Goal: Task Accomplishment & Management: Manage account settings

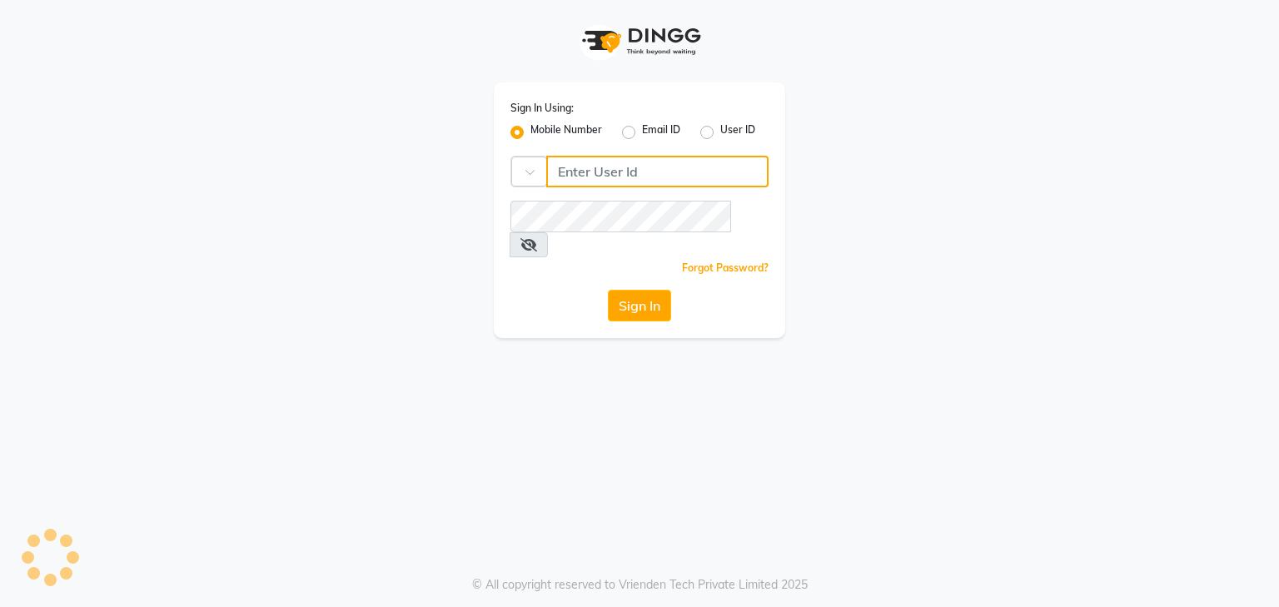
click at [674, 170] on input "Username" at bounding box center [657, 172] width 222 height 32
type input "9815682777"
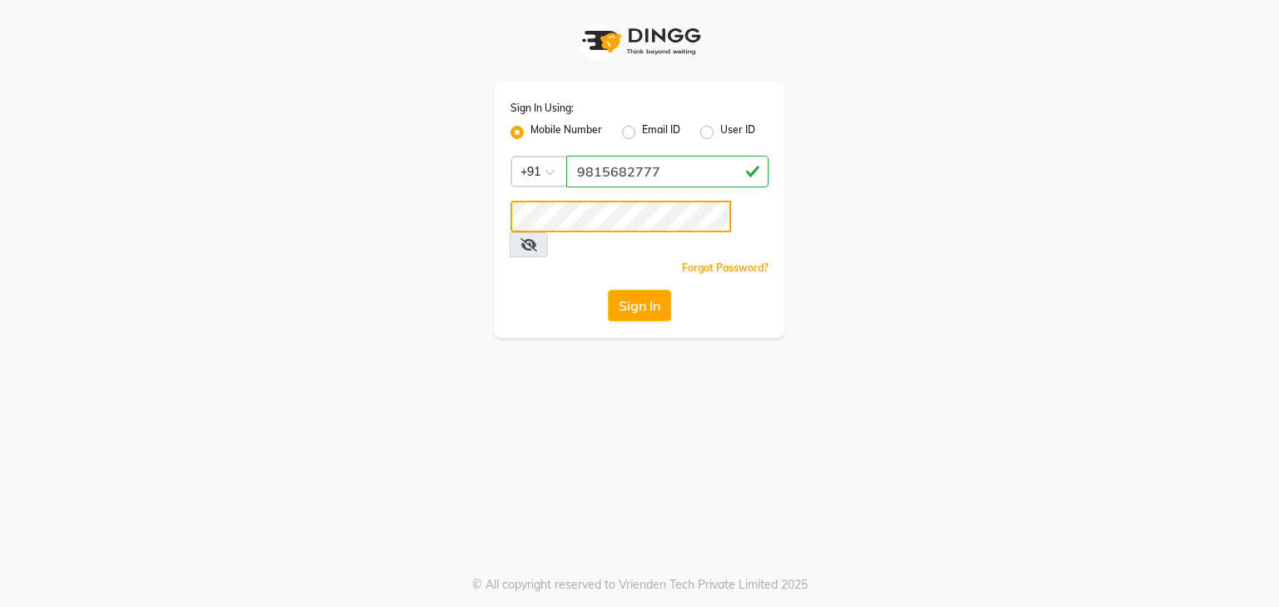
click at [608, 290] on button "Sign In" at bounding box center [639, 306] width 63 height 32
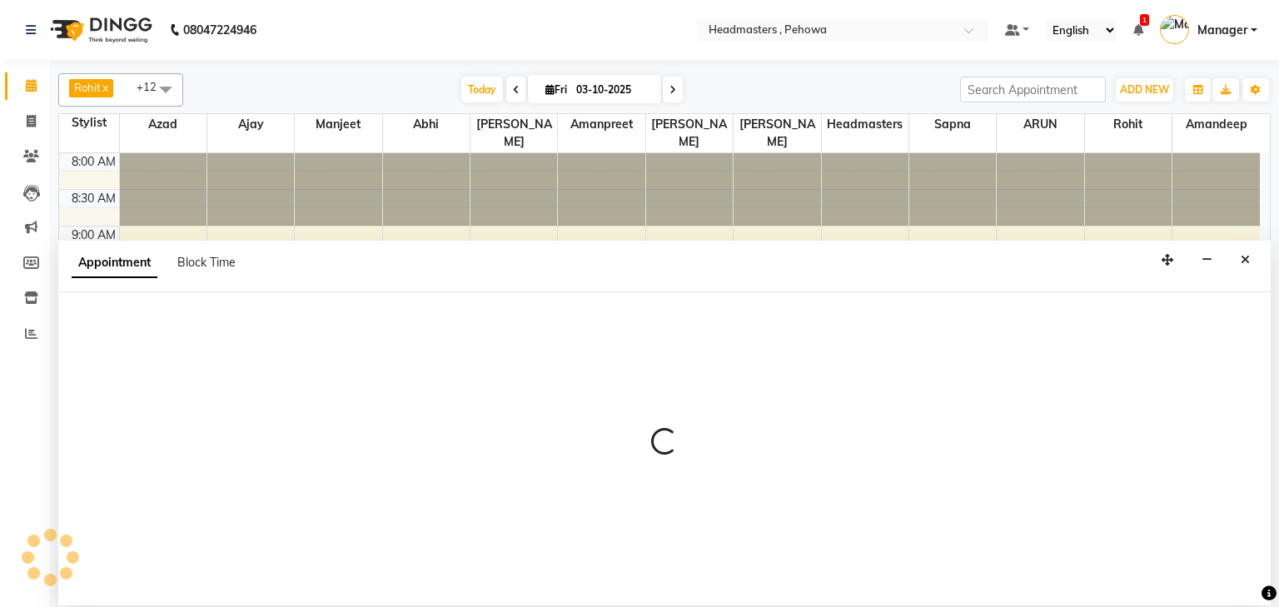
select select "68772"
select select "tentative"
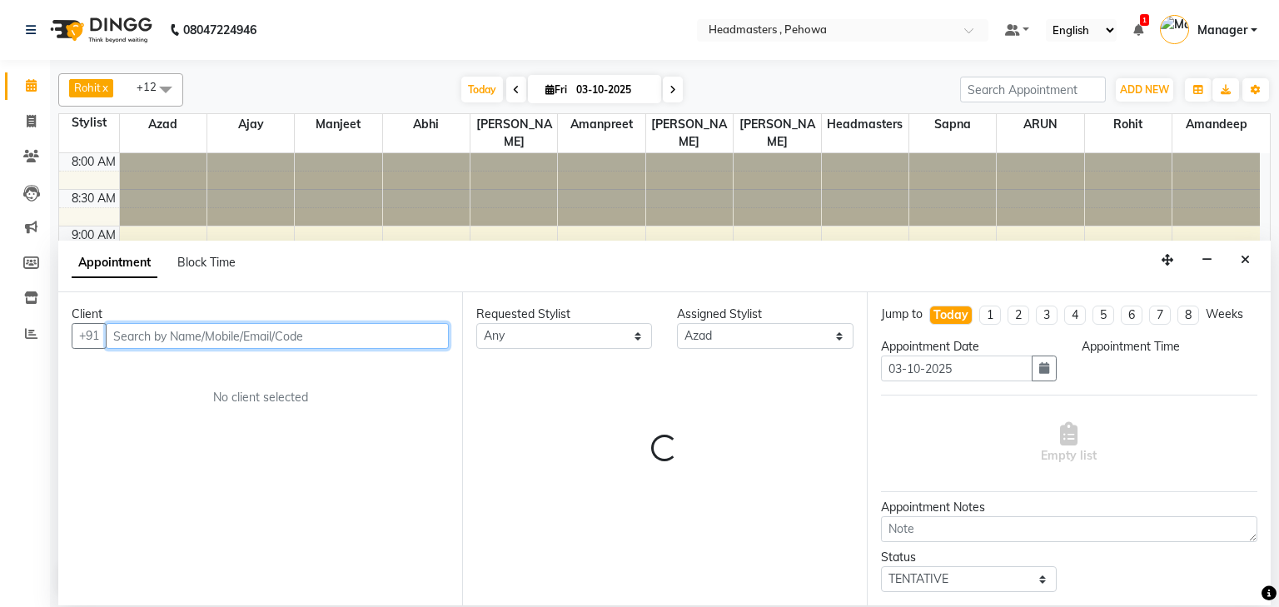
select select "615"
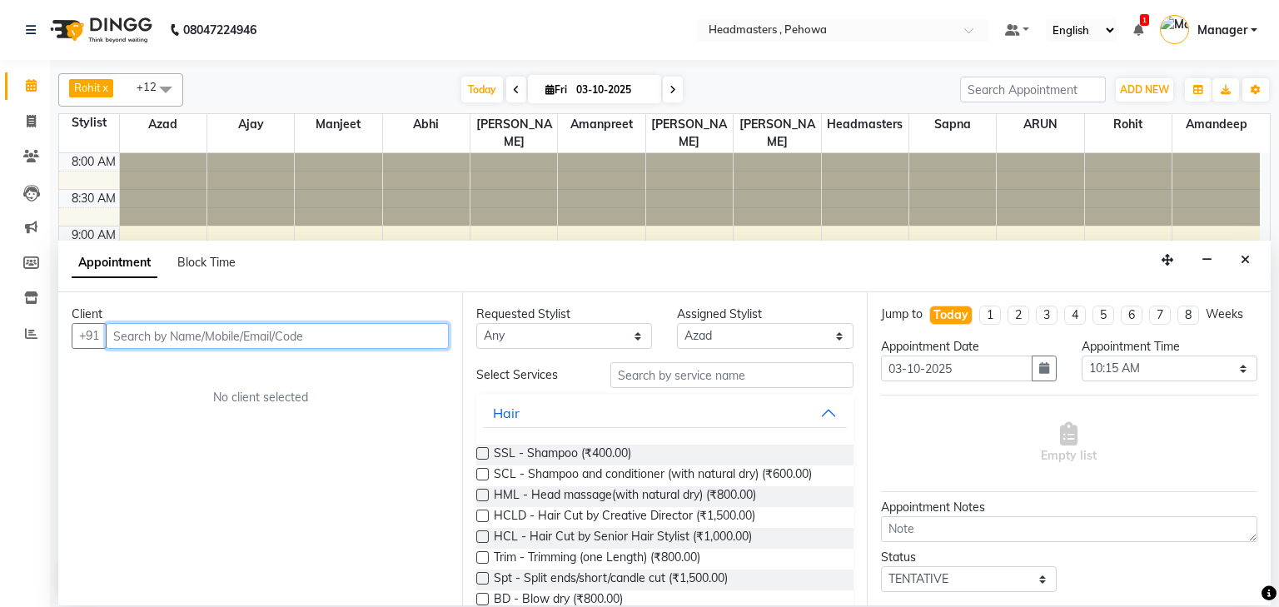
click at [139, 337] on input "text" at bounding box center [277, 336] width 343 height 26
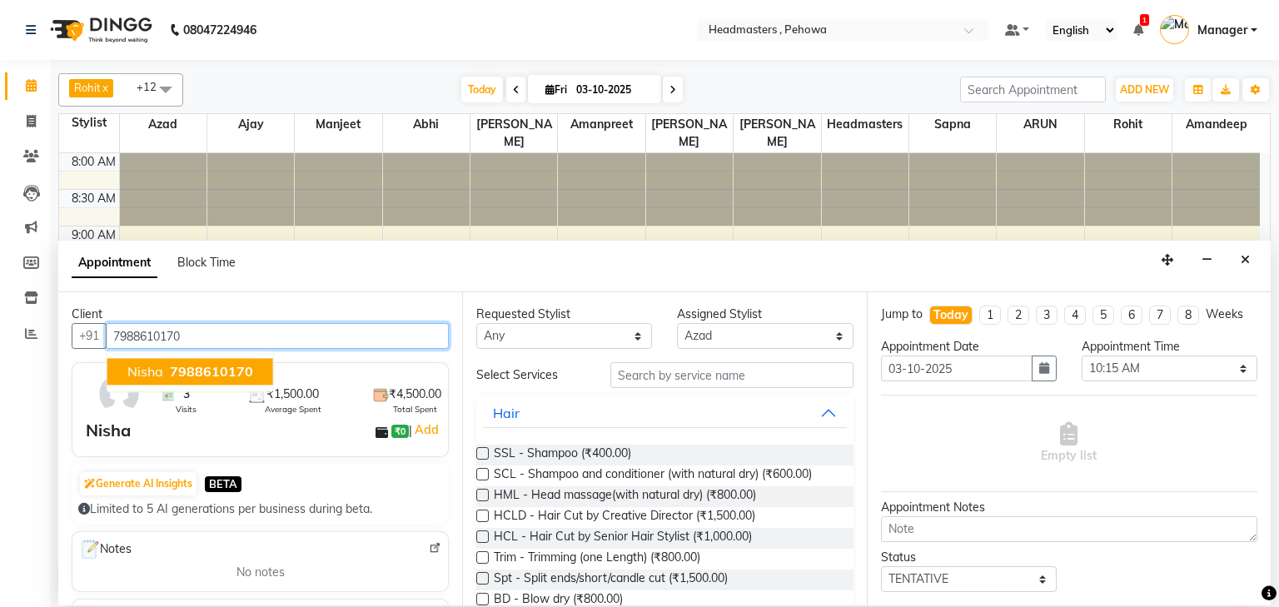
click at [215, 365] on span "7988610170" at bounding box center [211, 372] width 83 height 17
type input "7988610170"
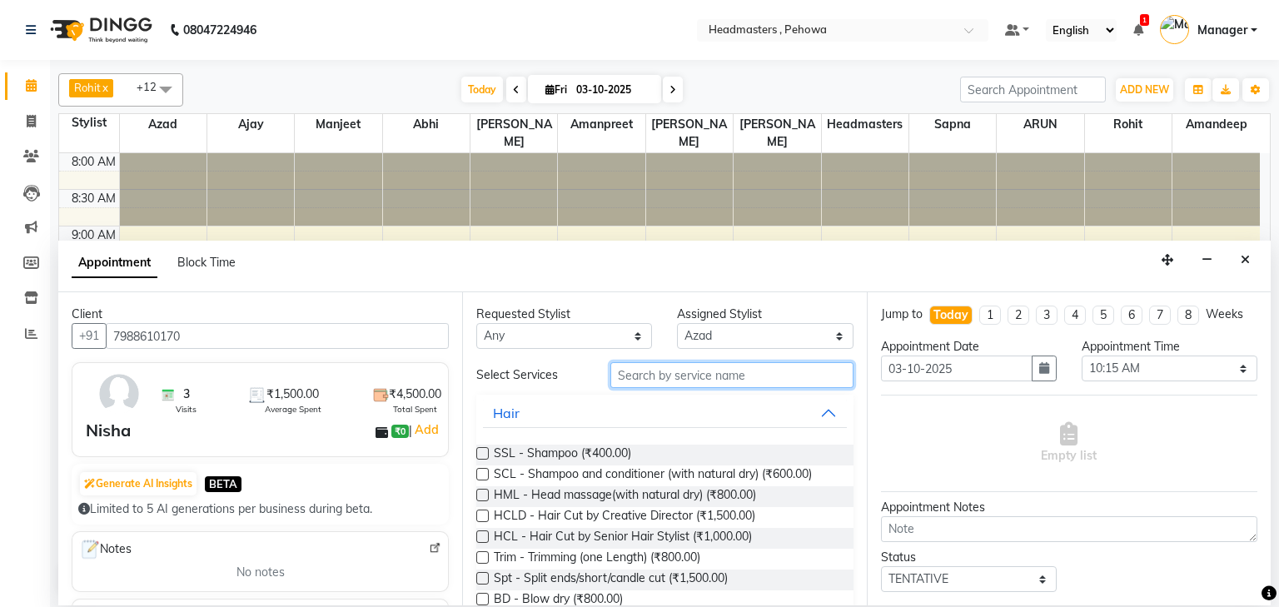
click at [675, 380] on input "text" at bounding box center [731, 375] width 243 height 26
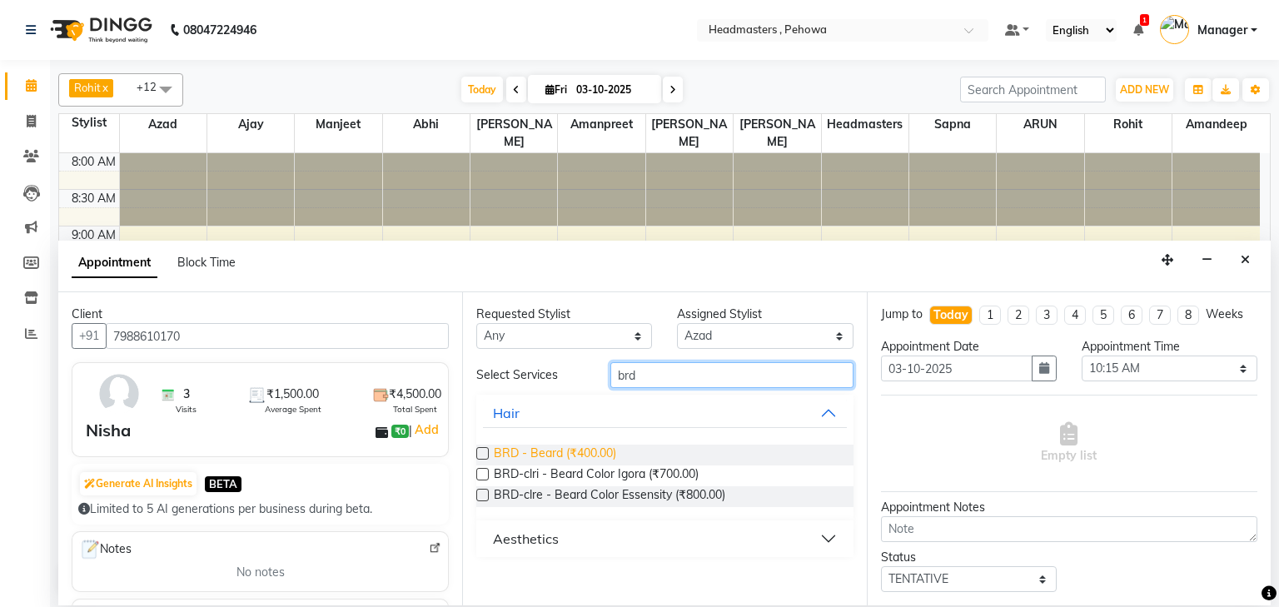
type input "brd"
click at [558, 446] on span "BRD - Beard (₹400.00)" at bounding box center [555, 455] width 122 height 21
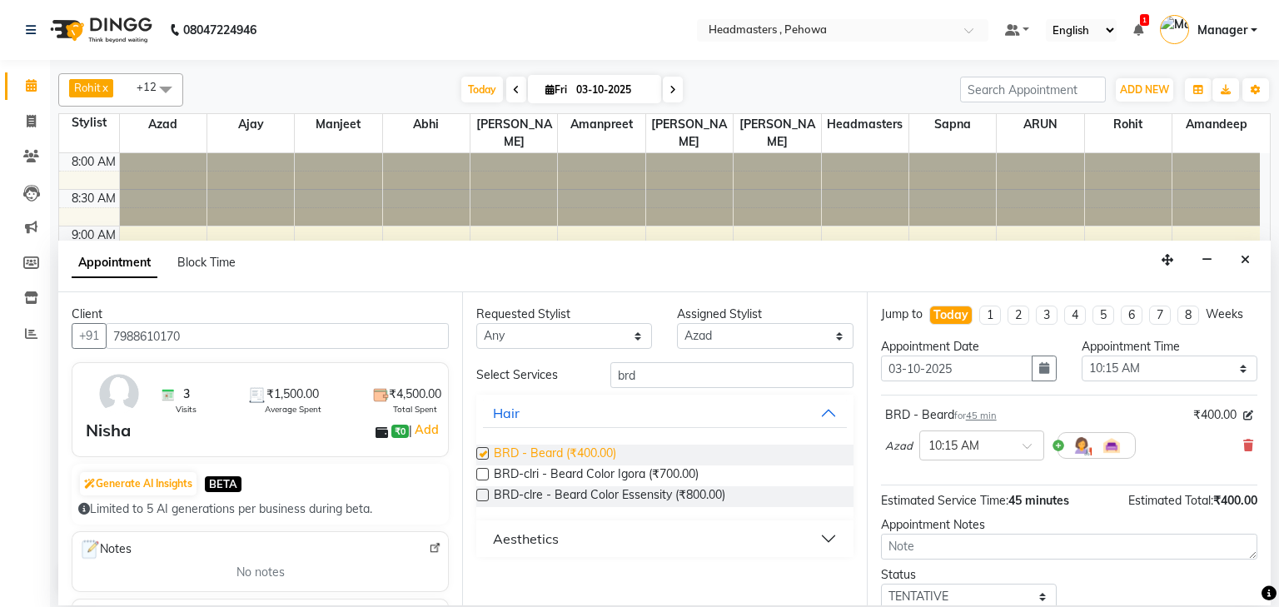
checkbox input "false"
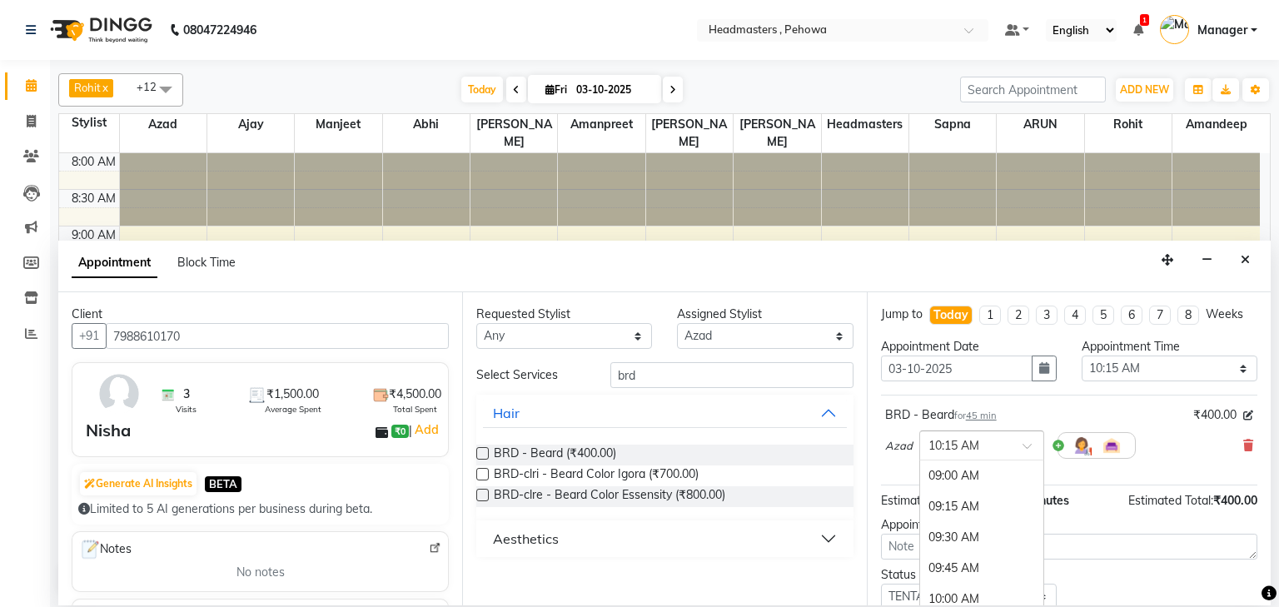
click at [1033, 444] on span at bounding box center [1033, 450] width 21 height 17
click at [944, 460] on div "10:00 AM" at bounding box center [981, 465] width 123 height 31
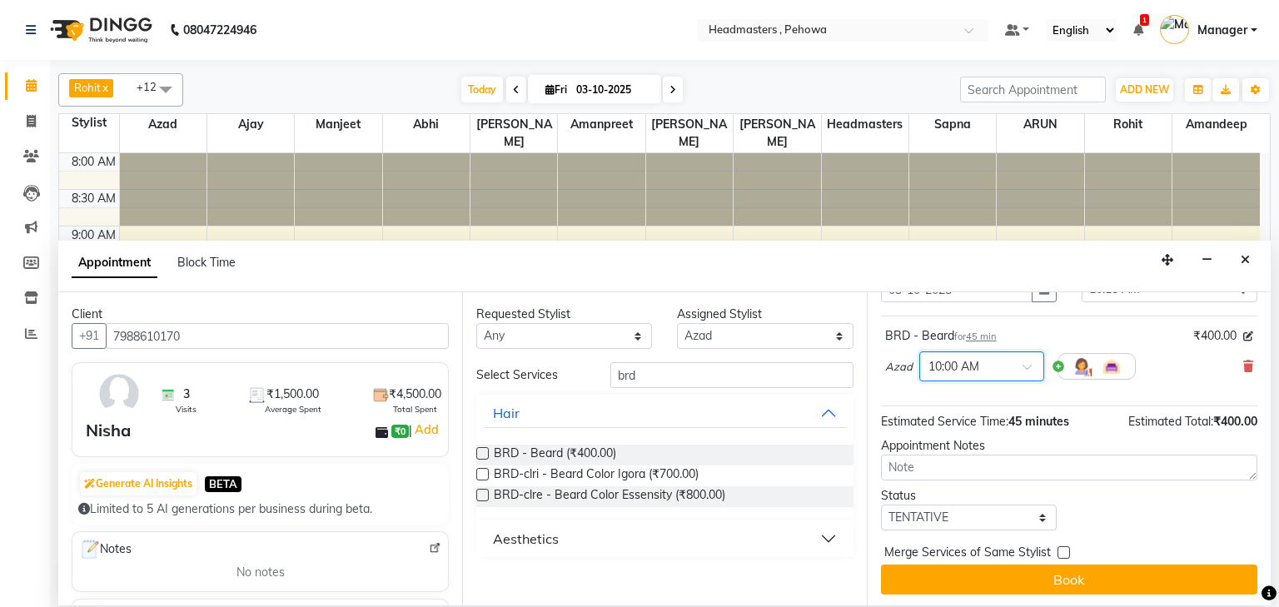
scroll to position [81, 0]
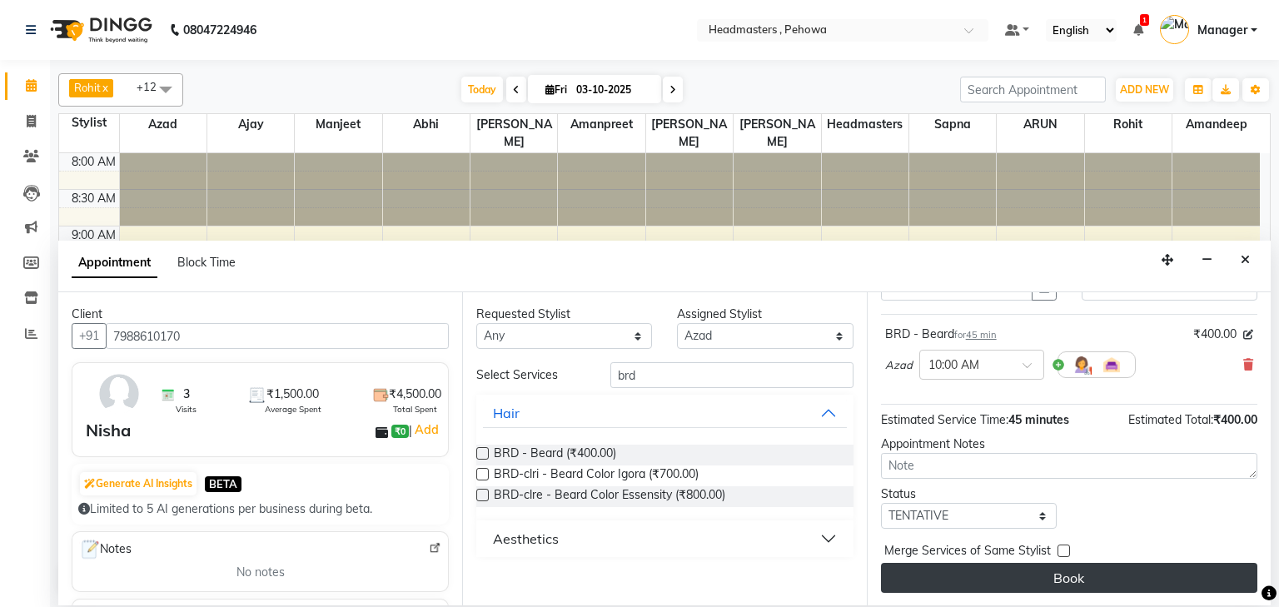
drag, startPoint x: 983, startPoint y: 570, endPoint x: 1007, endPoint y: 565, distance: 24.0
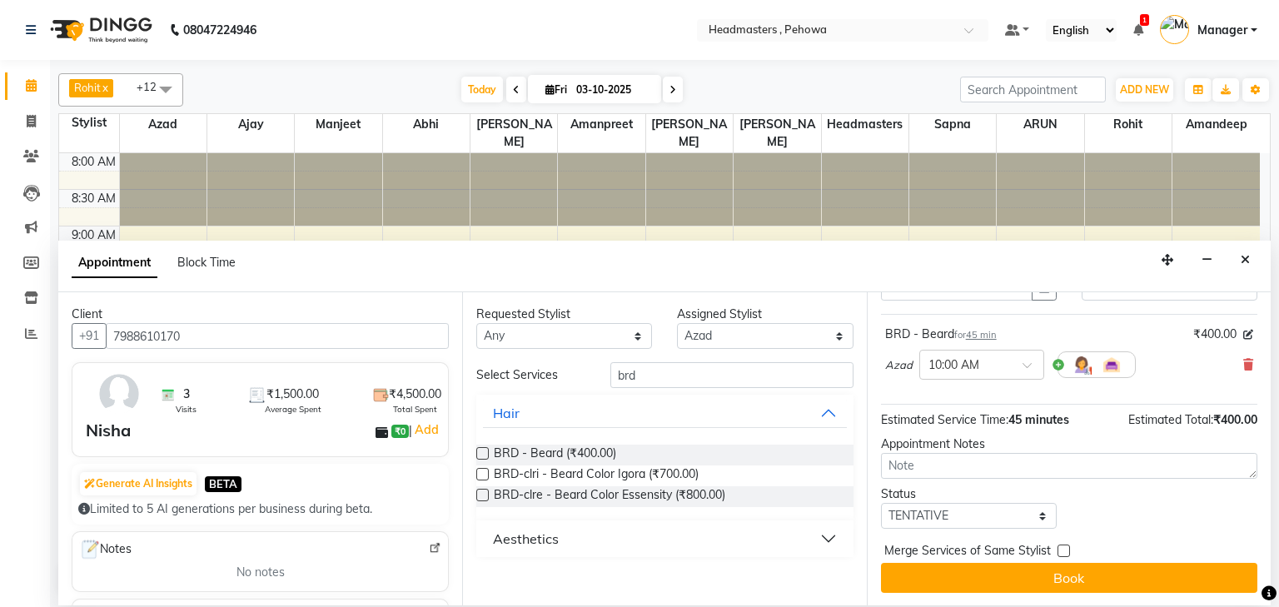
click at [983, 570] on button "Book" at bounding box center [1069, 578] width 376 height 30
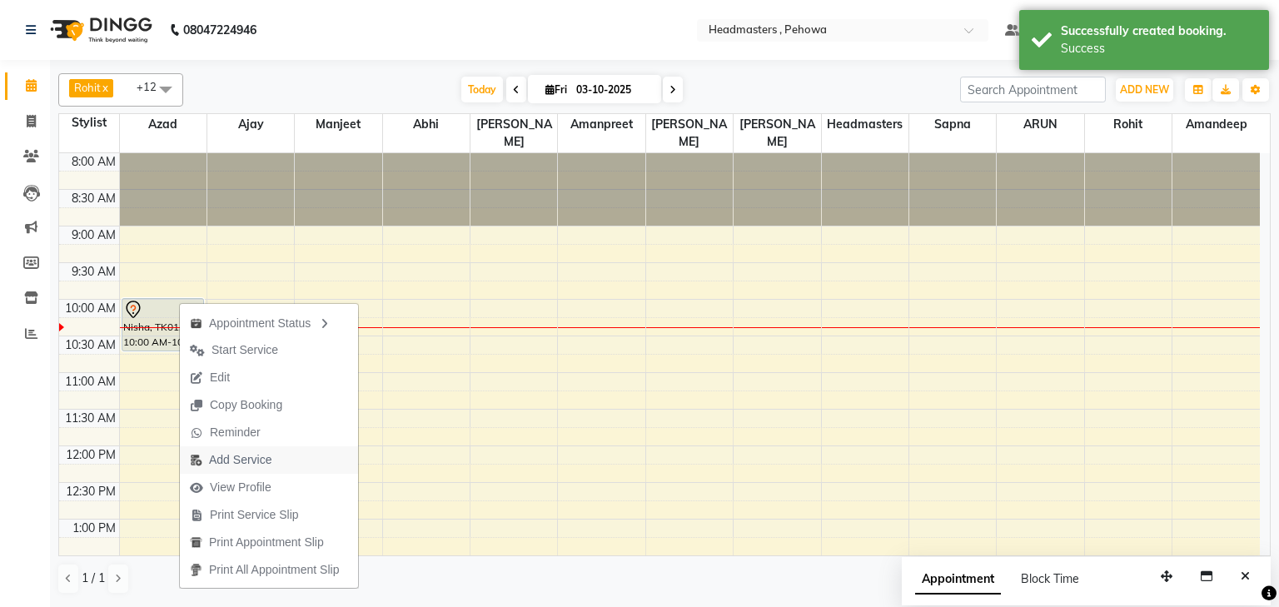
click at [243, 465] on span "Add Service" at bounding box center [240, 459] width 62 height 17
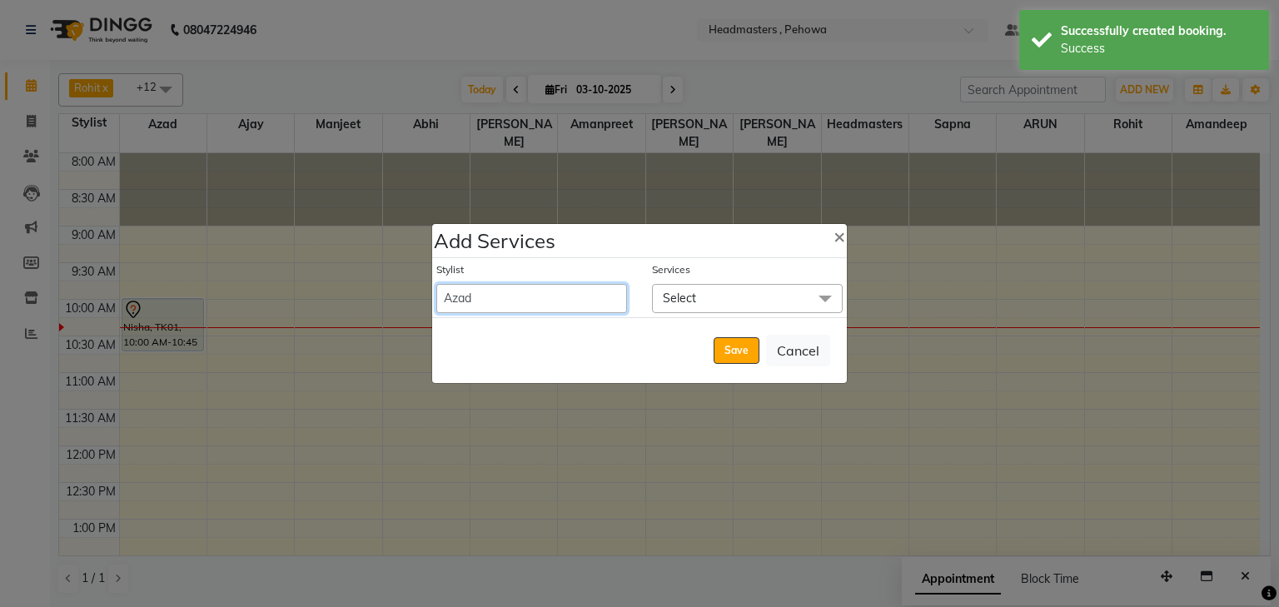
click at [573, 296] on select "Abhi Ajay Amandeep Amanpreet Anas ARUN Azad Bilal Davy Headmasters Jashan Kunal…" at bounding box center [531, 298] width 191 height 29
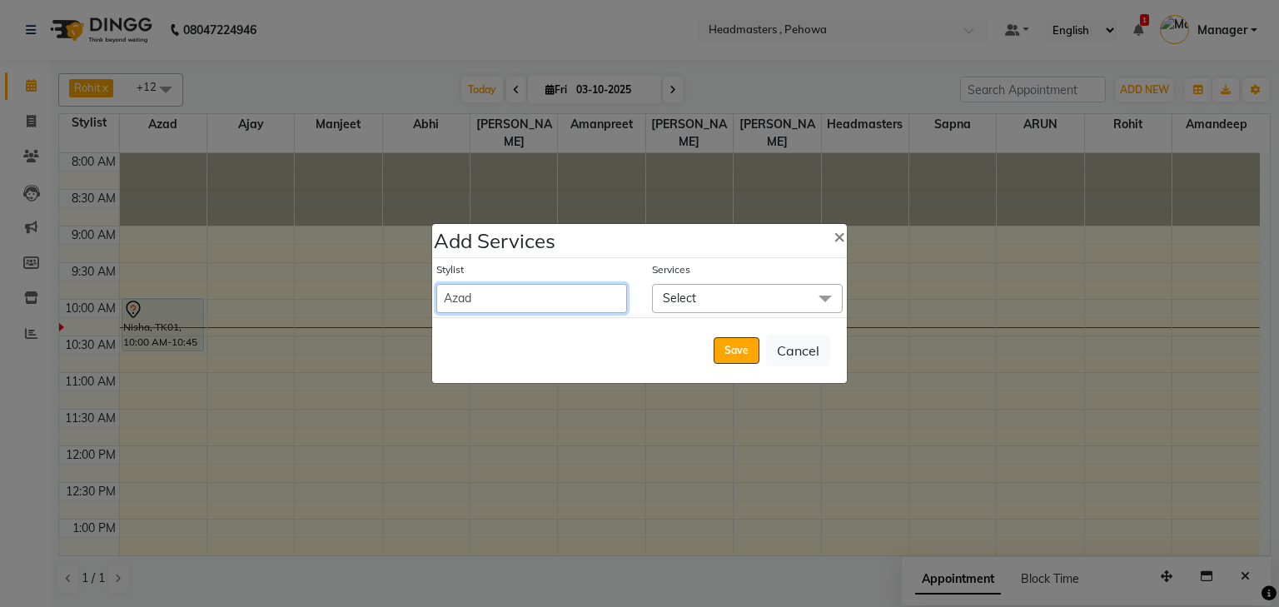
select select "68773"
click at [436, 284] on select "Abhi Ajay Amandeep Amanpreet Anas ARUN Azad Bilal Davy Headmasters Jashan Kunal…" at bounding box center [531, 298] width 191 height 29
select select "645"
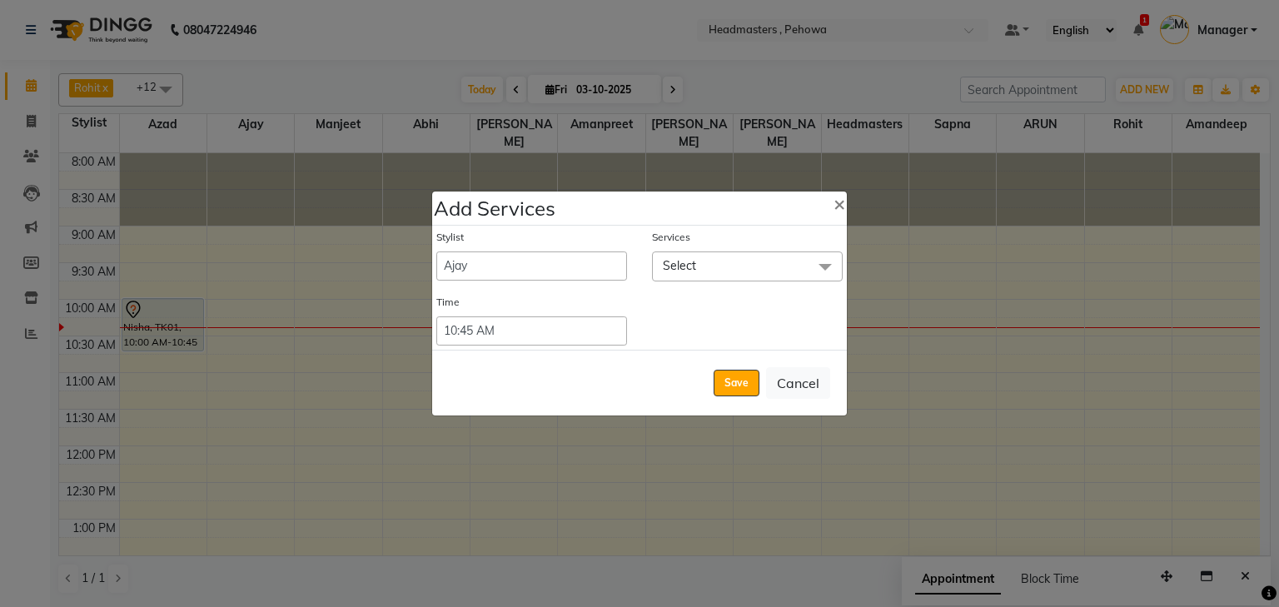
click at [737, 277] on span "Select" at bounding box center [747, 265] width 191 height 29
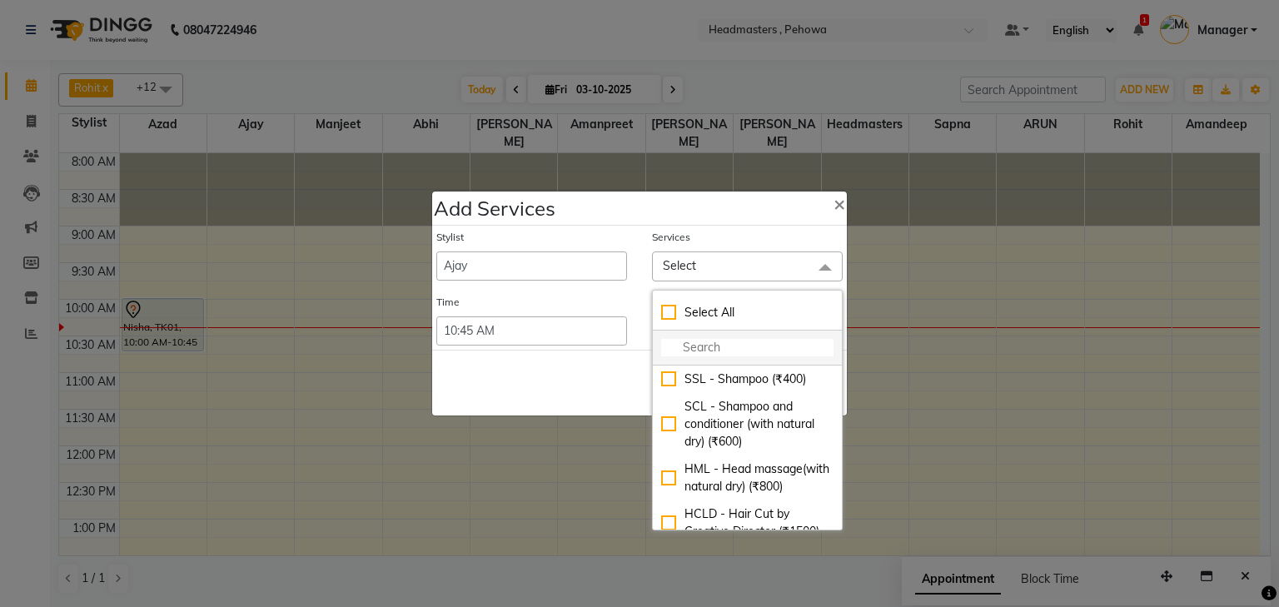
click at [712, 357] on li at bounding box center [747, 348] width 189 height 35
click at [714, 353] on input "multiselect-search" at bounding box center [747, 347] width 172 height 17
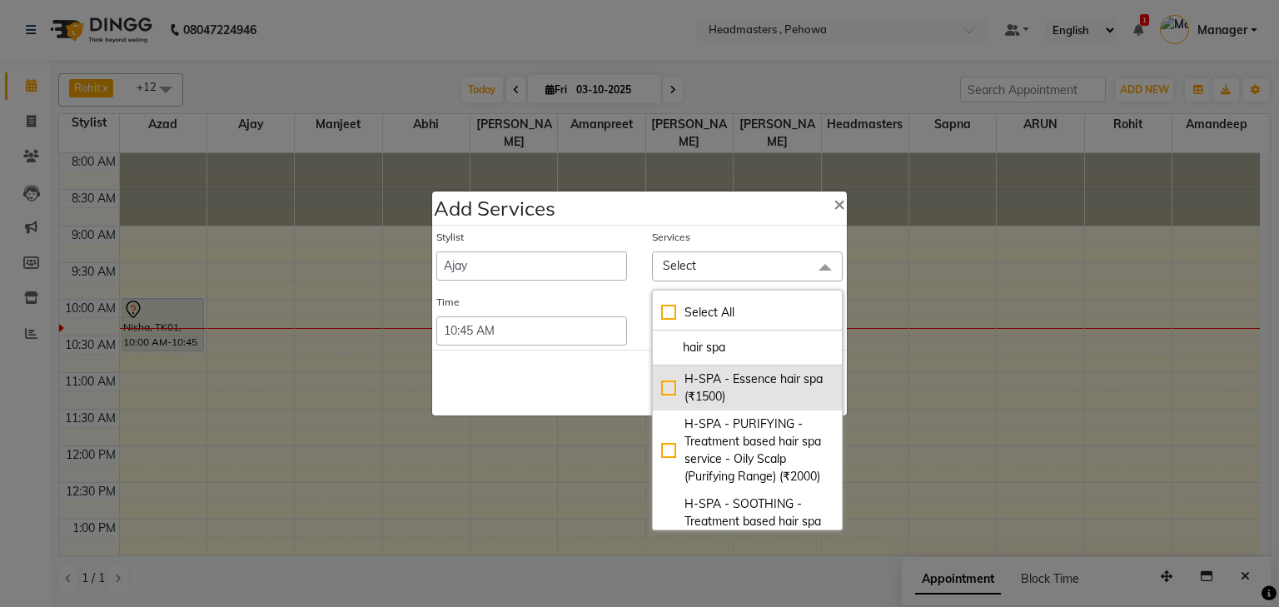
type input "hair spa"
click at [737, 386] on div "H-SPA - Essence hair spa (₹1500)" at bounding box center [747, 388] width 172 height 35
checkbox input "true"
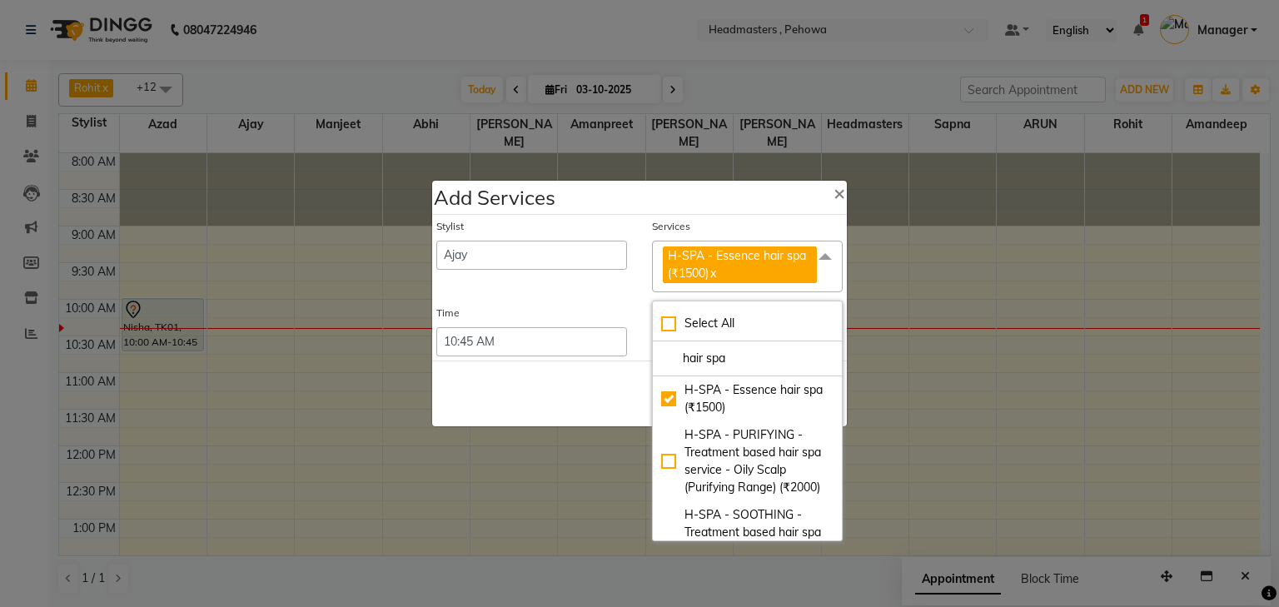
click at [637, 356] on div "Time Select 09:00 AM 09:15 AM 09:30 AM 09:45 AM 10:00 AM 10:15 AM 10:30 AM 10:4…" at bounding box center [639, 331] width 431 height 51
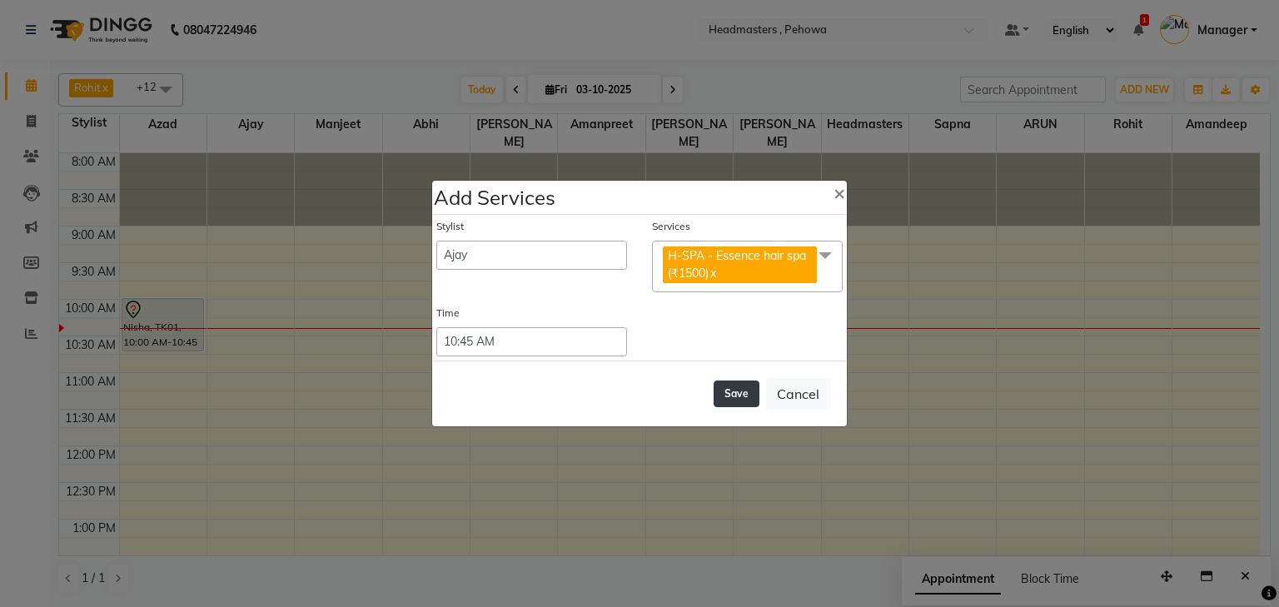
click at [743, 385] on button "Save" at bounding box center [737, 394] width 46 height 27
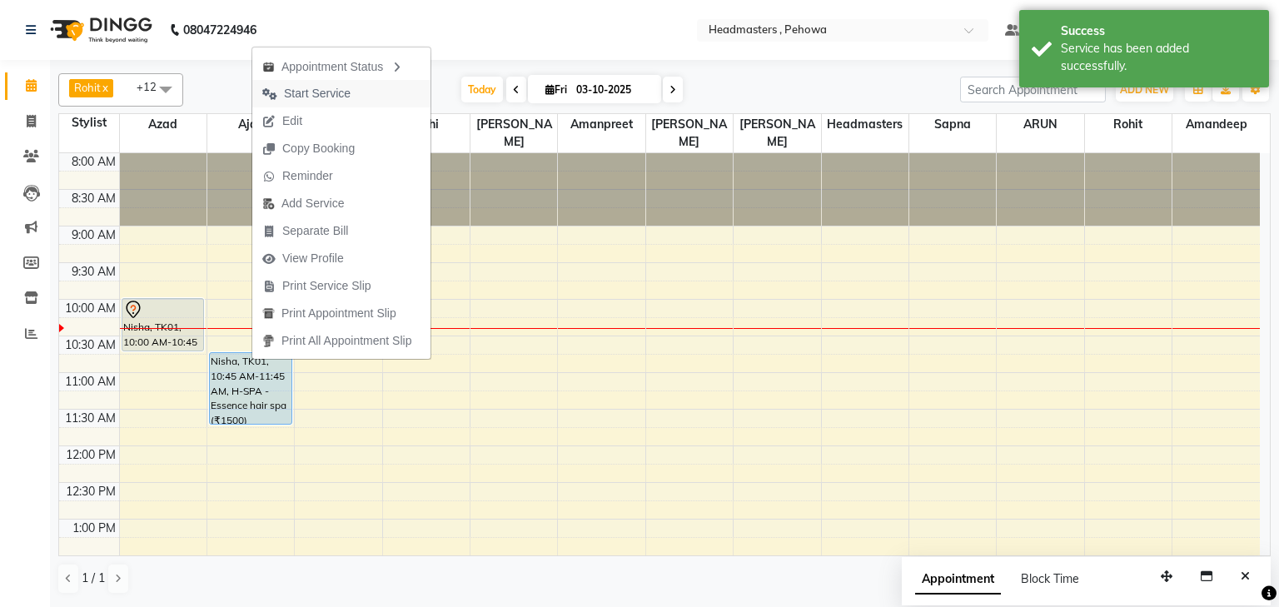
click at [305, 99] on span "Start Service" at bounding box center [317, 93] width 67 height 17
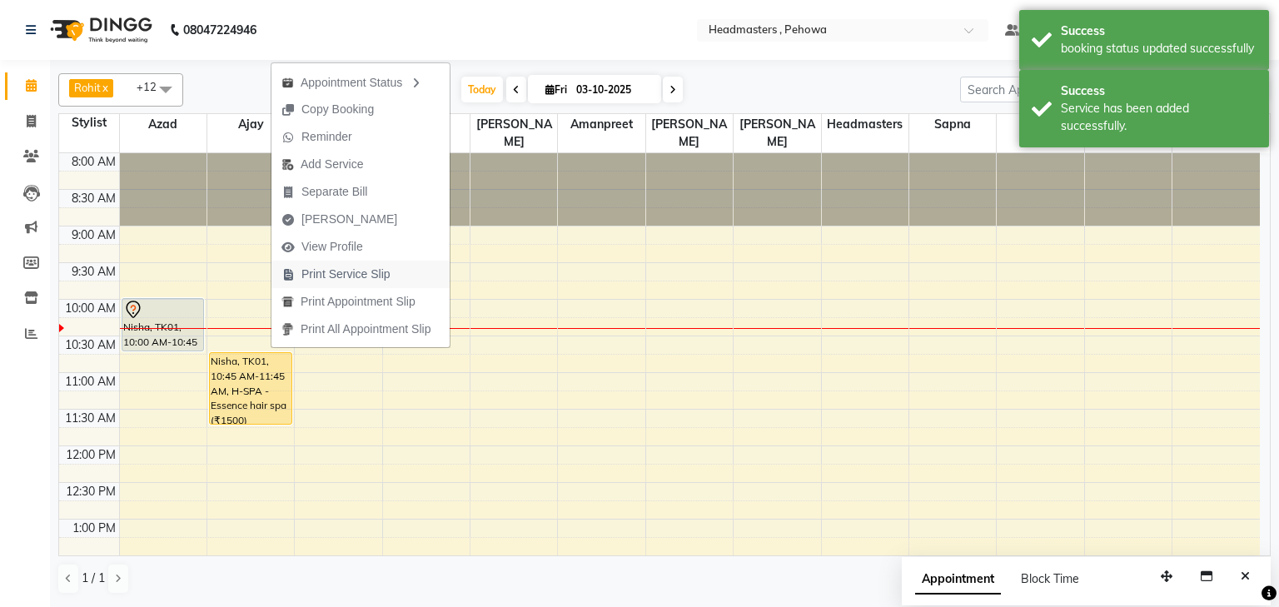
click at [344, 276] on span "Print Service Slip" at bounding box center [345, 274] width 89 height 17
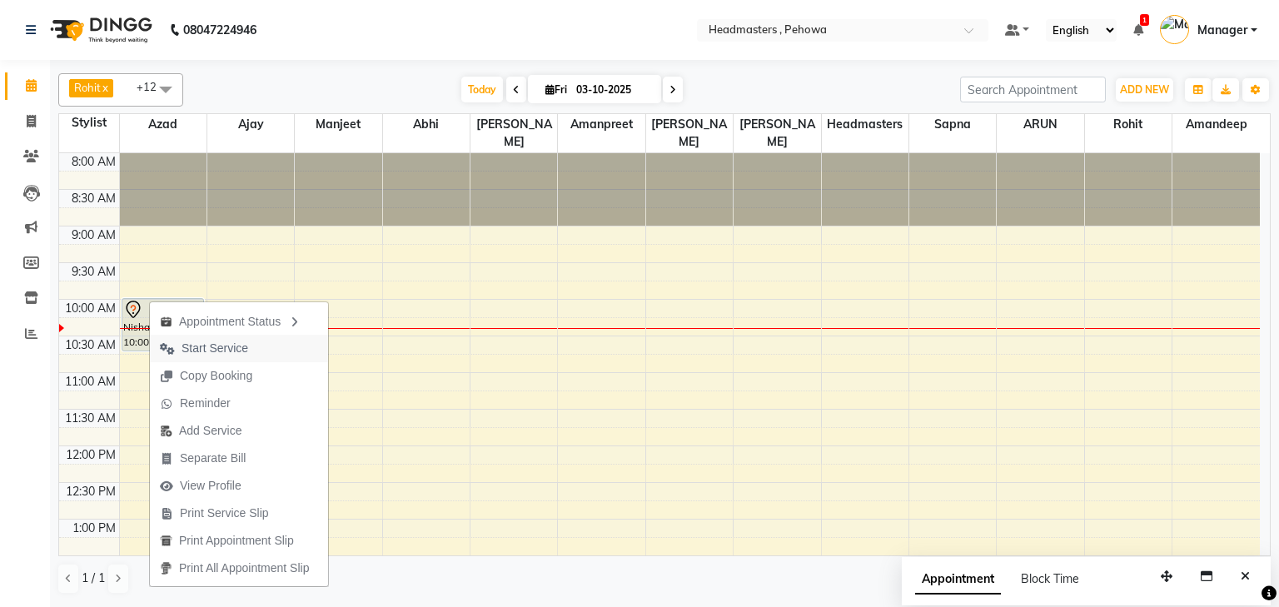
click at [193, 352] on span "Start Service" at bounding box center [215, 348] width 67 height 17
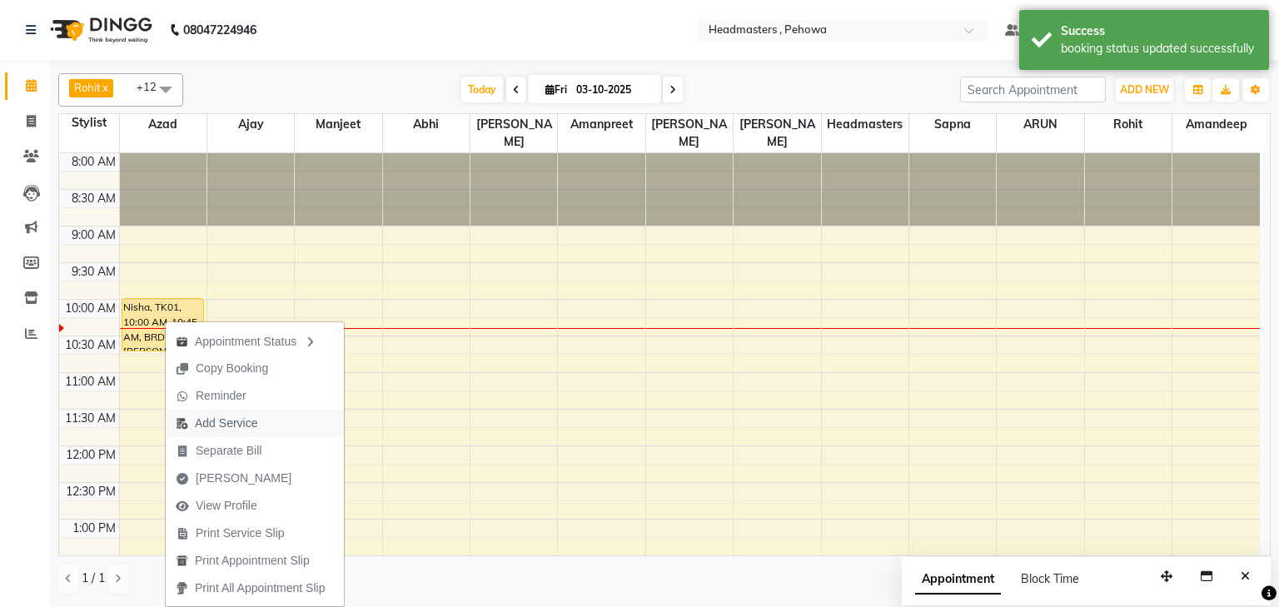
click at [227, 426] on span "Add Service" at bounding box center [226, 423] width 62 height 17
select select "68772"
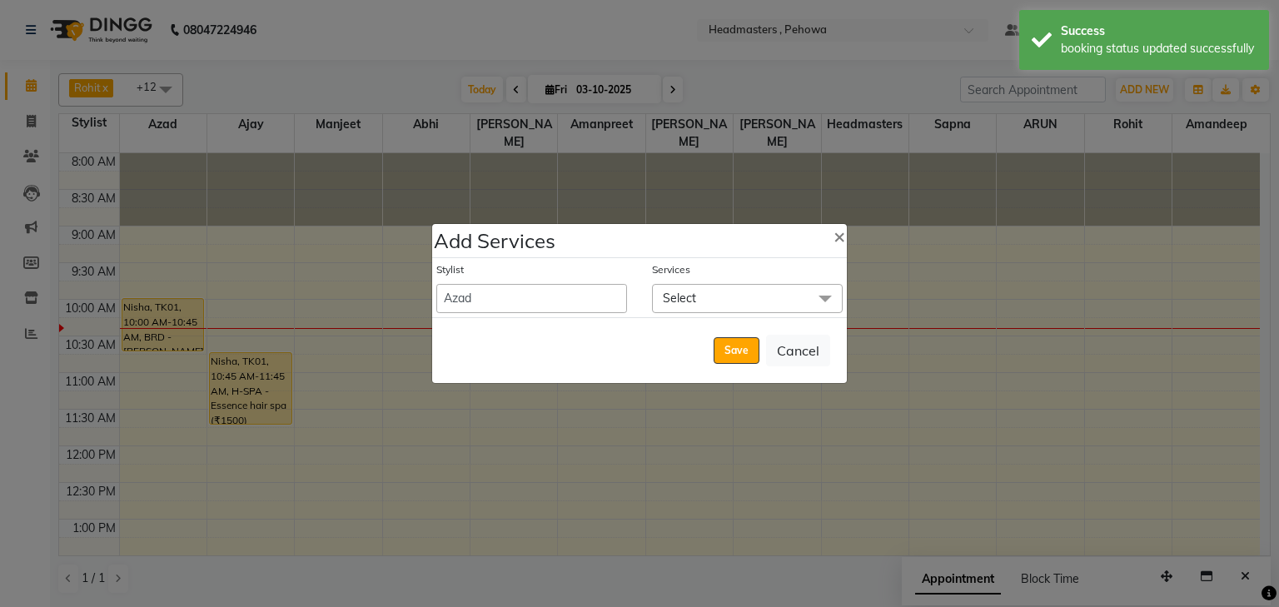
click at [427, 490] on ngb-modal-window "Add Services × Stylist Abhi Ajay Amandeep Amanpreet Anas ARUN Azad Bilal Davy H…" at bounding box center [639, 303] width 1279 height 607
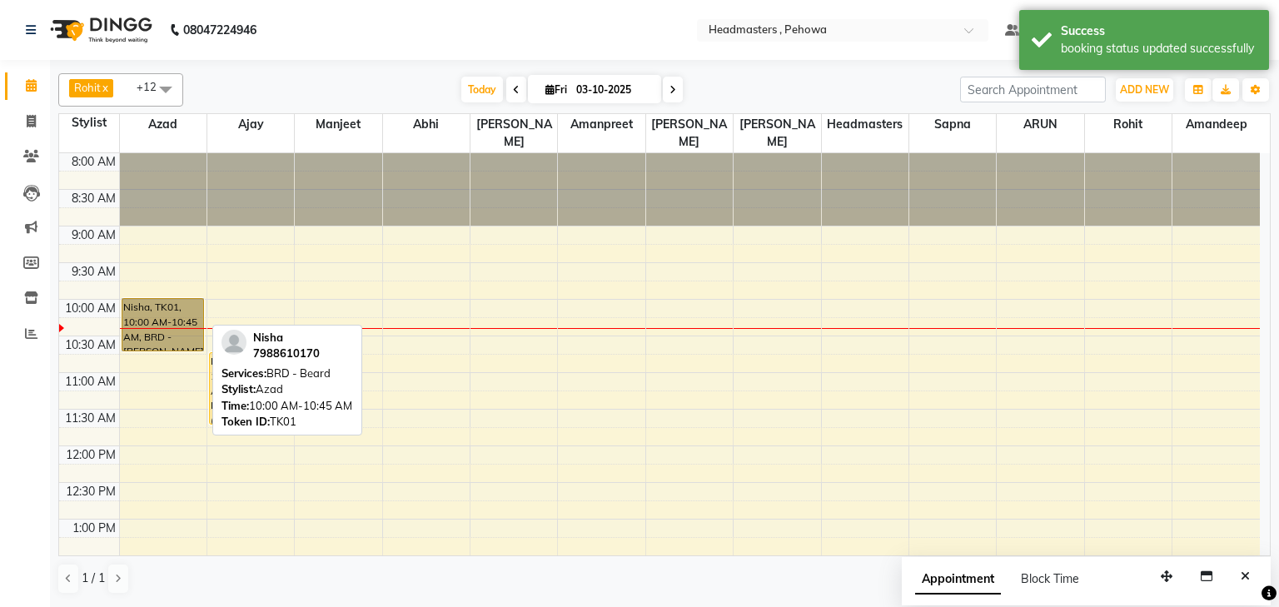
drag, startPoint x: 180, startPoint y: 290, endPoint x: 172, endPoint y: 306, distance: 18.6
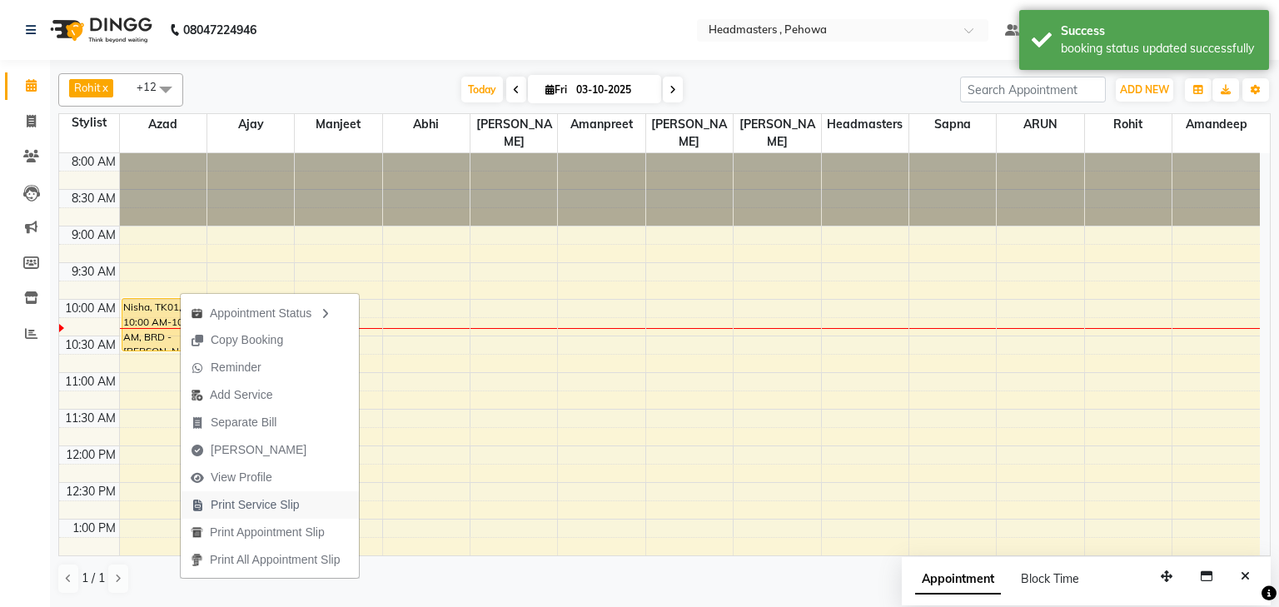
click at [218, 506] on span "Print Service Slip" at bounding box center [255, 504] width 89 height 17
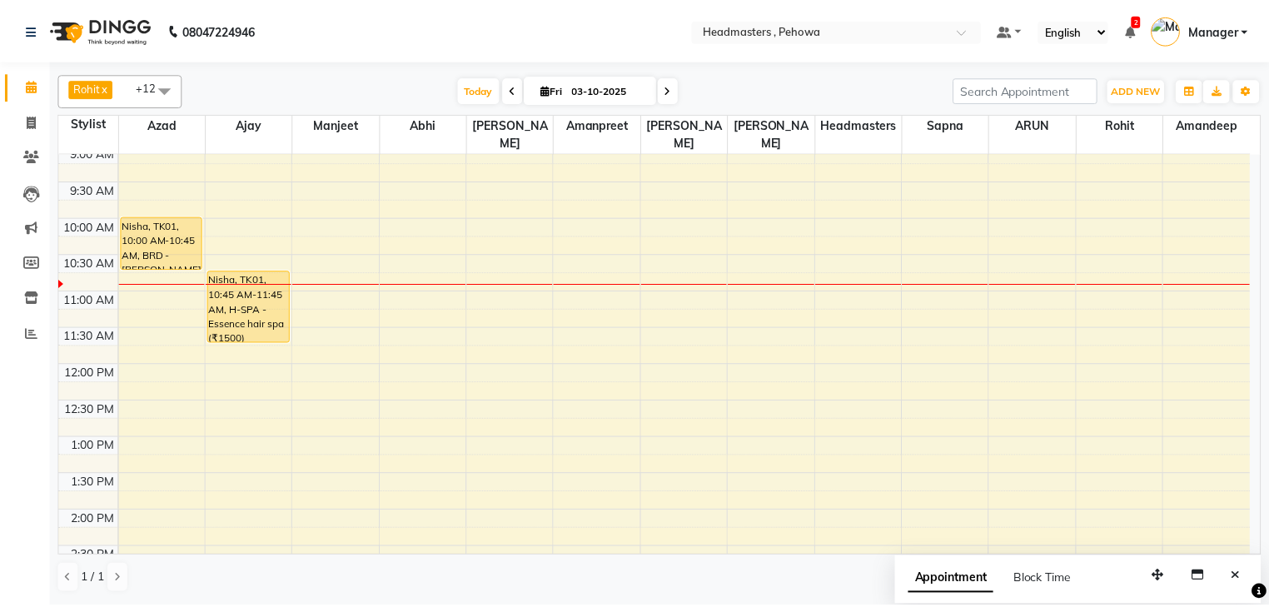
scroll to position [200, 0]
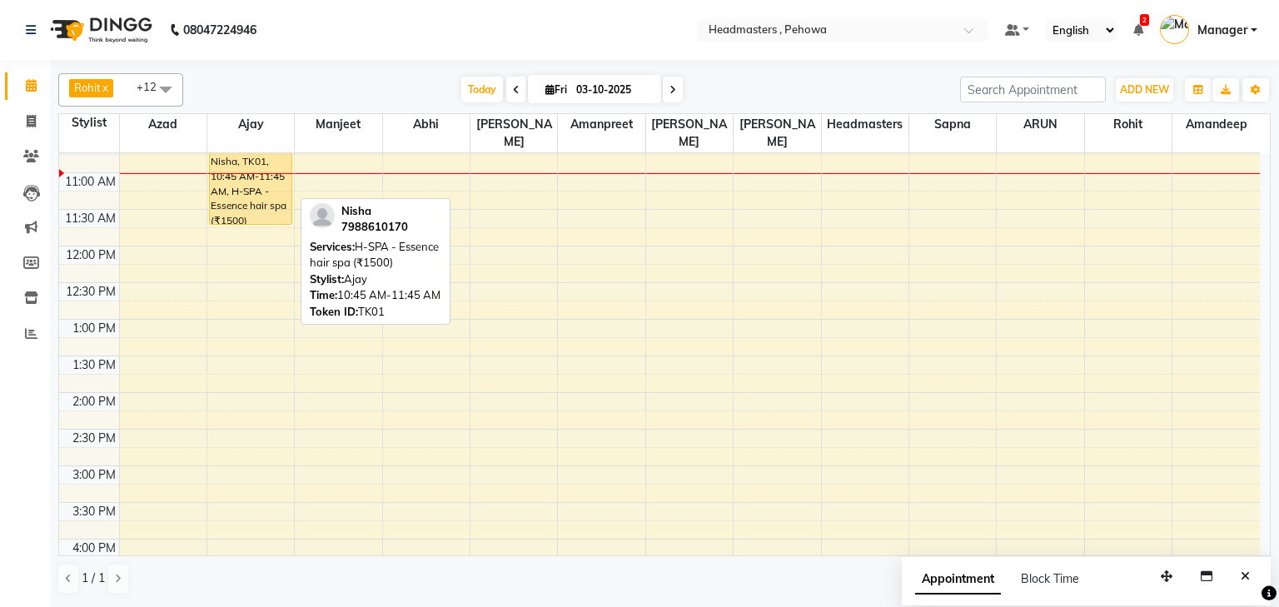
click at [226, 160] on div "Nisha, TK01, 10:45 AM-11:45 AM, H-SPA - Essence hair spa (₹1500)" at bounding box center [251, 188] width 82 height 71
select select "1"
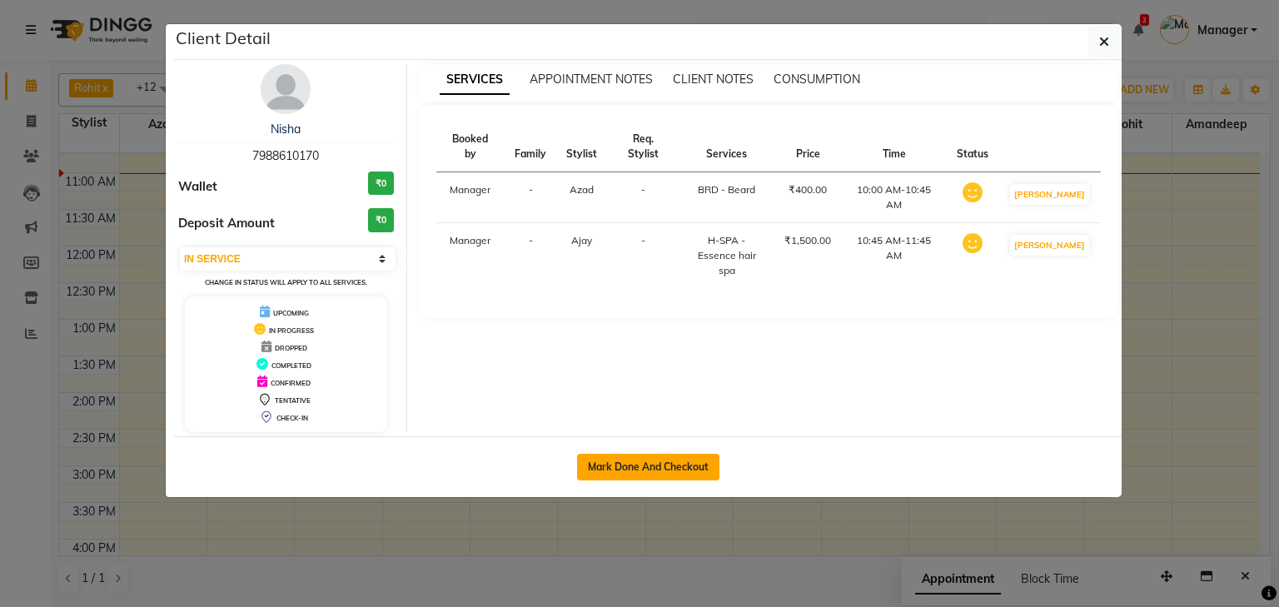
click at [616, 471] on button "Mark Done And Checkout" at bounding box center [648, 467] width 142 height 27
select select "service"
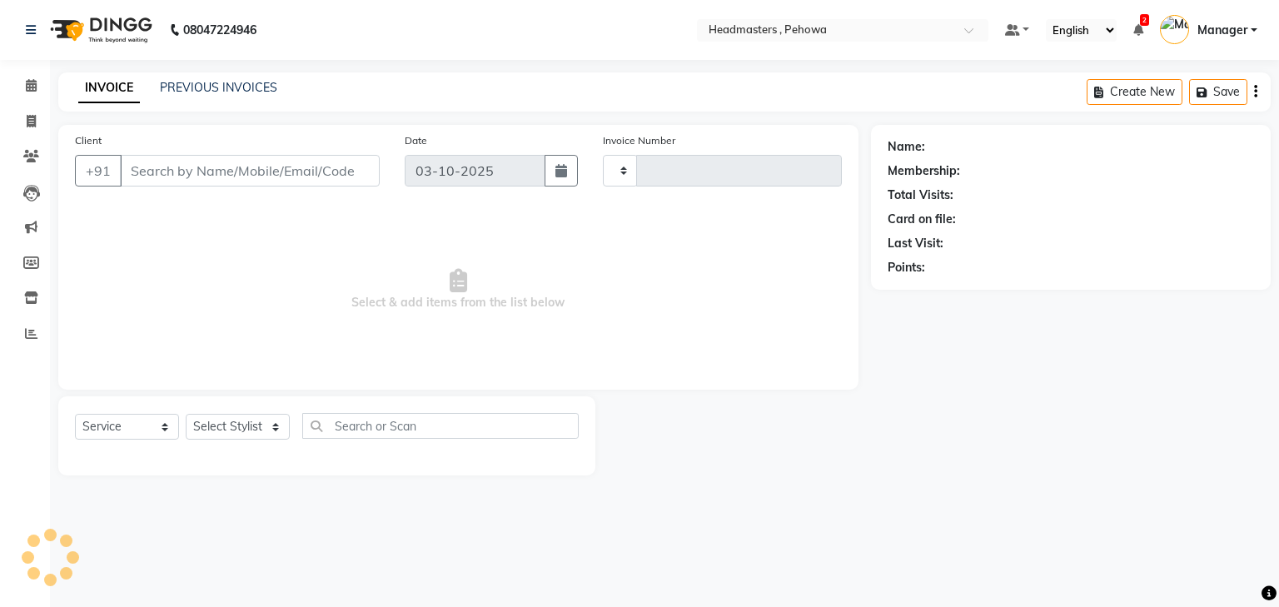
type input "3011"
select select "7727"
type input "7988610170"
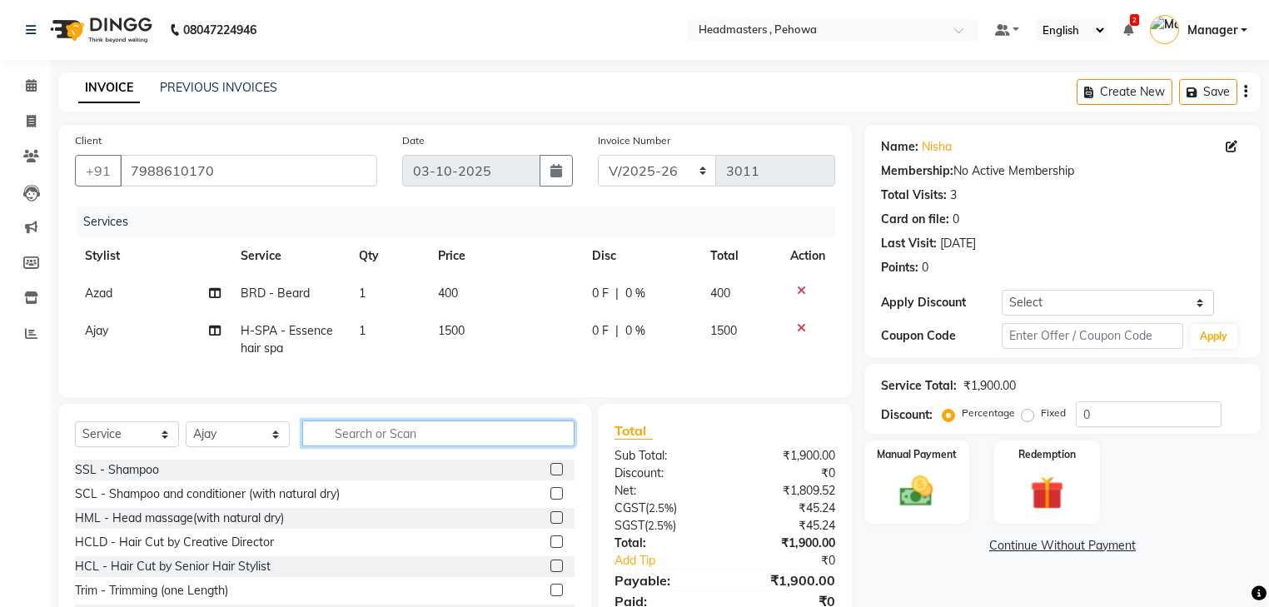
click at [371, 445] on input "text" at bounding box center [438, 434] width 272 height 26
click at [276, 447] on select "Select Stylist Abhi Ajay Amandeep Amanpreet Anas ARUN Azad Bilal Davy Headmaste…" at bounding box center [238, 434] width 104 height 26
select select "68776"
click at [186, 432] on select "Select Stylist Abhi Ajay Amandeep Amanpreet Anas ARUN Azad Bilal Davy Headmaste…" at bounding box center [238, 434] width 104 height 26
click at [356, 446] on input "text" at bounding box center [438, 434] width 272 height 26
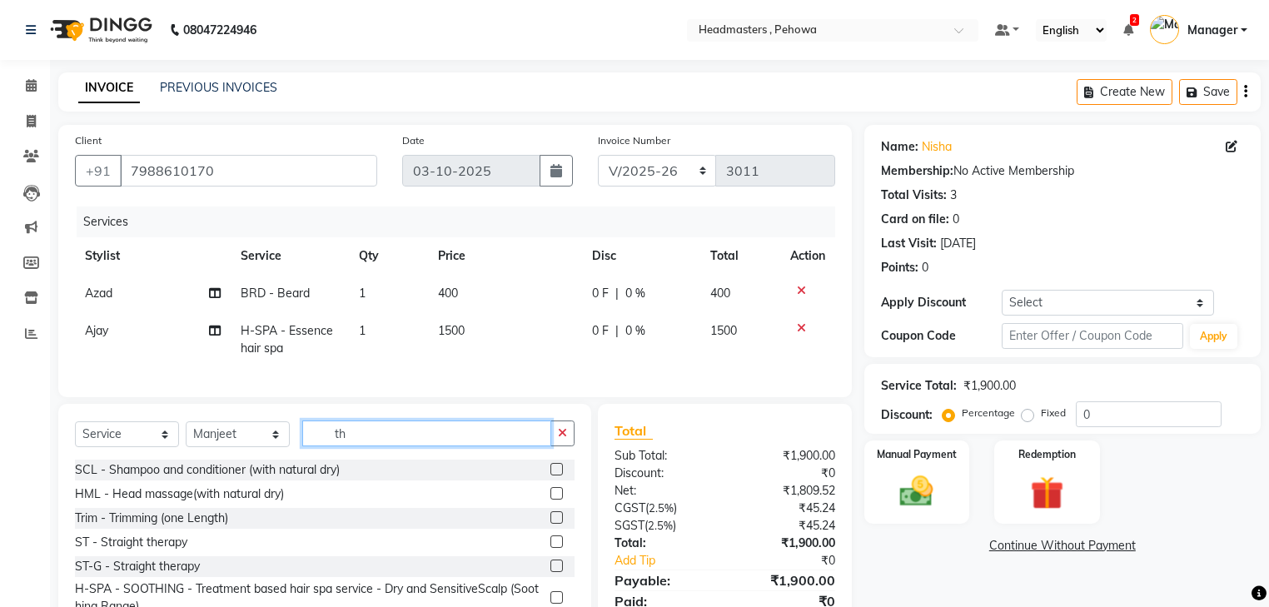
type input "t"
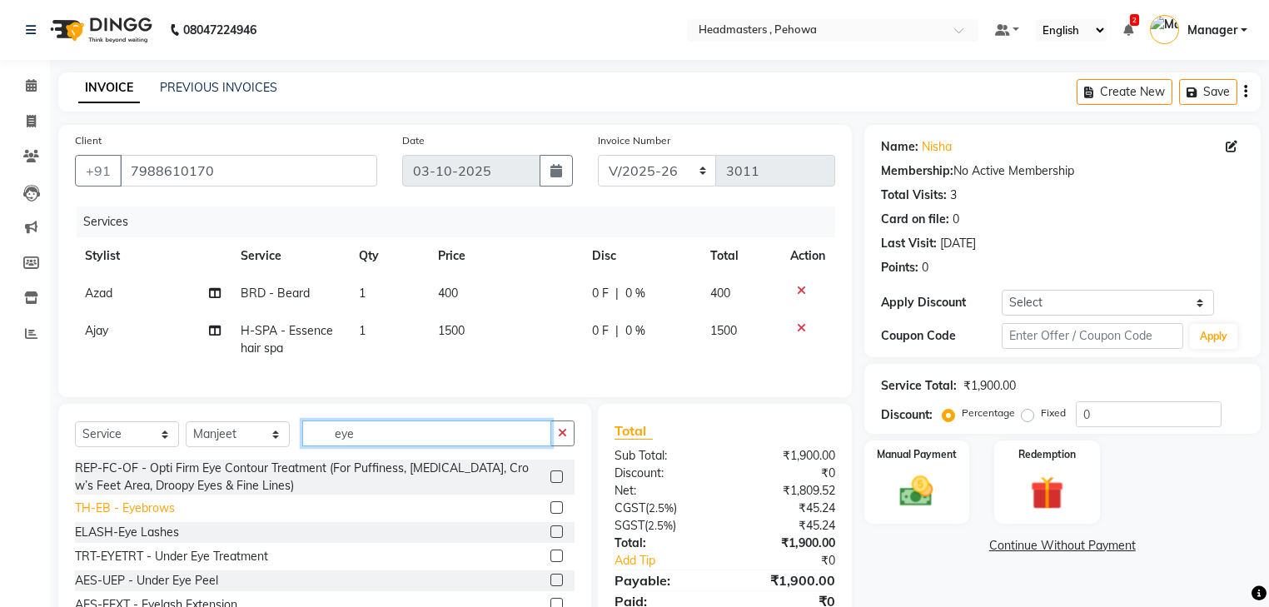
type input "eye"
click at [149, 517] on div "TH-EB - Eyebrows" at bounding box center [125, 508] width 100 height 17
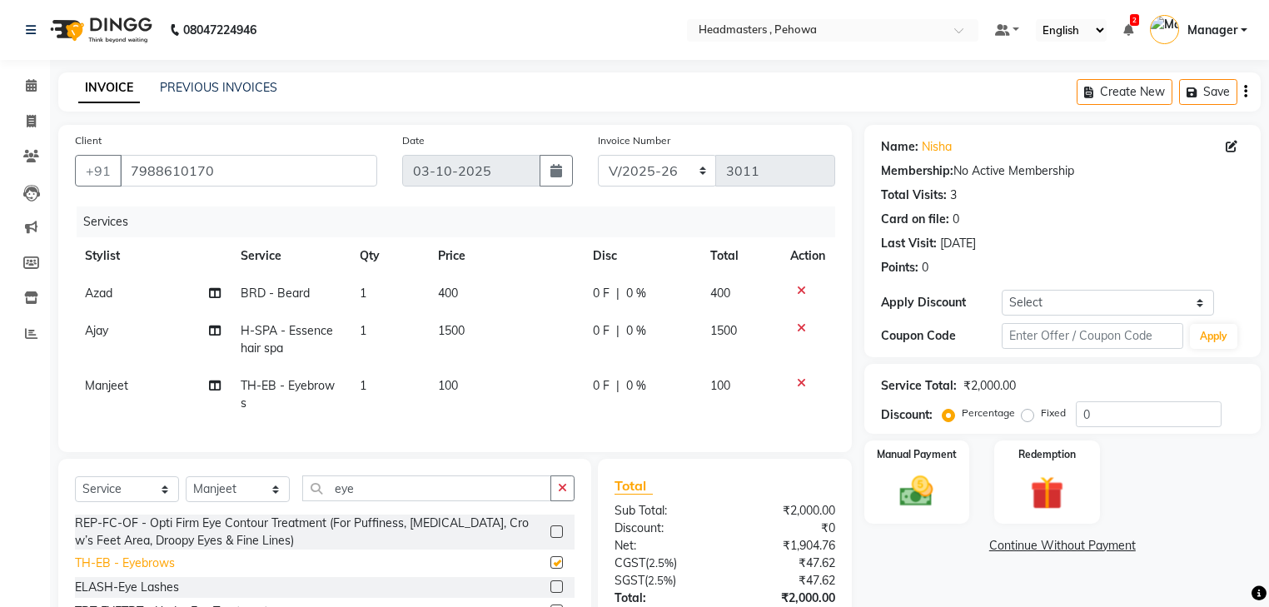
checkbox input "false"
click at [371, 499] on input "eye" at bounding box center [426, 488] width 249 height 26
type input "e"
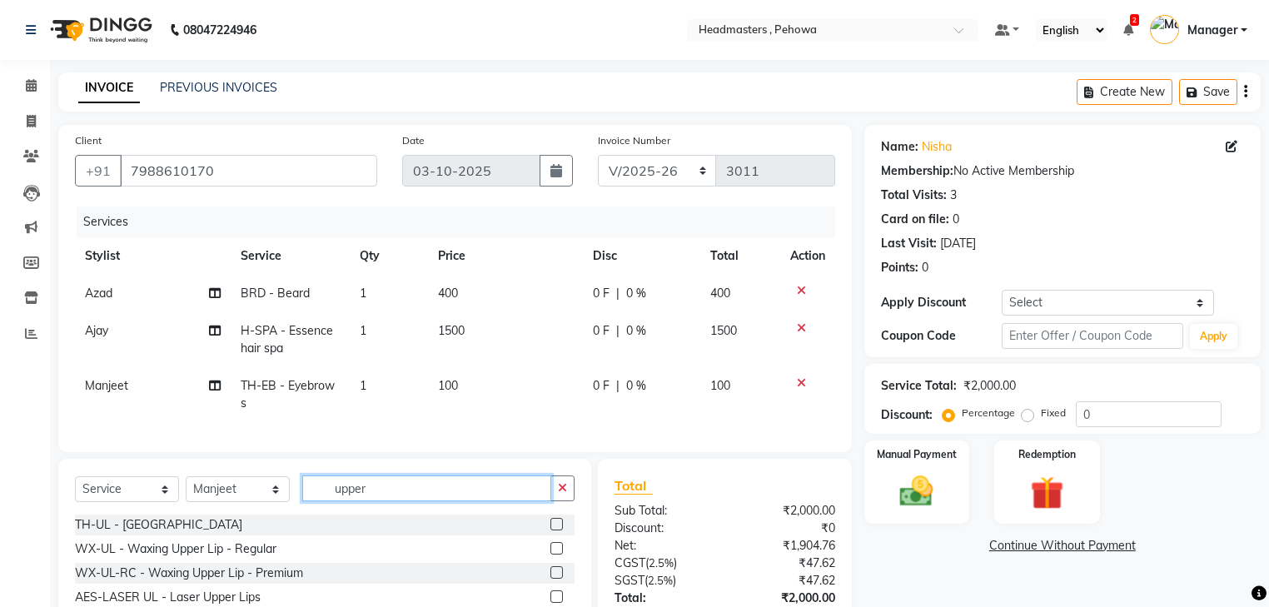
type input "upper"
click at [556, 530] on label at bounding box center [556, 524] width 12 height 12
click at [556, 530] on input "checkbox" at bounding box center [555, 525] width 11 height 11
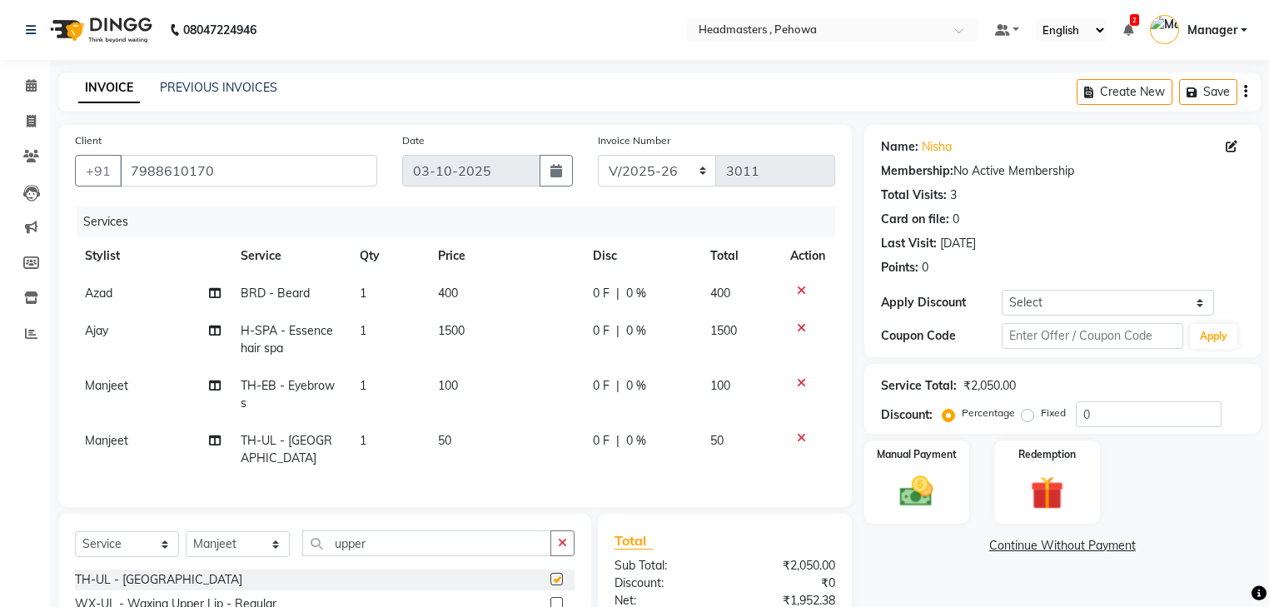
checkbox input "false"
click at [799, 330] on icon at bounding box center [801, 328] width 9 height 12
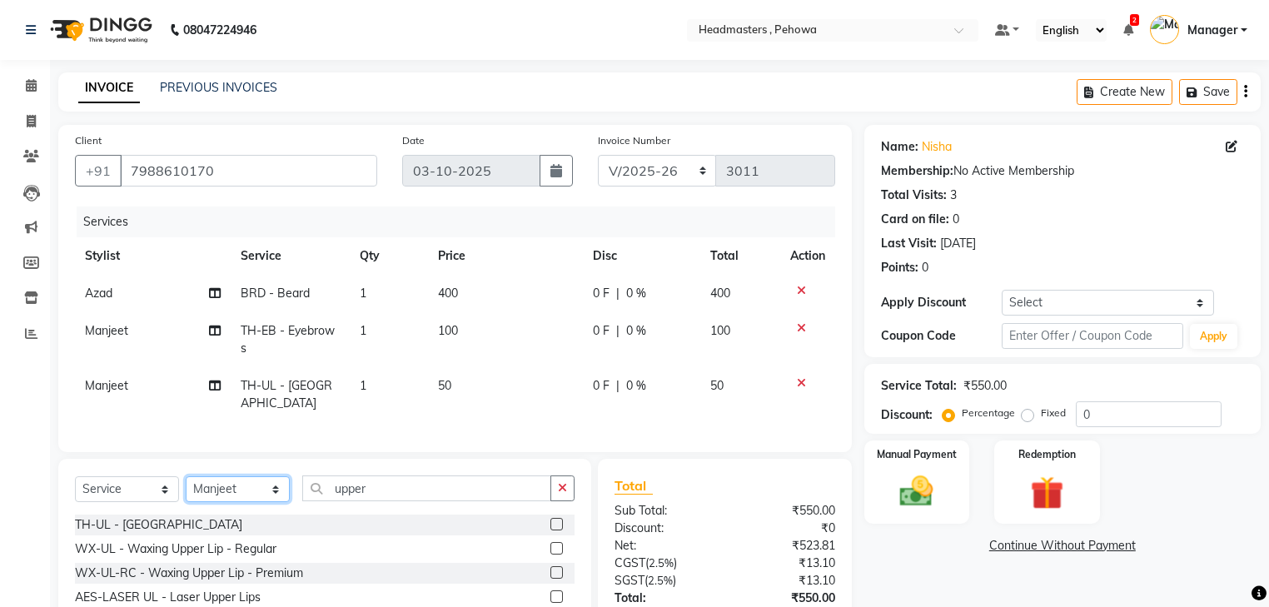
click at [279, 502] on select "Select Stylist Abhi Ajay Amandeep Amanpreet Anas ARUN Azad Bilal Davy Headmaste…" at bounding box center [238, 489] width 104 height 26
select select "68773"
click at [186, 487] on select "Select Stylist Abhi Ajay Amandeep Amanpreet Anas ARUN Azad Bilal Davy Headmaste…" at bounding box center [238, 489] width 104 height 26
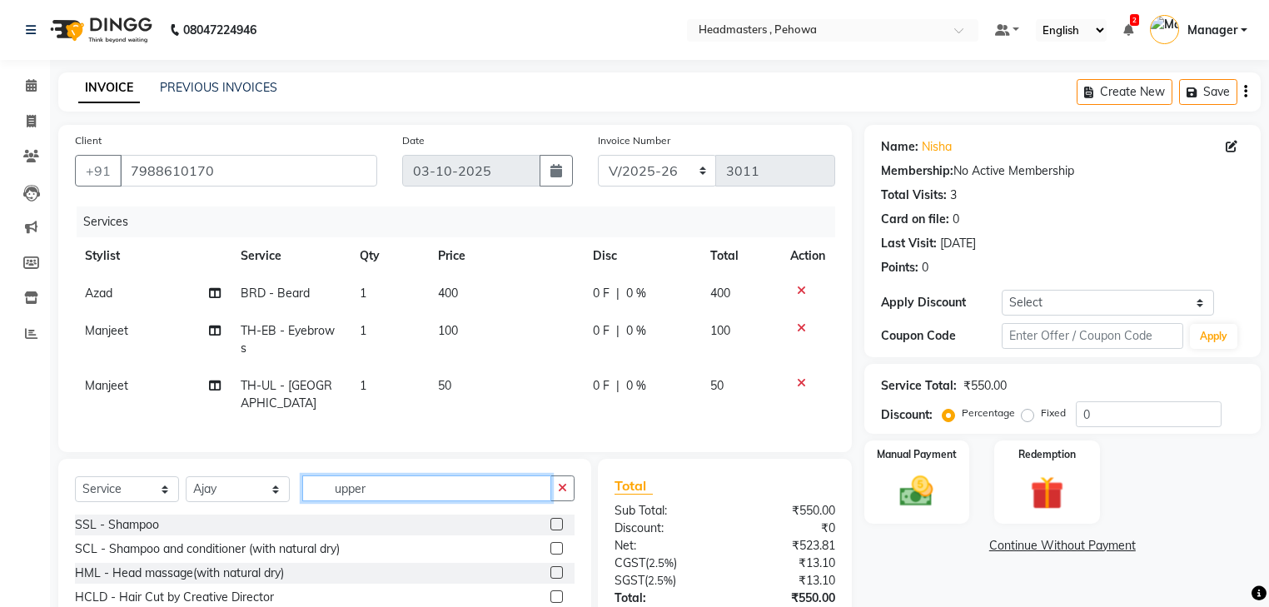
click at [480, 501] on input "upper" at bounding box center [426, 488] width 249 height 26
type input "u"
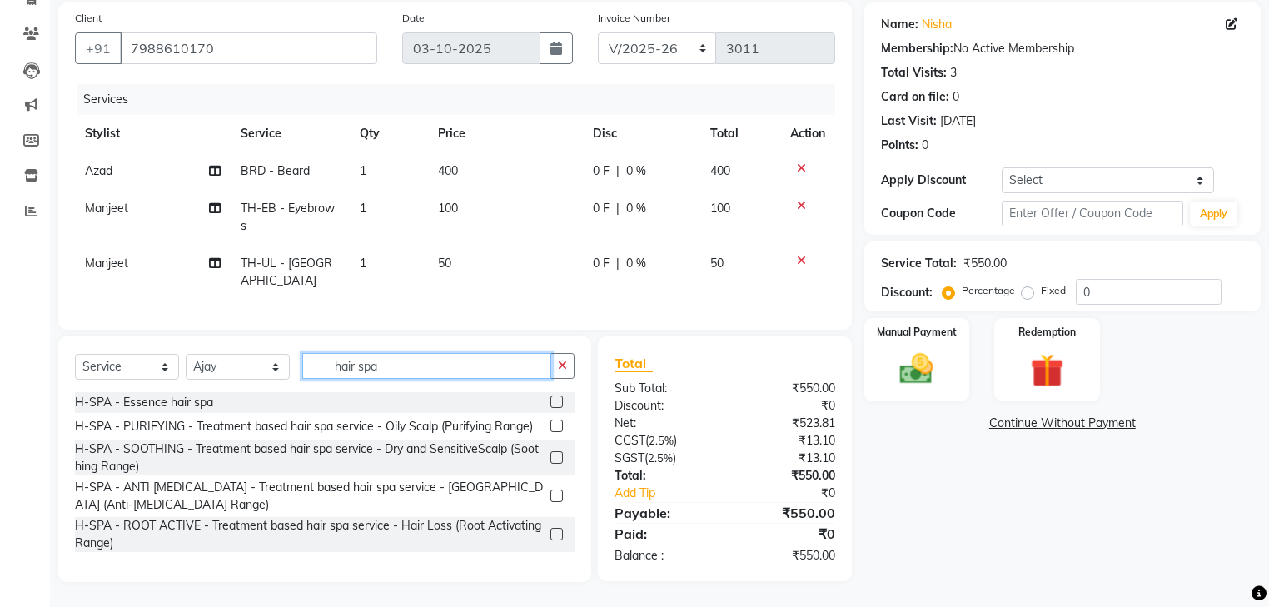
type input "hair spa"
click at [550, 426] on div at bounding box center [562, 426] width 24 height 21
click at [550, 431] on label at bounding box center [556, 426] width 12 height 12
click at [550, 431] on input "checkbox" at bounding box center [555, 426] width 11 height 11
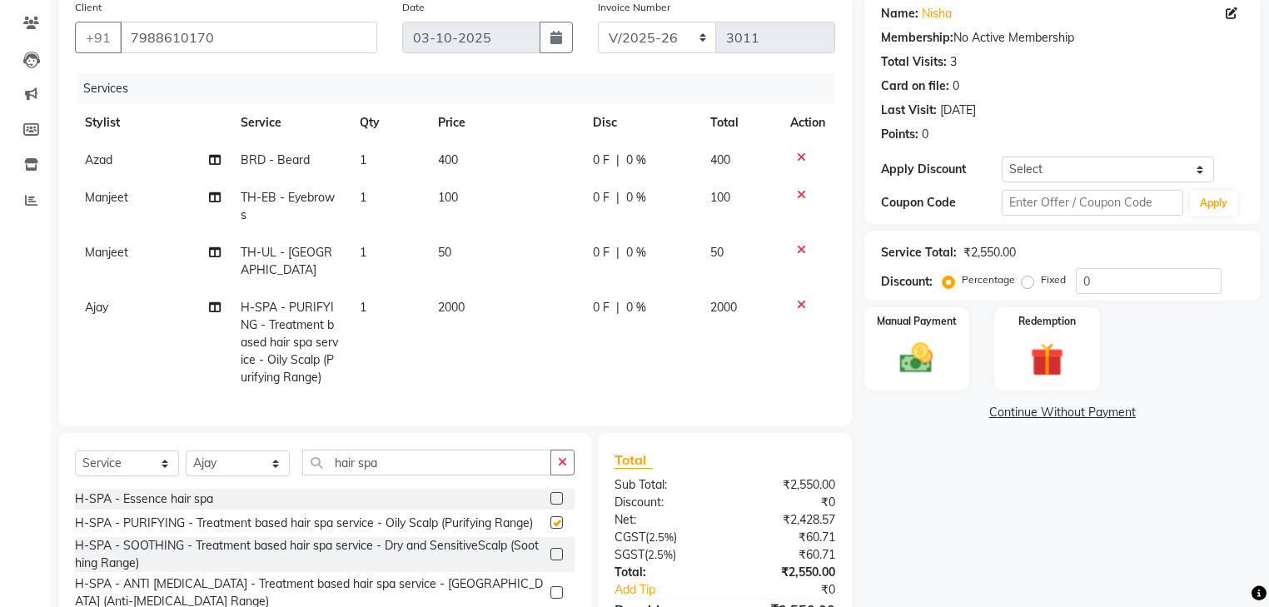
checkbox input "false"
click at [1087, 276] on input "0" at bounding box center [1149, 281] width 146 height 26
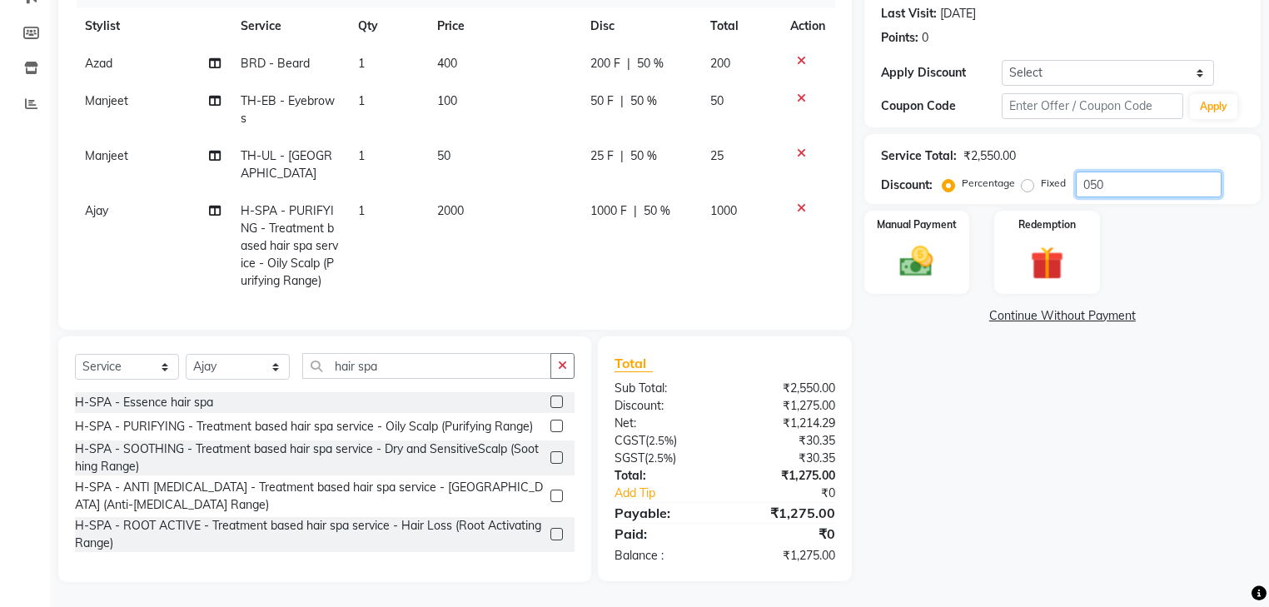
scroll to position [173, 0]
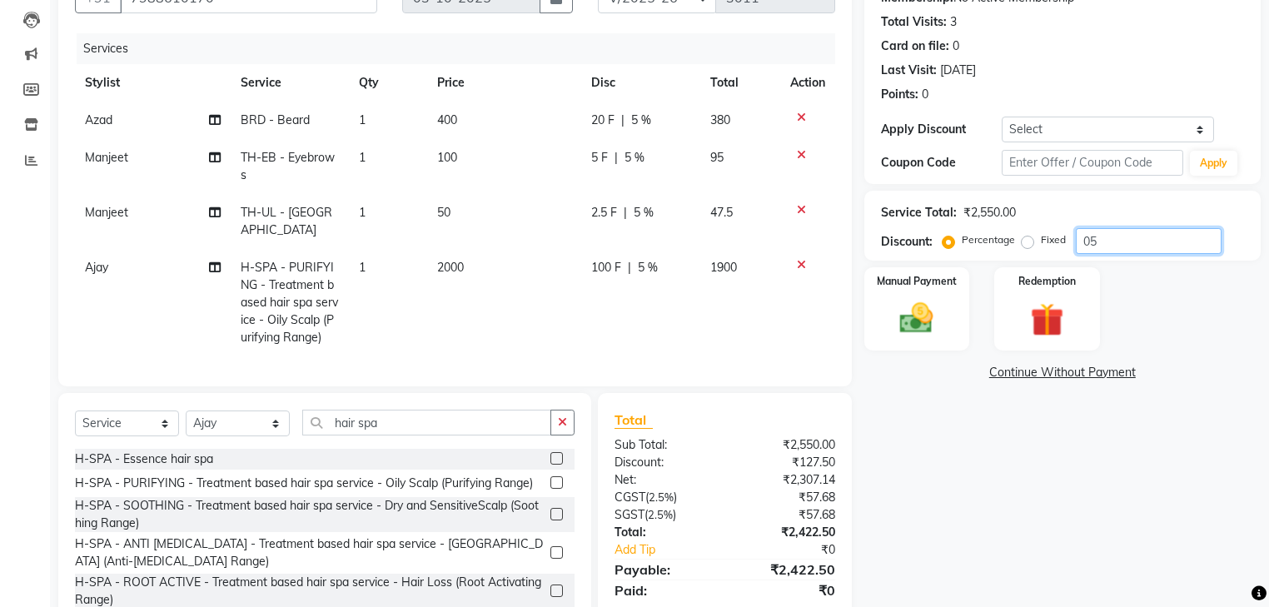
type input "0"
click at [1099, 241] on input "number" at bounding box center [1149, 241] width 146 height 26
type input "50"
click at [659, 266] on span "50 %" at bounding box center [657, 267] width 27 height 17
select select "68773"
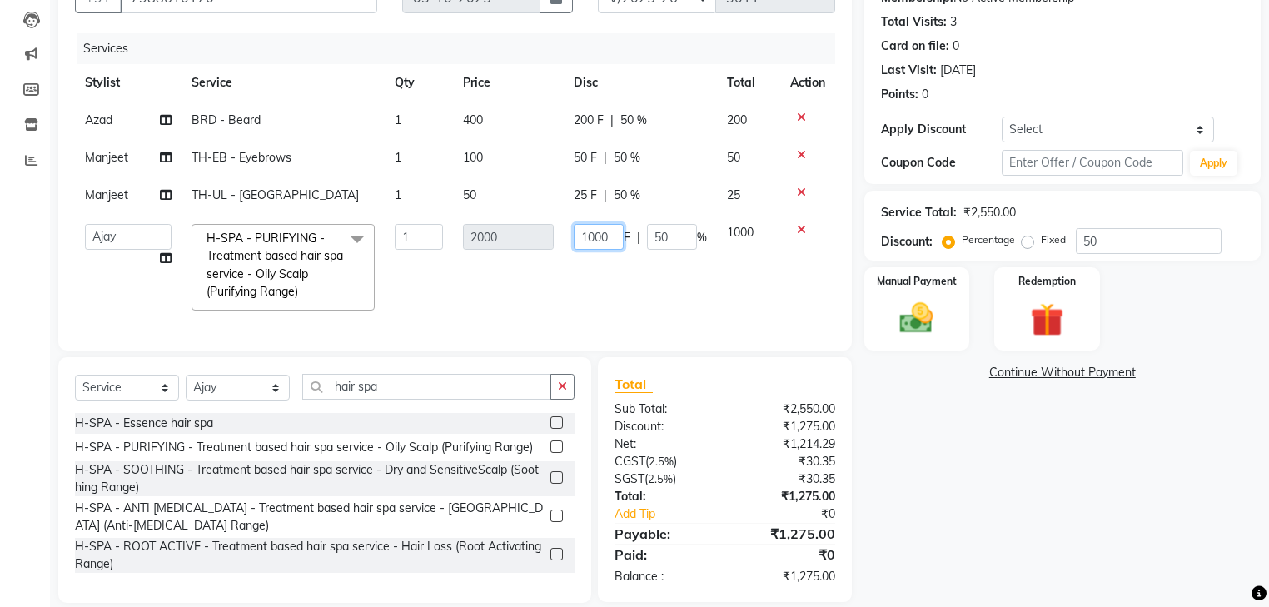
click at [608, 236] on input "1000" at bounding box center [599, 237] width 50 height 26
type input "1"
type input "300"
click at [707, 296] on tr "Abhi Ajay Amandeep Amanpreet Anas ARUN Azad Bilal Davy Headmasters Jashan Kunal…" at bounding box center [455, 267] width 760 height 107
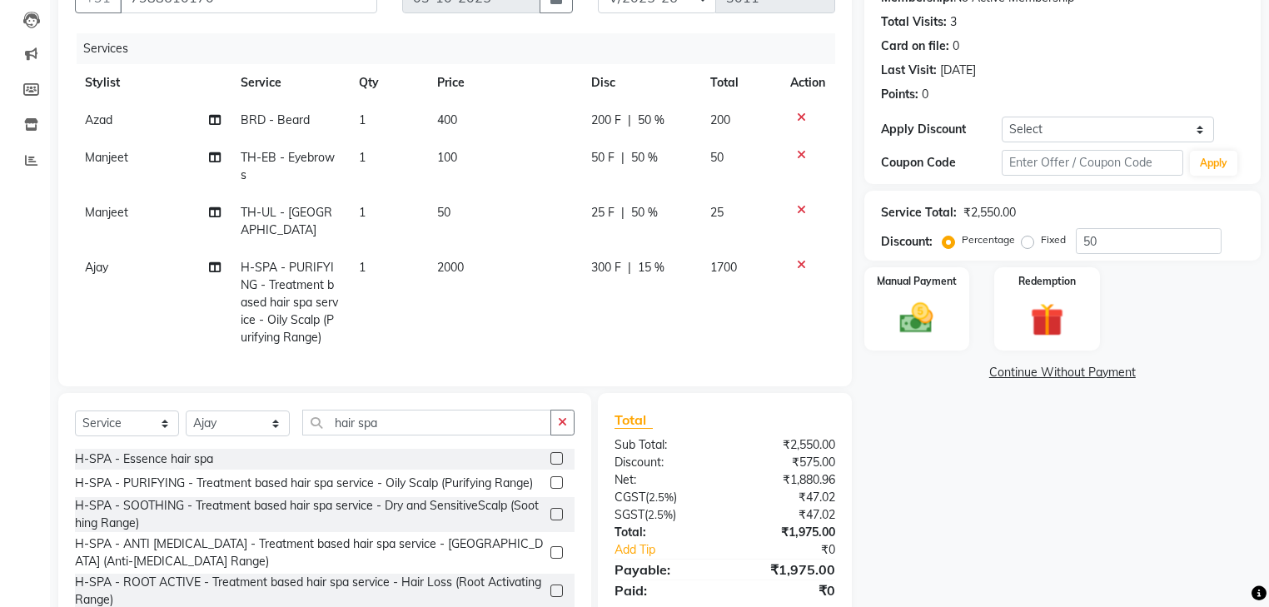
scroll to position [240, 0]
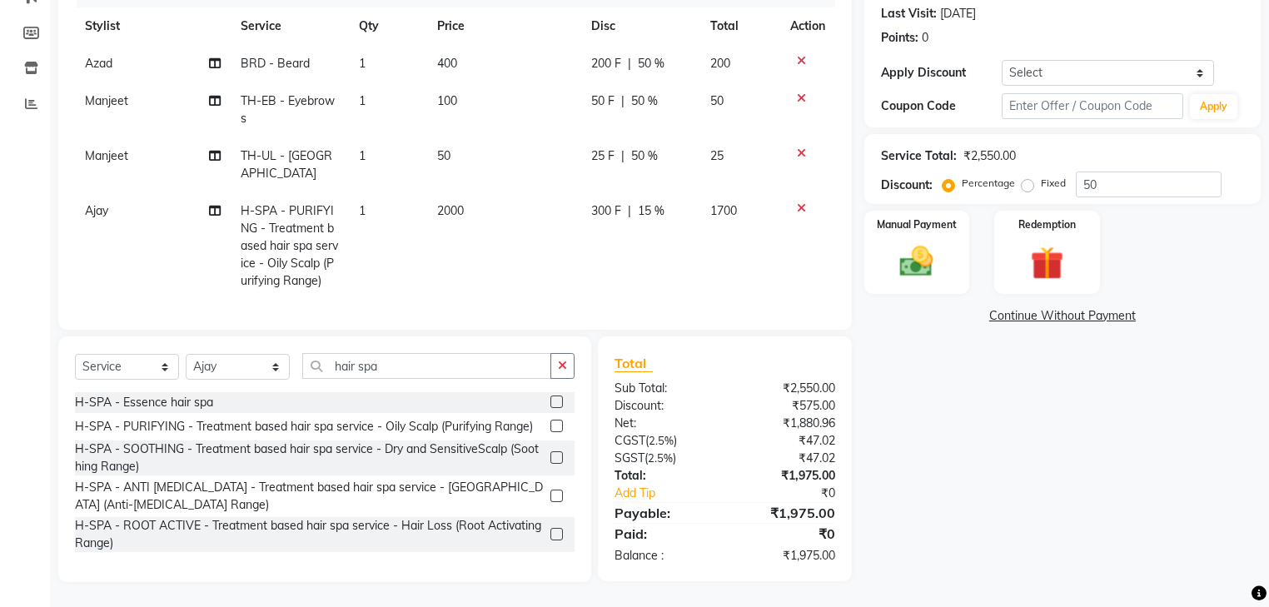
click at [937, 450] on div "Name: Nisha Membership: No Active Membership Total Visits: 3 Card on file: 0 La…" at bounding box center [1068, 238] width 409 height 687
click at [926, 242] on img at bounding box center [916, 262] width 57 height 40
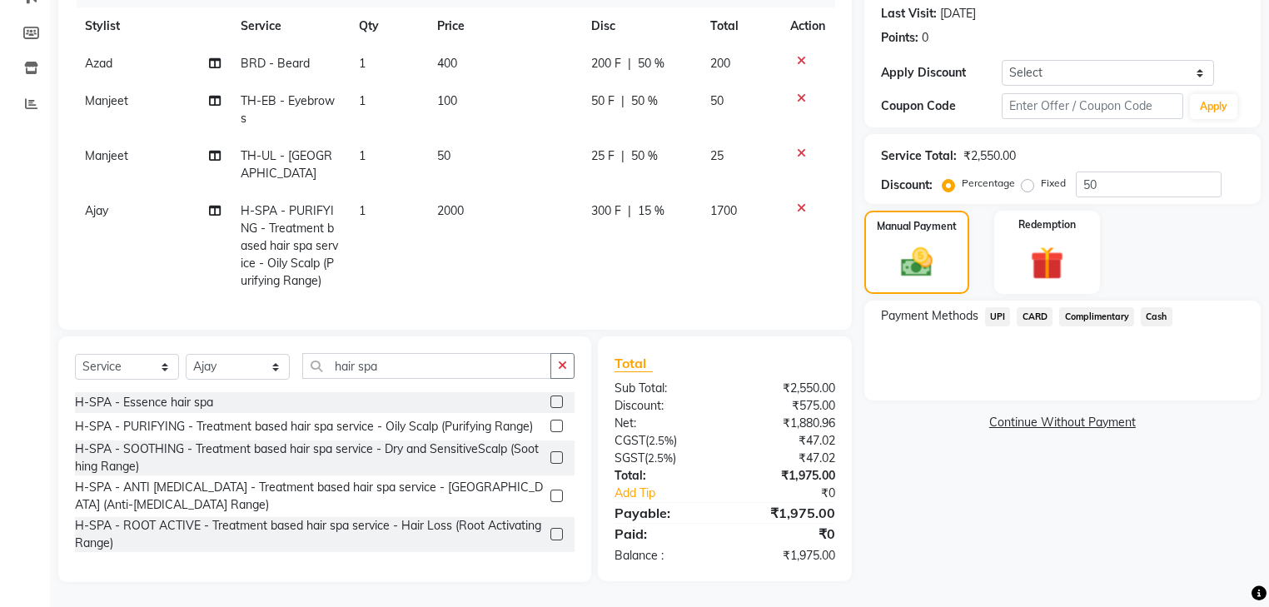
click at [1000, 307] on span "UPI" at bounding box center [998, 316] width 26 height 19
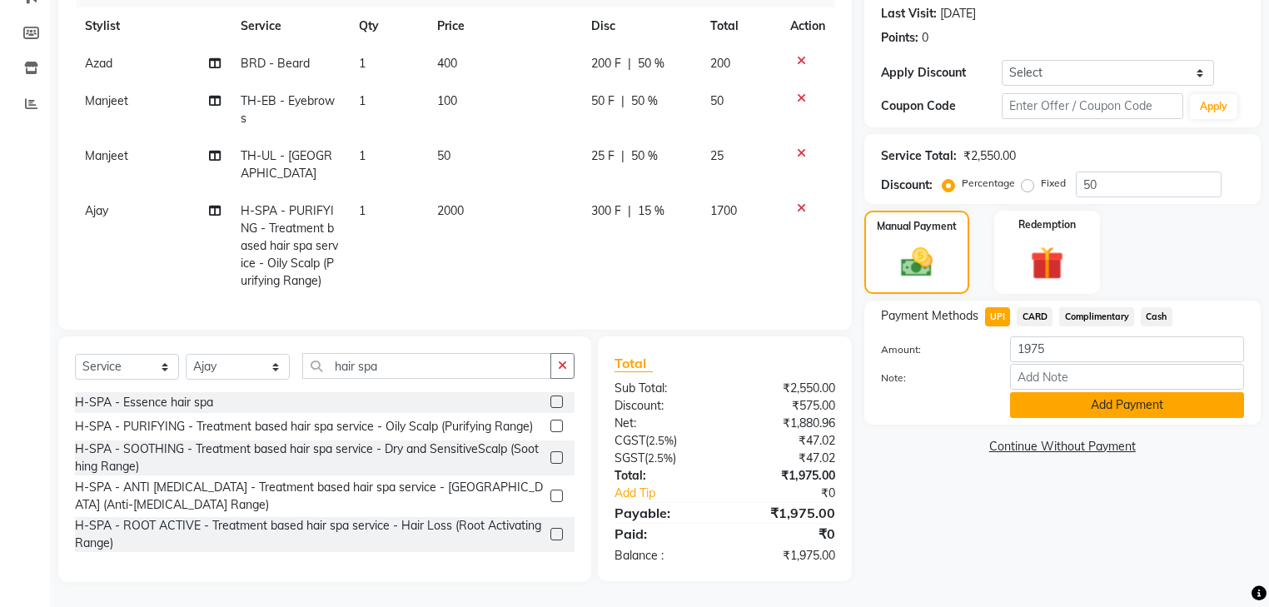
click at [1088, 401] on button "Add Payment" at bounding box center [1127, 405] width 234 height 26
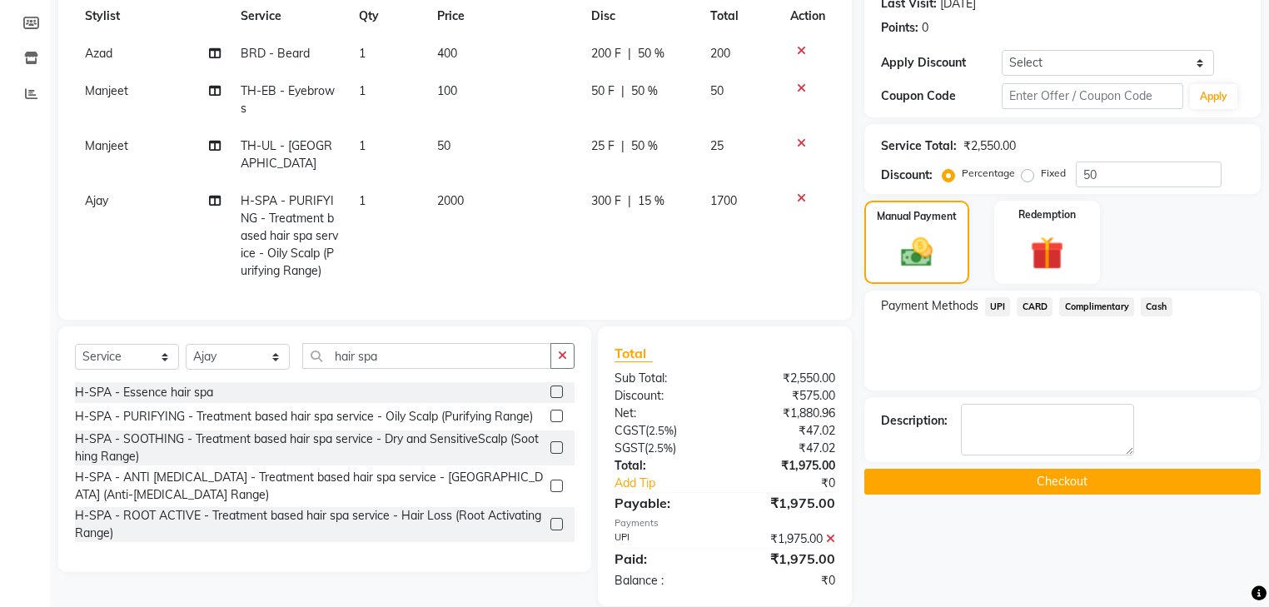
click at [1073, 476] on button "Checkout" at bounding box center [1062, 482] width 396 height 26
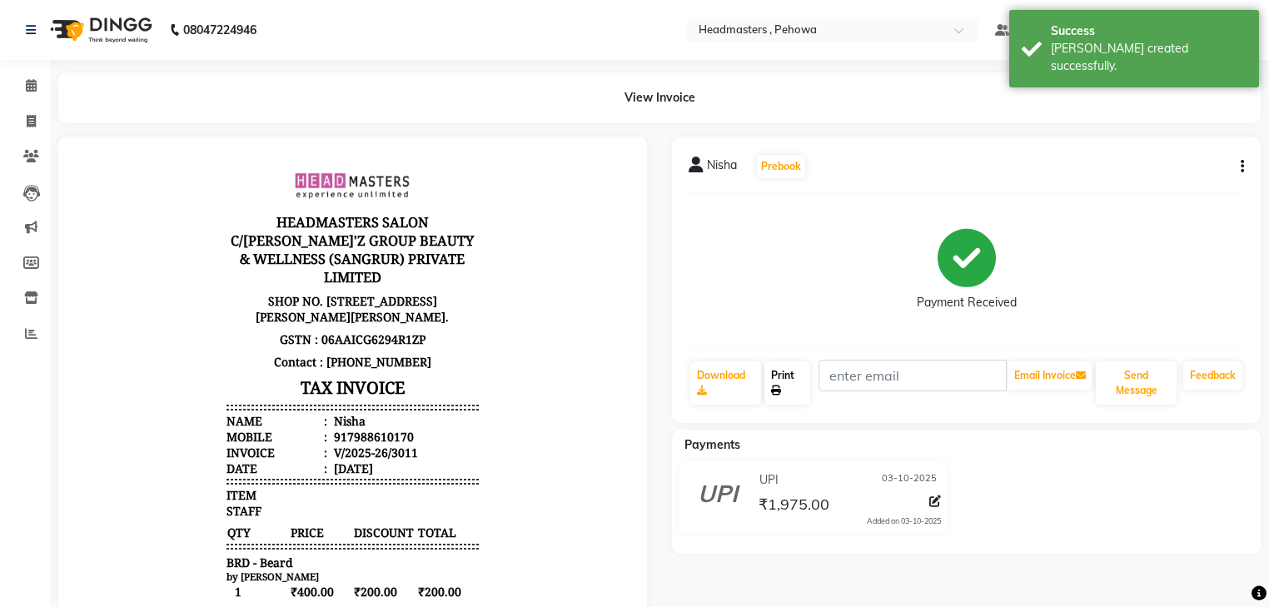
click at [792, 386] on link "Print" at bounding box center [787, 382] width 46 height 43
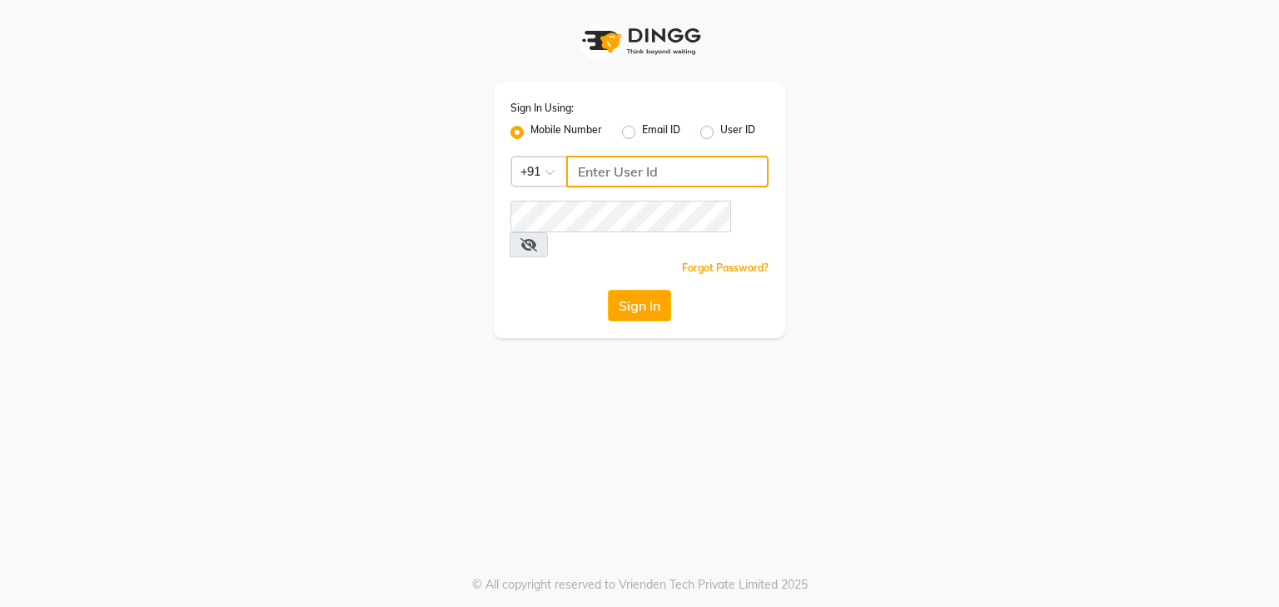
click at [623, 182] on input "Username" at bounding box center [667, 172] width 202 height 32
type input "9815682777"
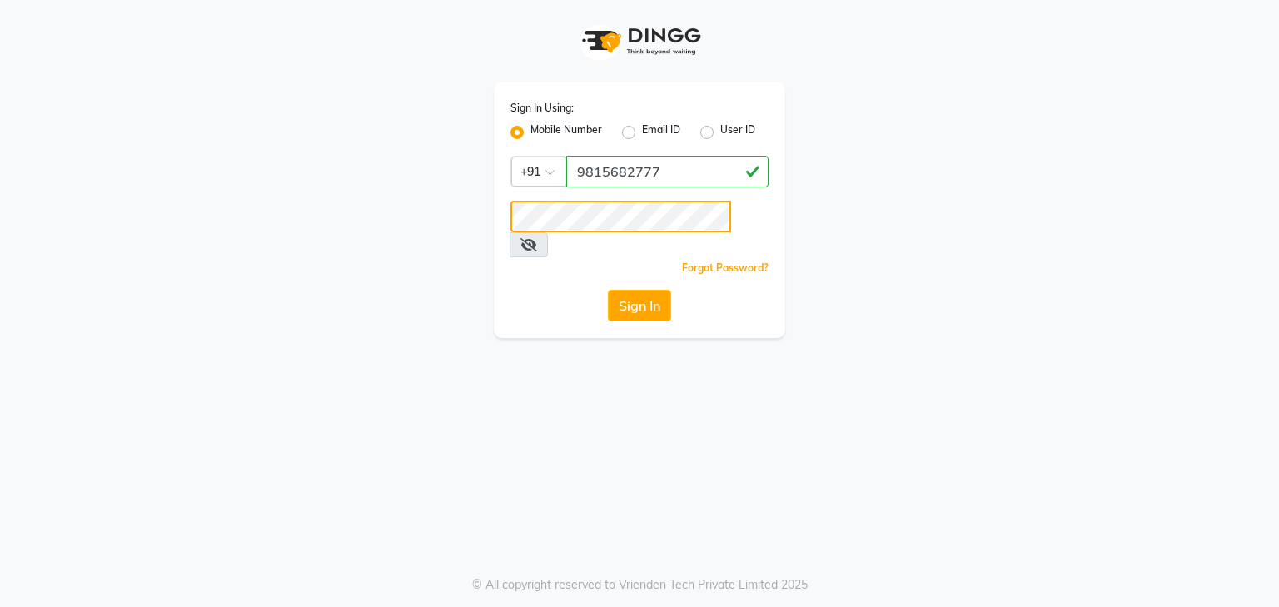
click at [608, 290] on button "Sign In" at bounding box center [639, 306] width 63 height 32
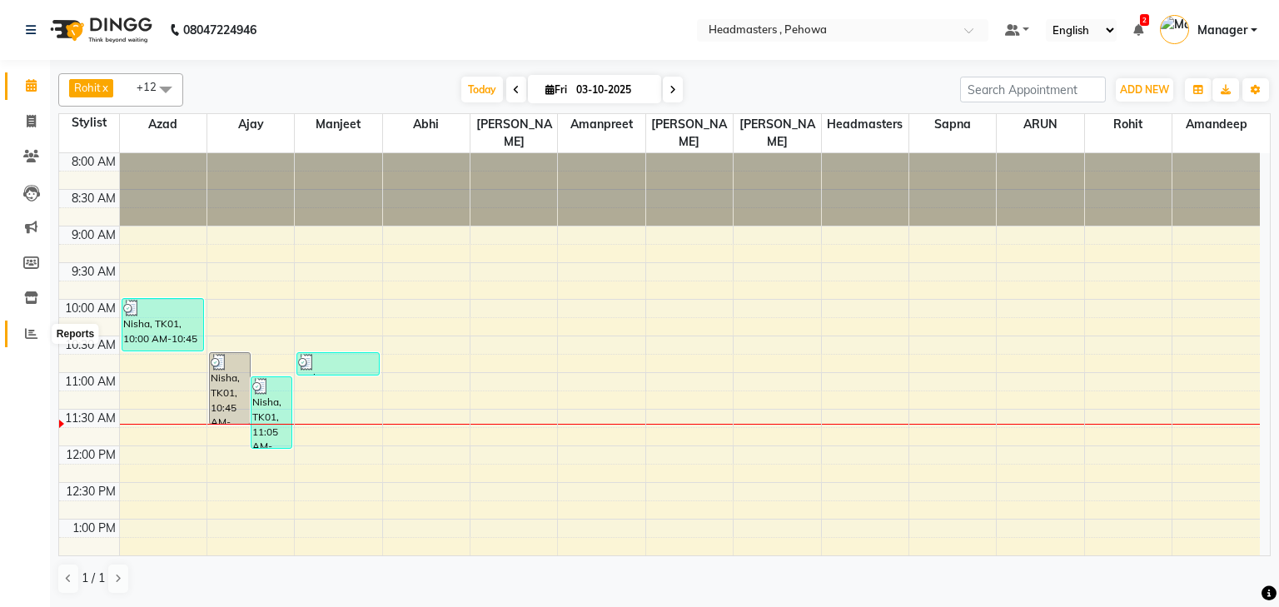
click at [33, 333] on icon at bounding box center [31, 333] width 12 height 12
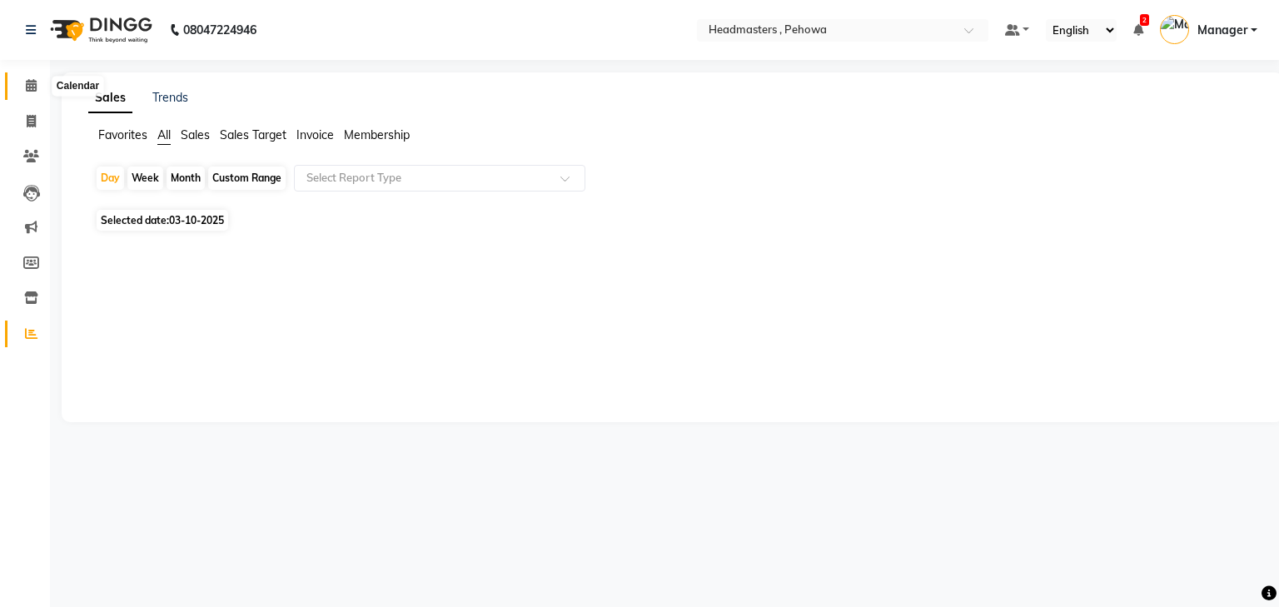
click at [32, 91] on icon at bounding box center [31, 85] width 11 height 12
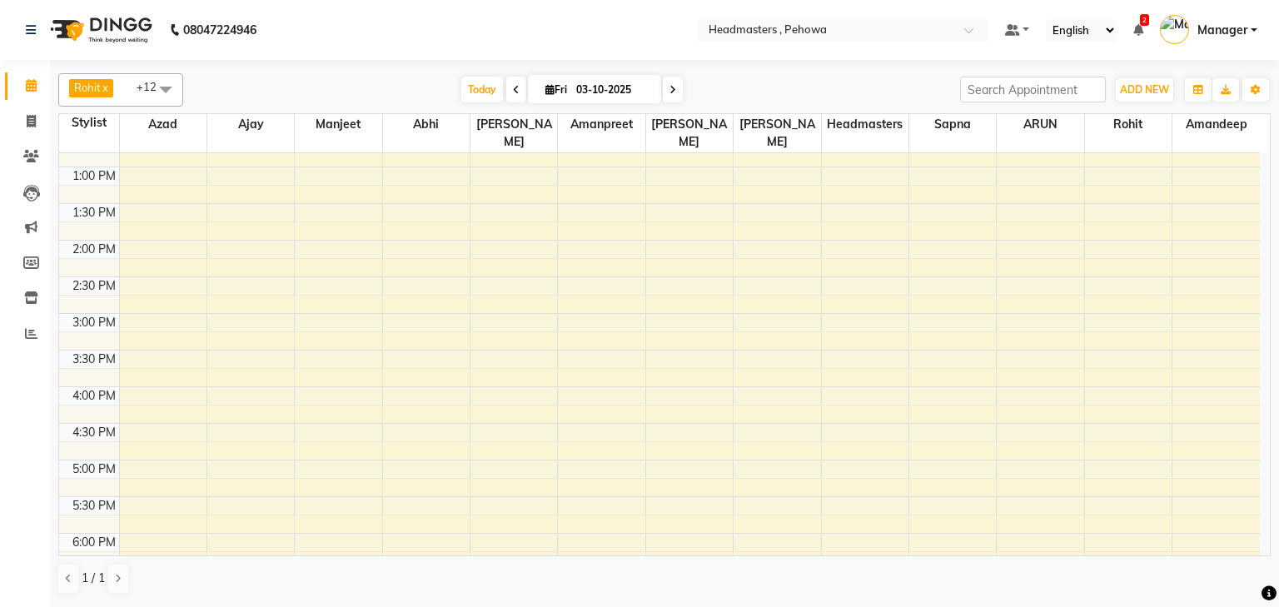
scroll to position [595, 0]
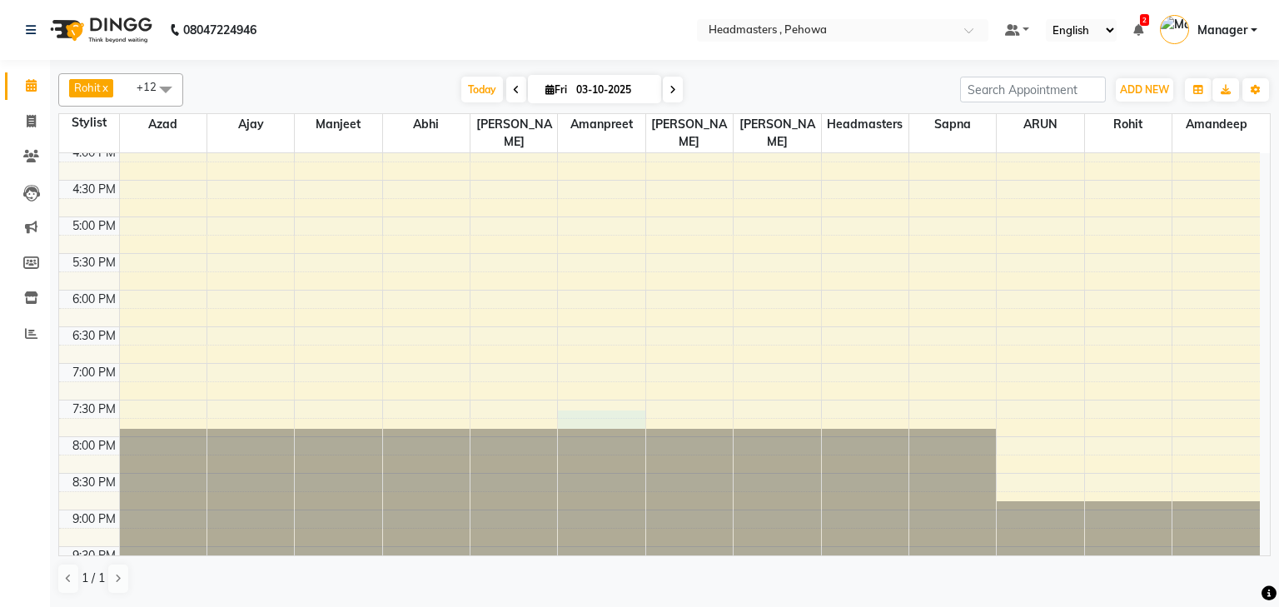
click at [625, 396] on div "8:00 AM 8:30 AM 9:00 AM 9:30 AM 10:00 AM 10:30 AM 11:00 AM 11:30 AM 12:00 PM 12…" at bounding box center [659, 70] width 1201 height 1025
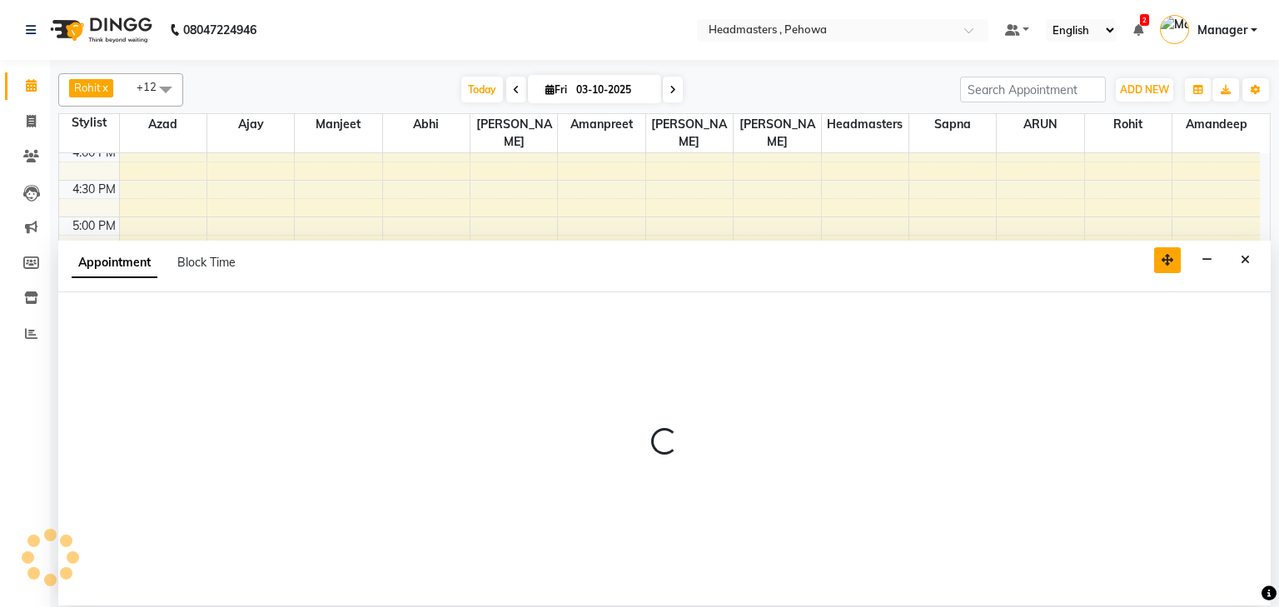
select select "69396"
select select "1185"
select select "tentative"
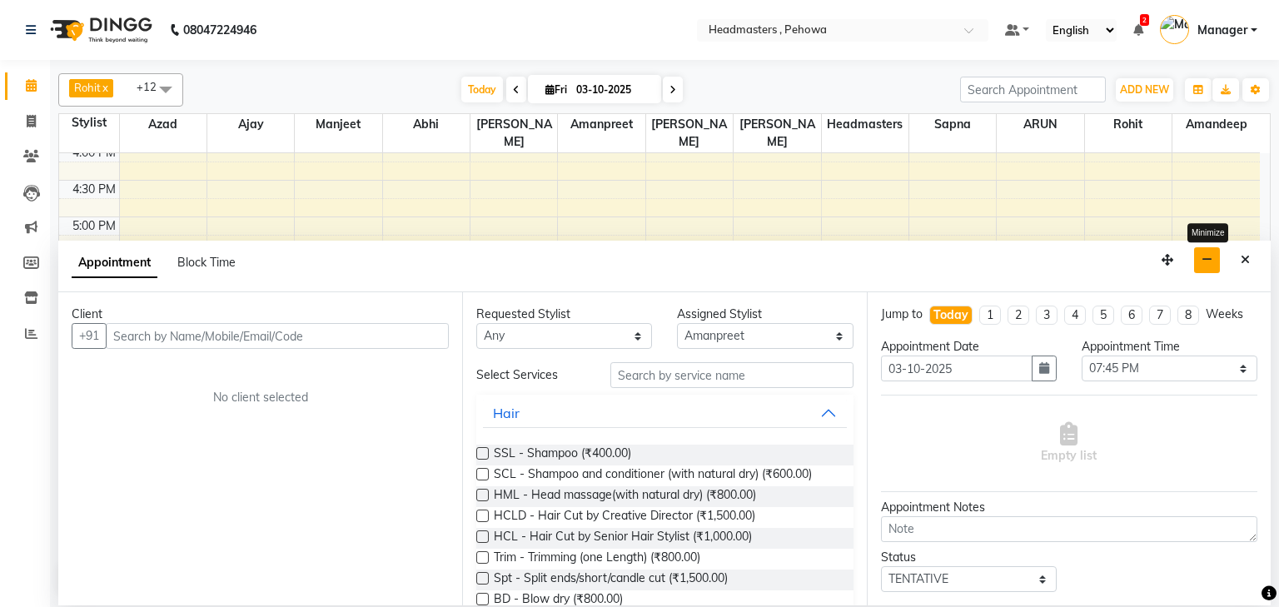
click at [1212, 257] on icon "button" at bounding box center [1207, 260] width 11 height 12
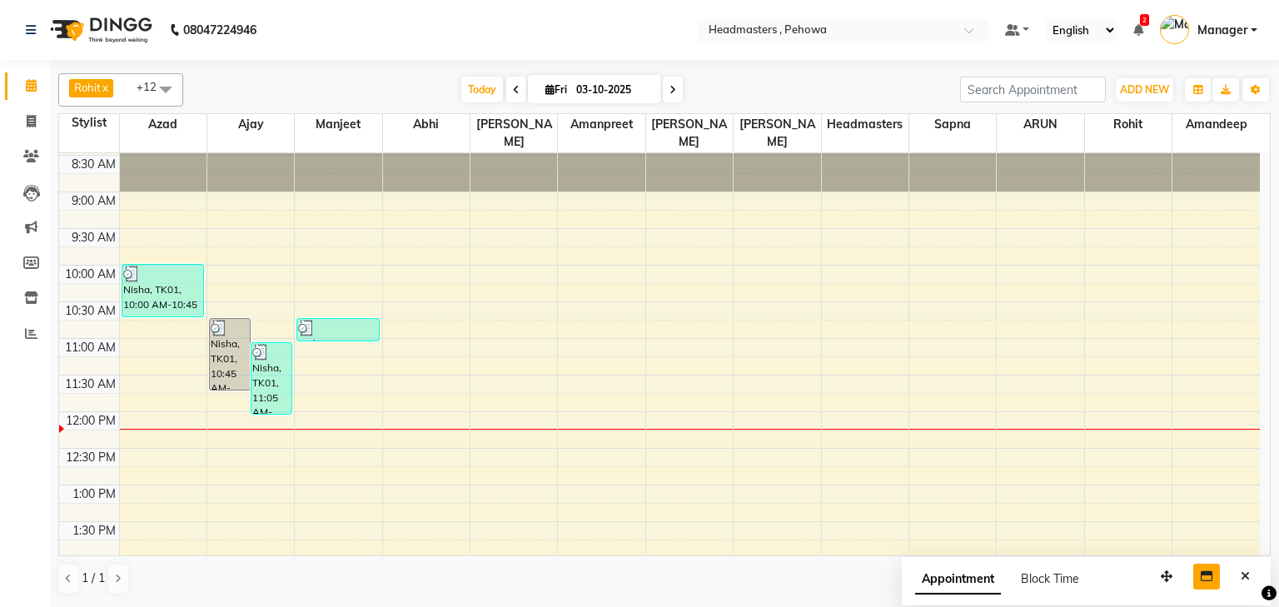
scroll to position [0, 0]
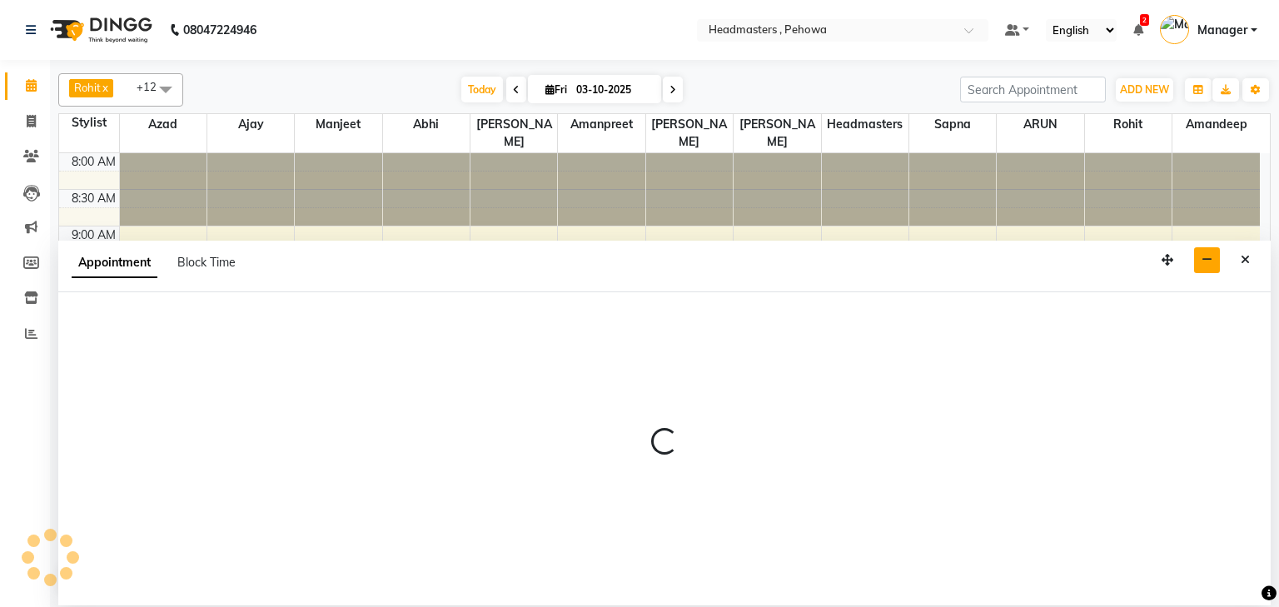
select select "68772"
select select "720"
select select "tentative"
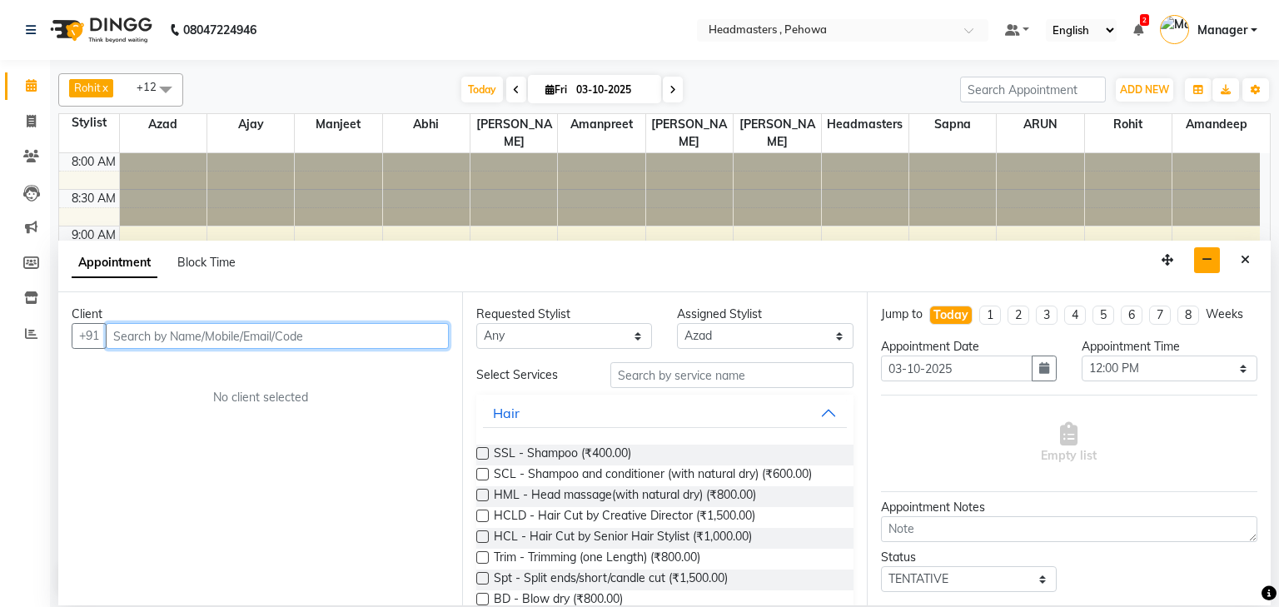
click at [192, 336] on input "text" at bounding box center [277, 336] width 343 height 26
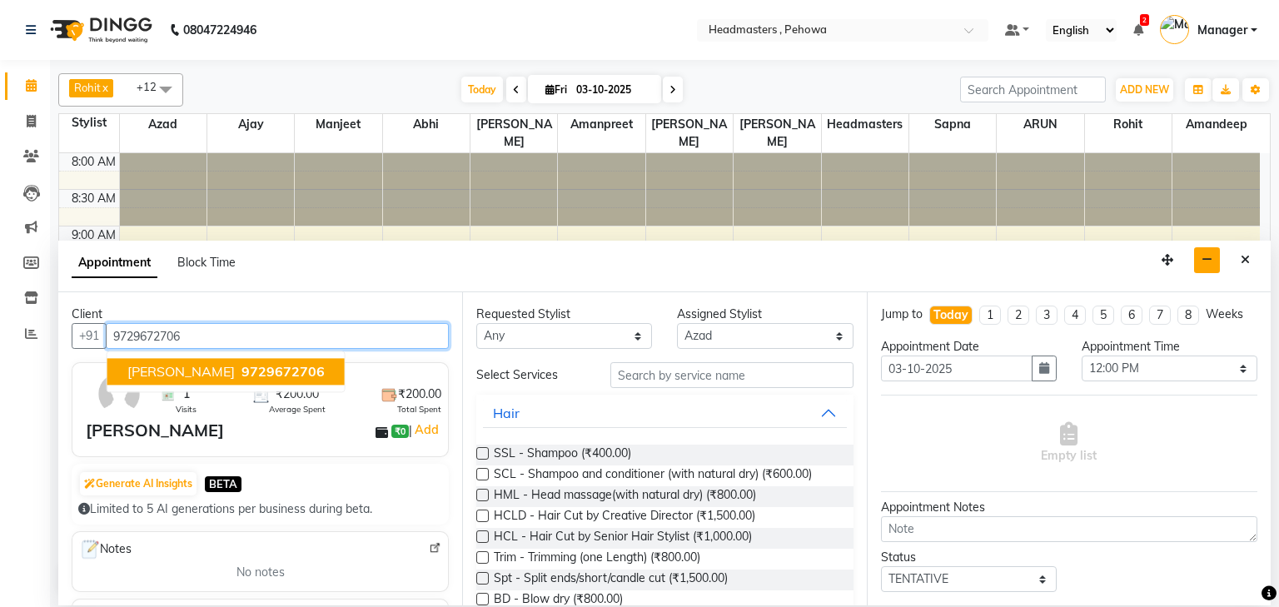
click at [241, 370] on span "9729672706" at bounding box center [282, 372] width 83 height 17
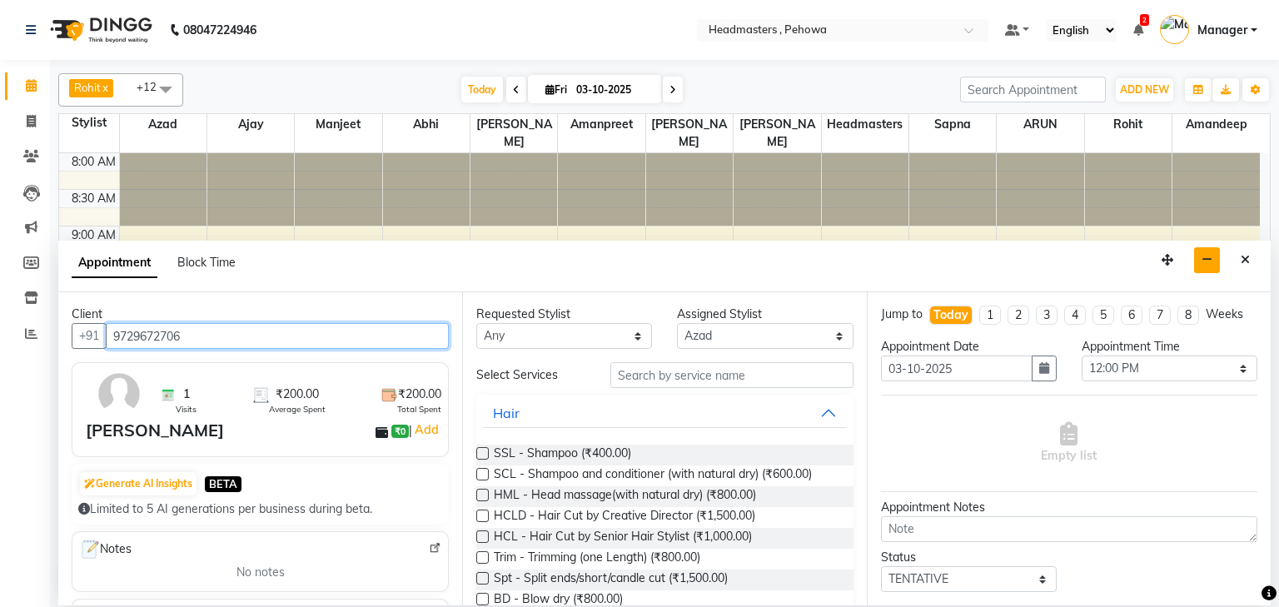
type input "9729672706"
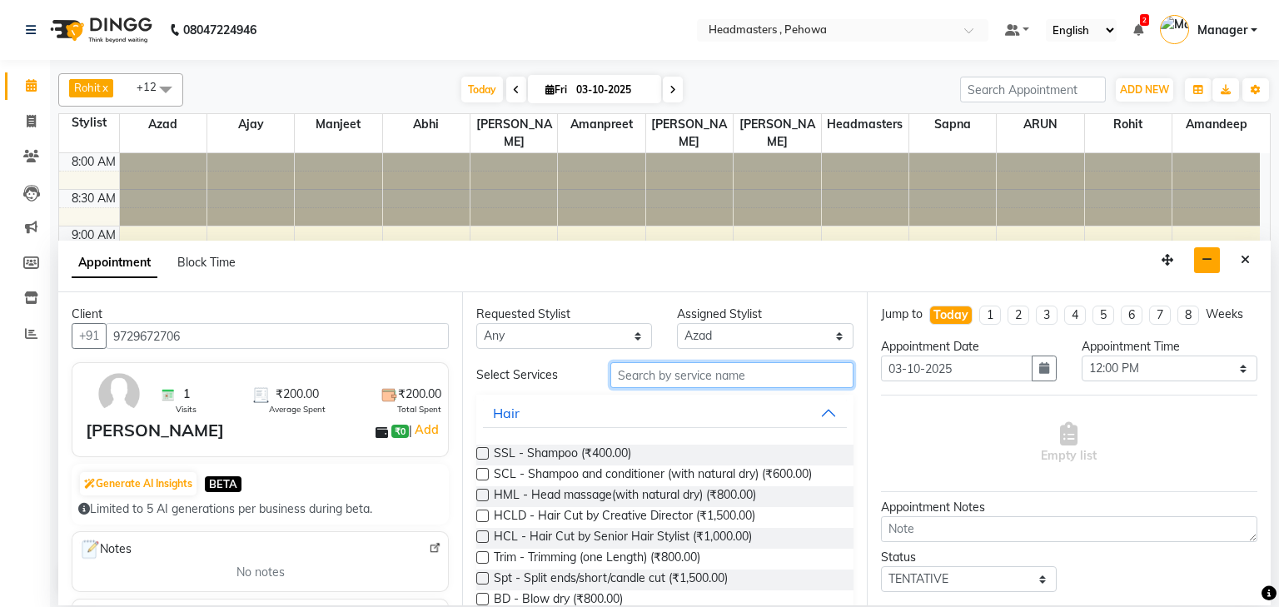
click at [645, 374] on input "text" at bounding box center [731, 375] width 243 height 26
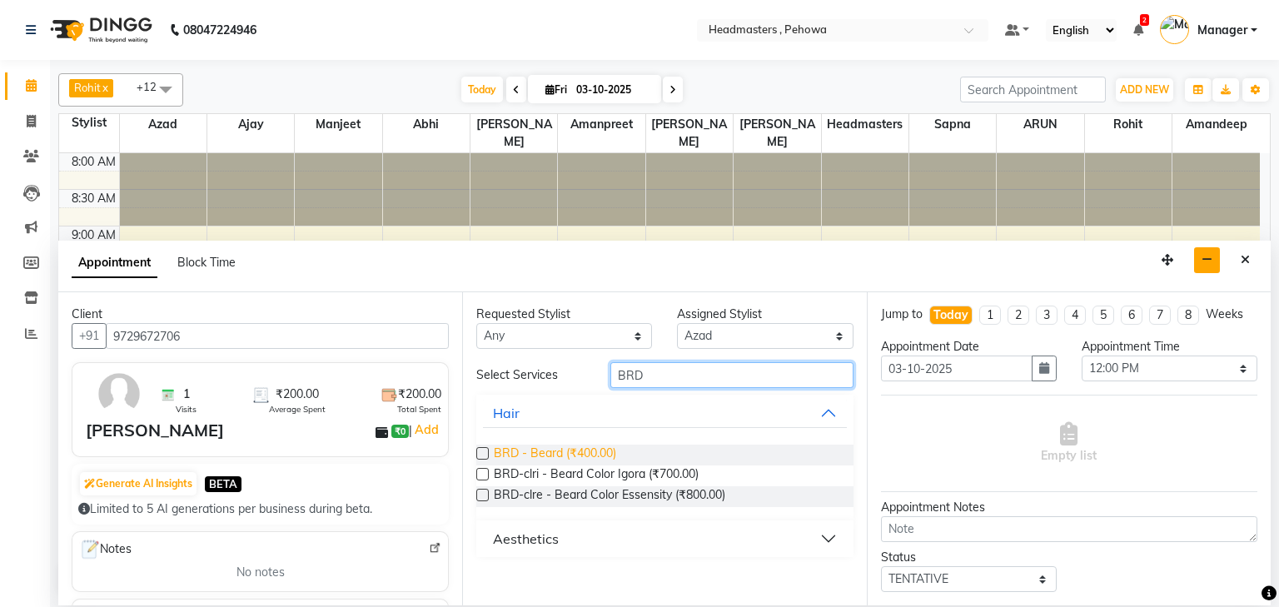
type input "BRD"
click at [509, 450] on span "BRD - Beard (₹400.00)" at bounding box center [555, 455] width 122 height 21
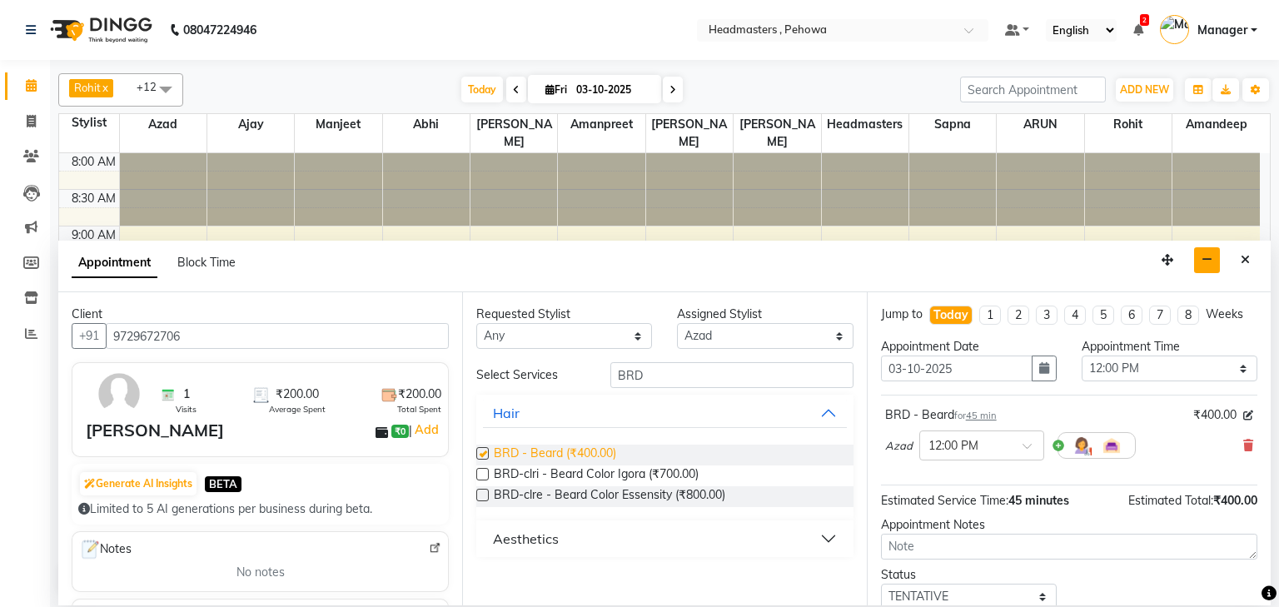
checkbox input "false"
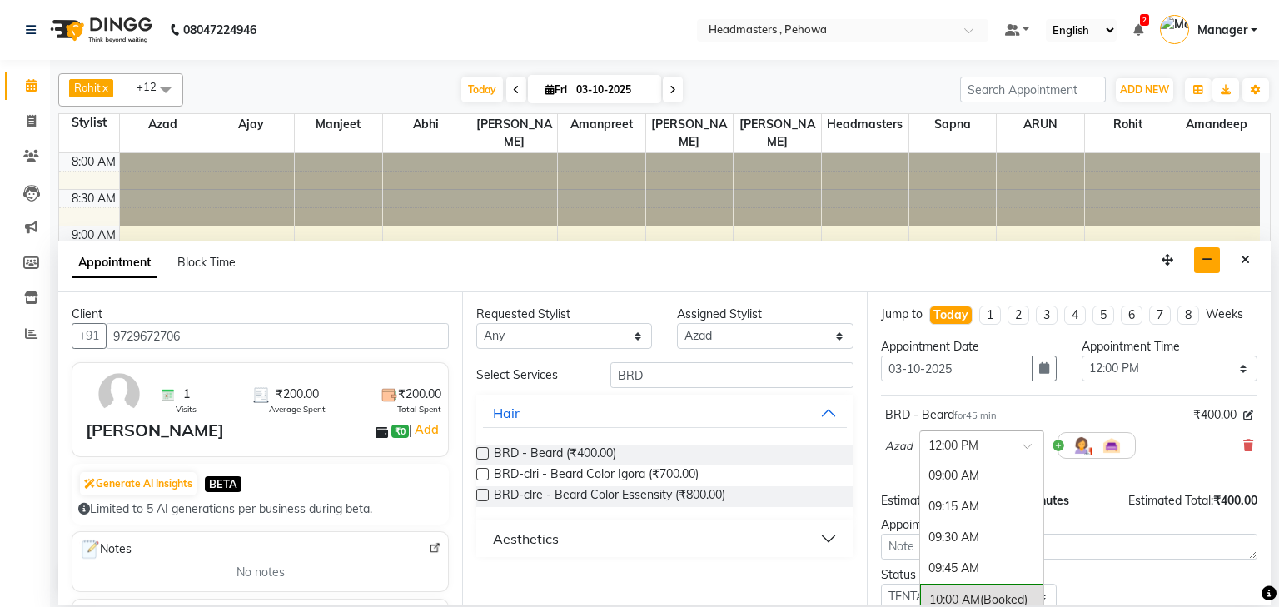
drag, startPoint x: 1028, startPoint y: 443, endPoint x: 1004, endPoint y: 452, distance: 25.0
click at [1027, 443] on span at bounding box center [1033, 450] width 21 height 17
click at [973, 506] on div "12:15 PM" at bounding box center [981, 508] width 123 height 31
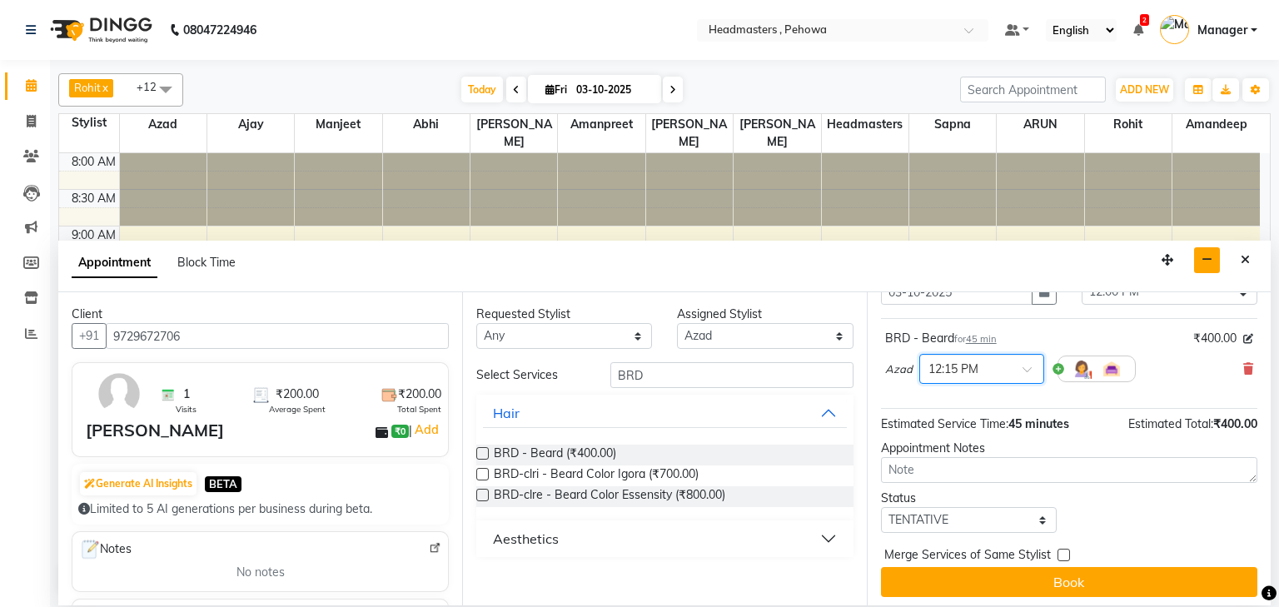
scroll to position [81, 0]
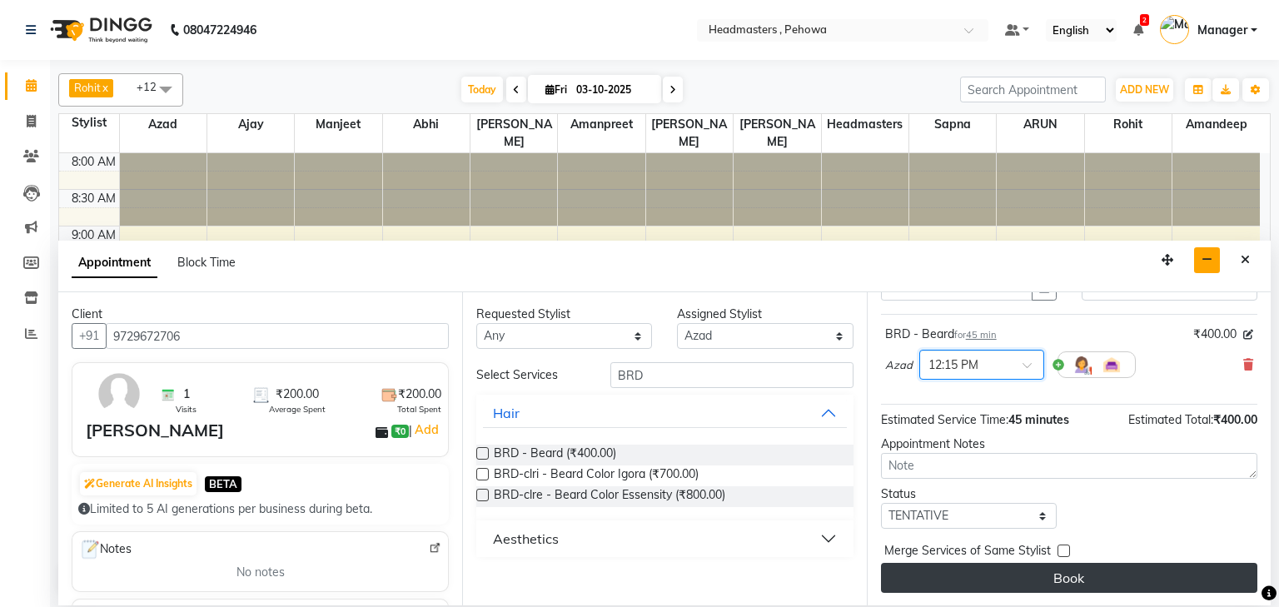
click at [1031, 573] on button "Book" at bounding box center [1069, 578] width 376 height 30
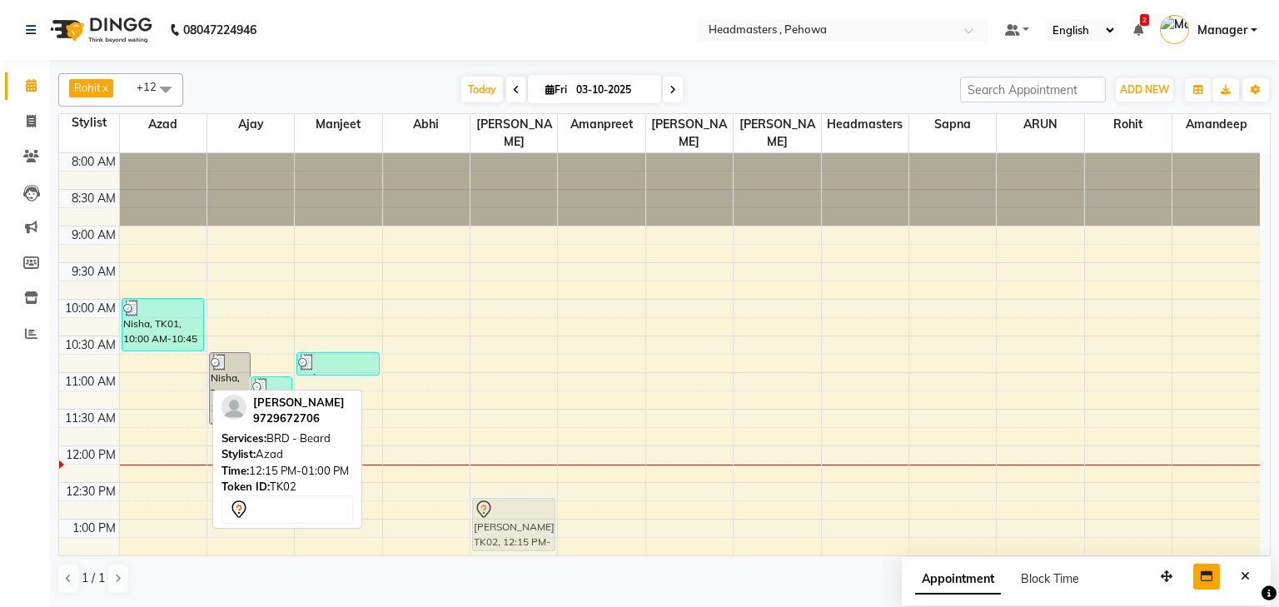
scroll to position [3, 0]
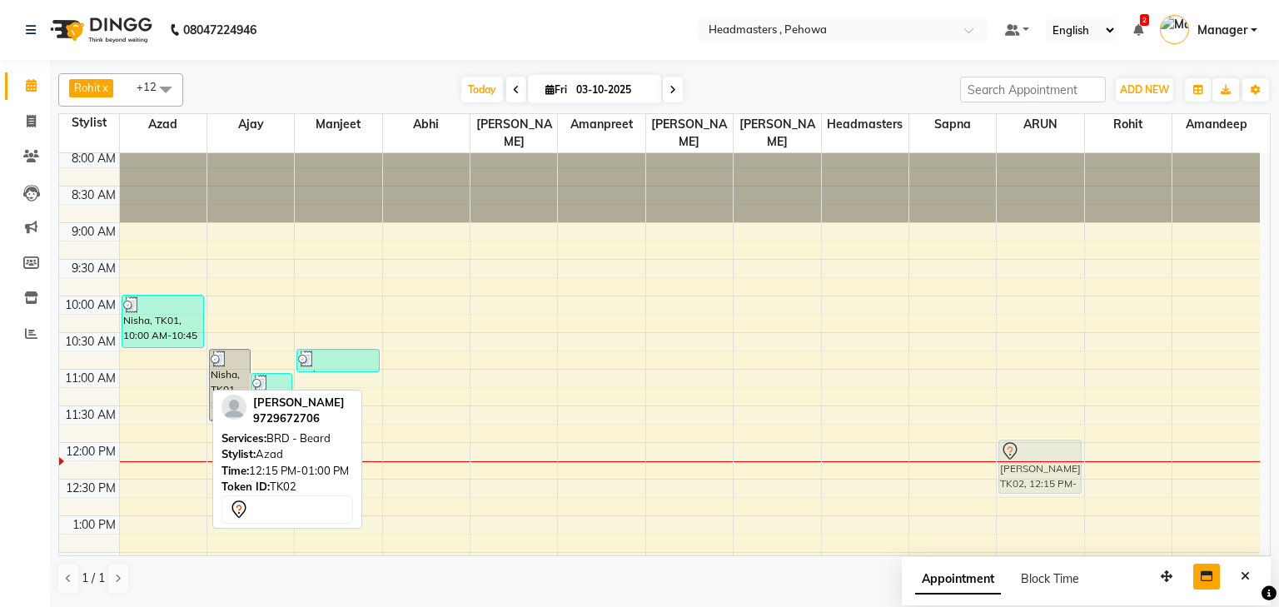
drag, startPoint x: 170, startPoint y: 486, endPoint x: 1029, endPoint y: 465, distance: 859.6
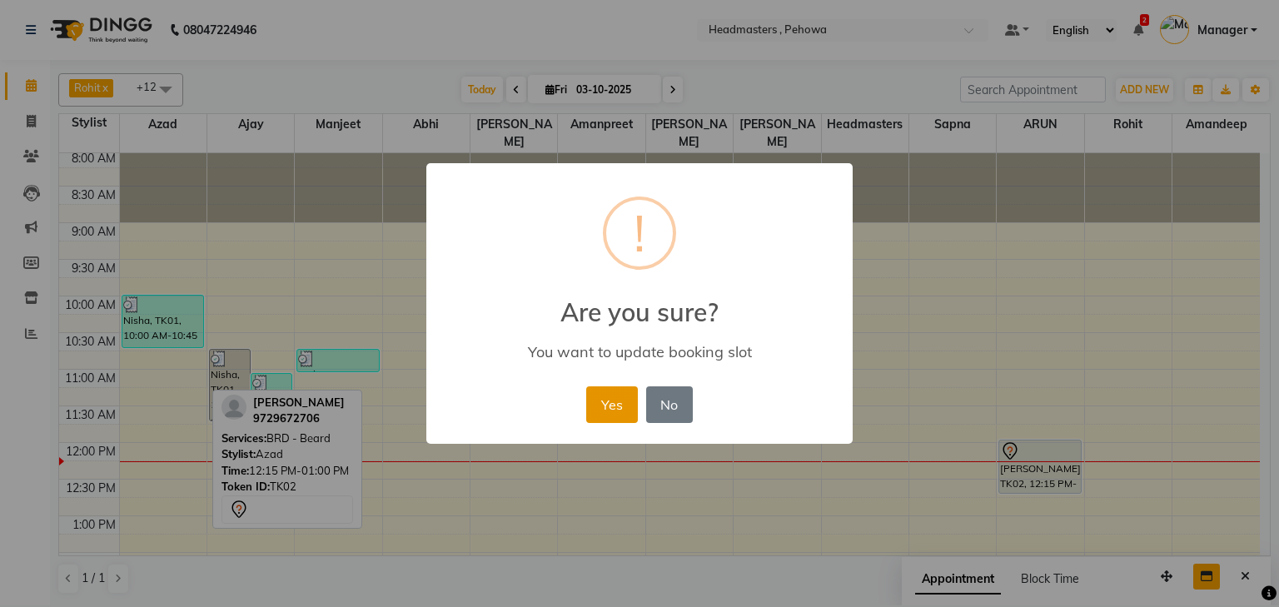
click at [606, 396] on button "Yes" at bounding box center [611, 404] width 51 height 37
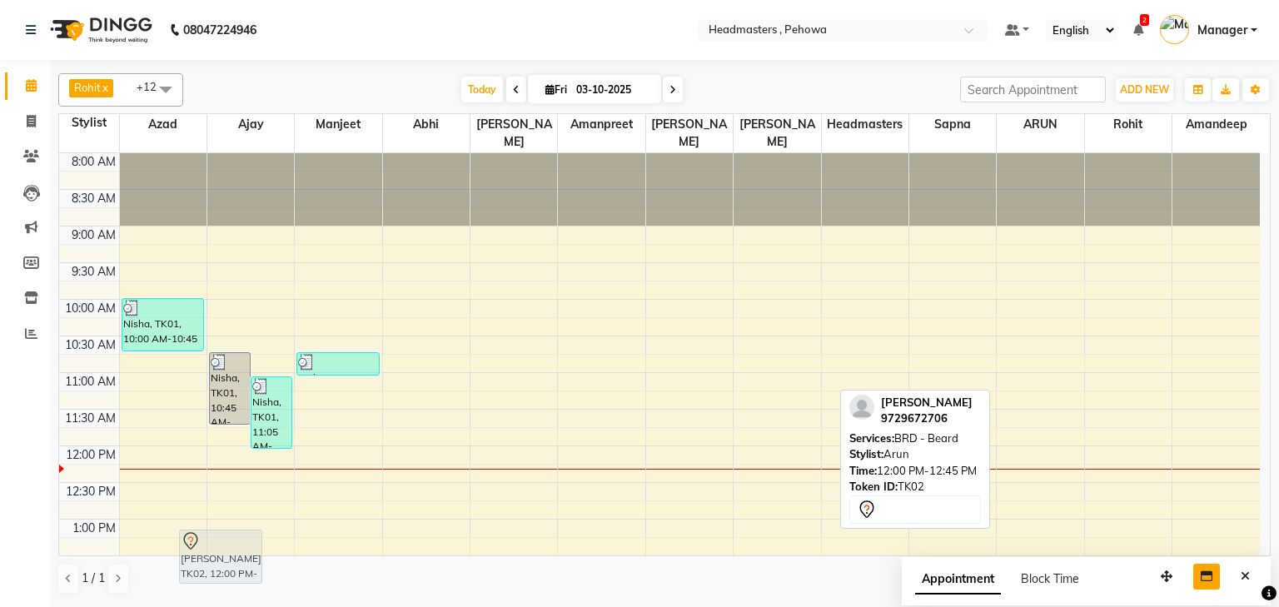
scroll to position [12, 0]
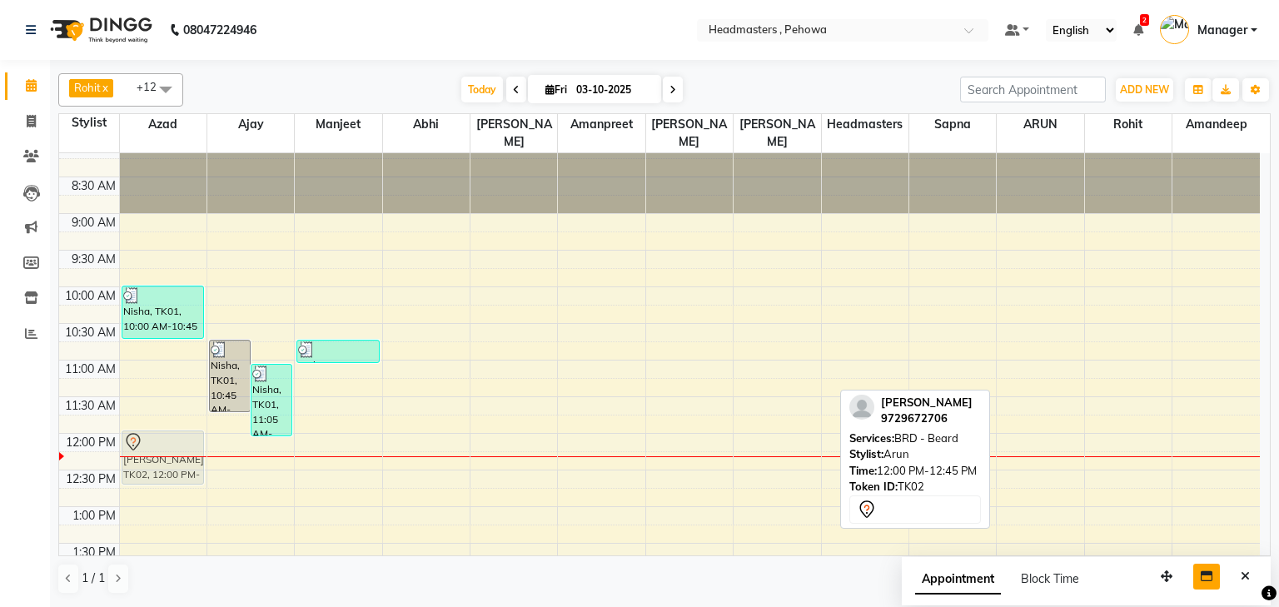
drag, startPoint x: 1056, startPoint y: 445, endPoint x: 190, endPoint y: 443, distance: 866.0
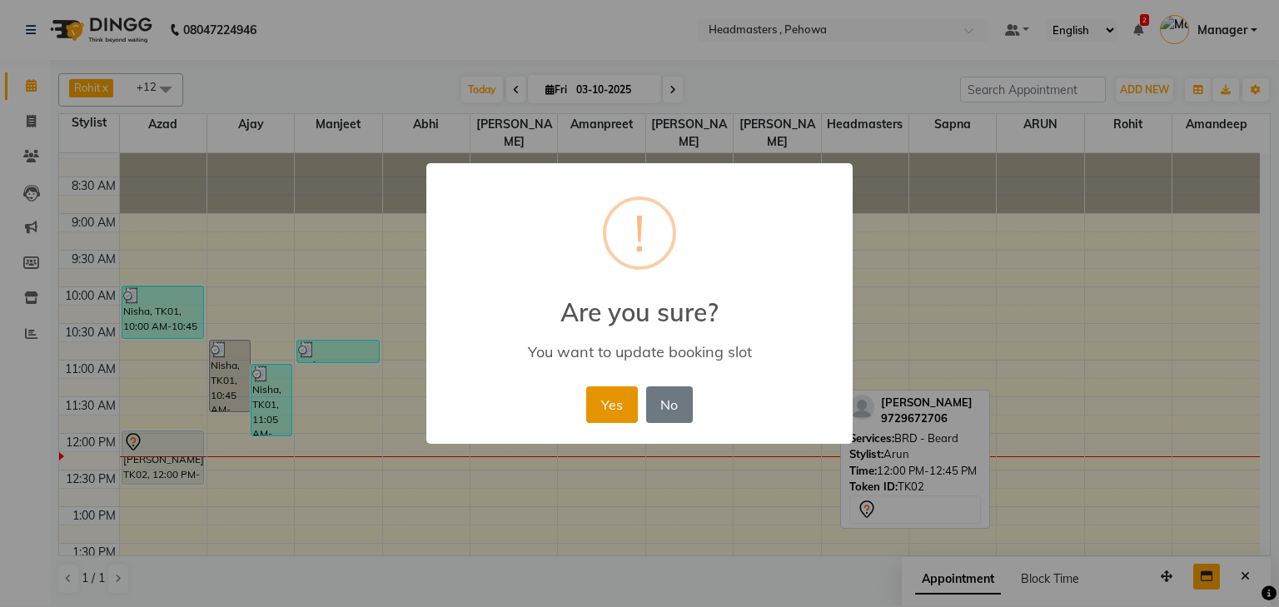
click at [610, 404] on button "Yes" at bounding box center [611, 404] width 51 height 37
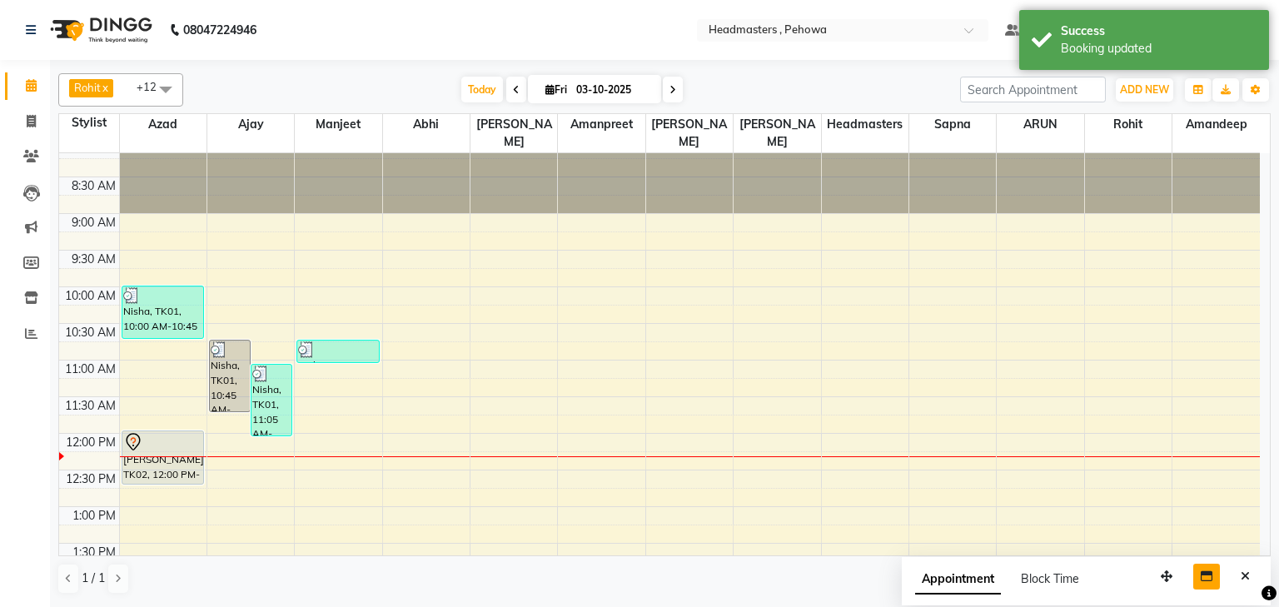
click at [140, 439] on div "PARDEEP, TK02, 12:00 PM-12:45 PM, BRD - Beard" at bounding box center [163, 457] width 82 height 52
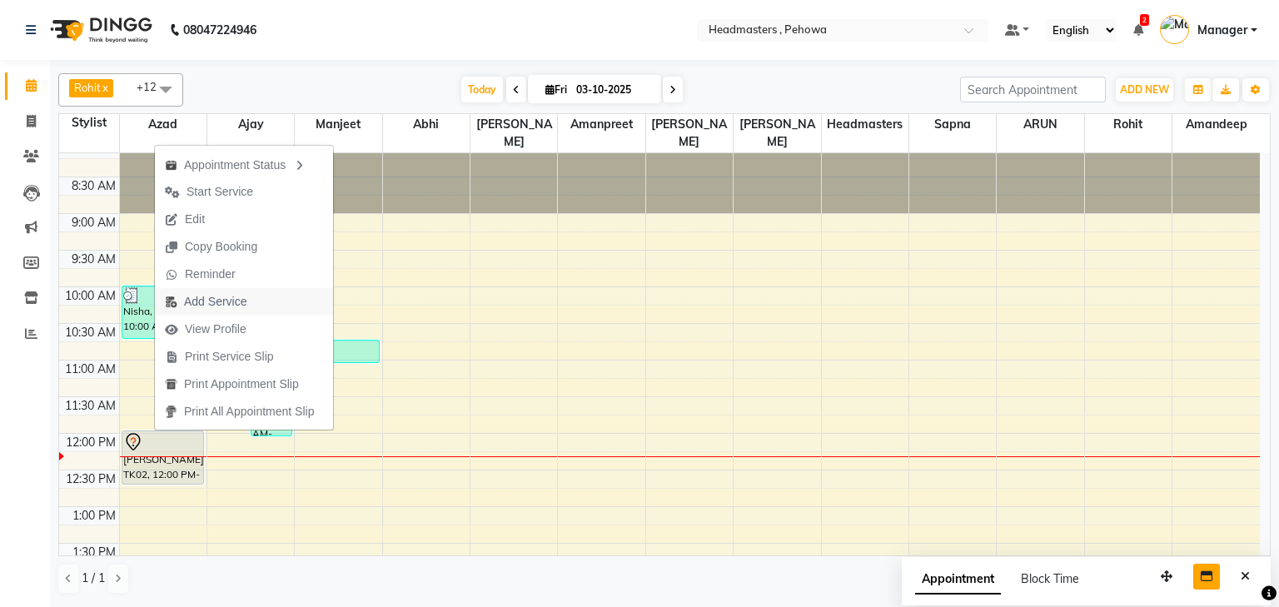
click at [218, 302] on span "Add Service" at bounding box center [215, 301] width 62 height 17
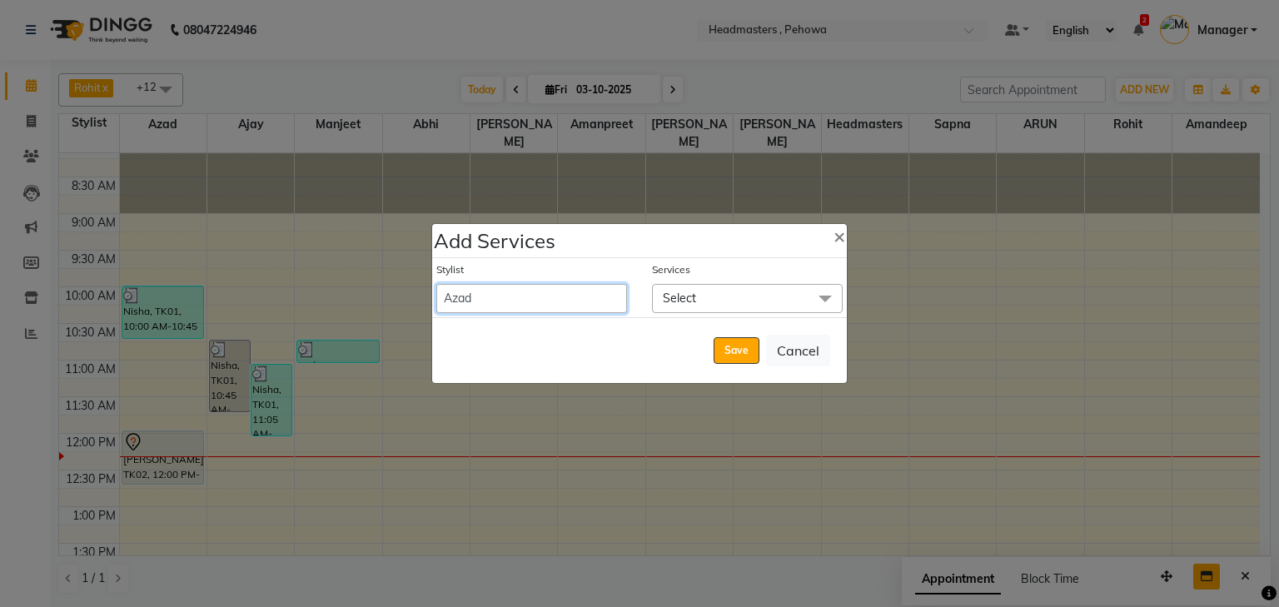
click at [600, 297] on select "Abhi Ajay Amandeep Amanpreet Anas ARUN Azad Bilal Davy Headmasters Jashan Kunal…" at bounding box center [531, 298] width 191 height 29
select select "82981"
click at [436, 284] on select "Abhi Ajay Amandeep Amanpreet Anas ARUN Azad Bilal Davy Headmasters Jashan Kunal…" at bounding box center [531, 298] width 191 height 29
select select "765"
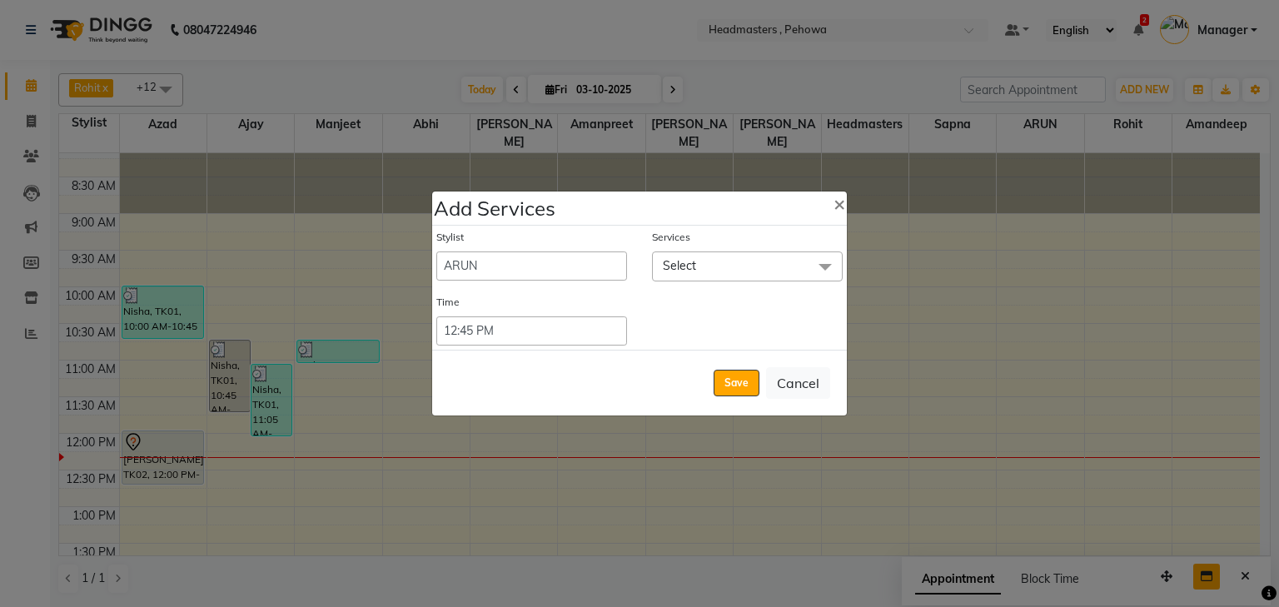
click at [823, 261] on span at bounding box center [825, 267] width 33 height 32
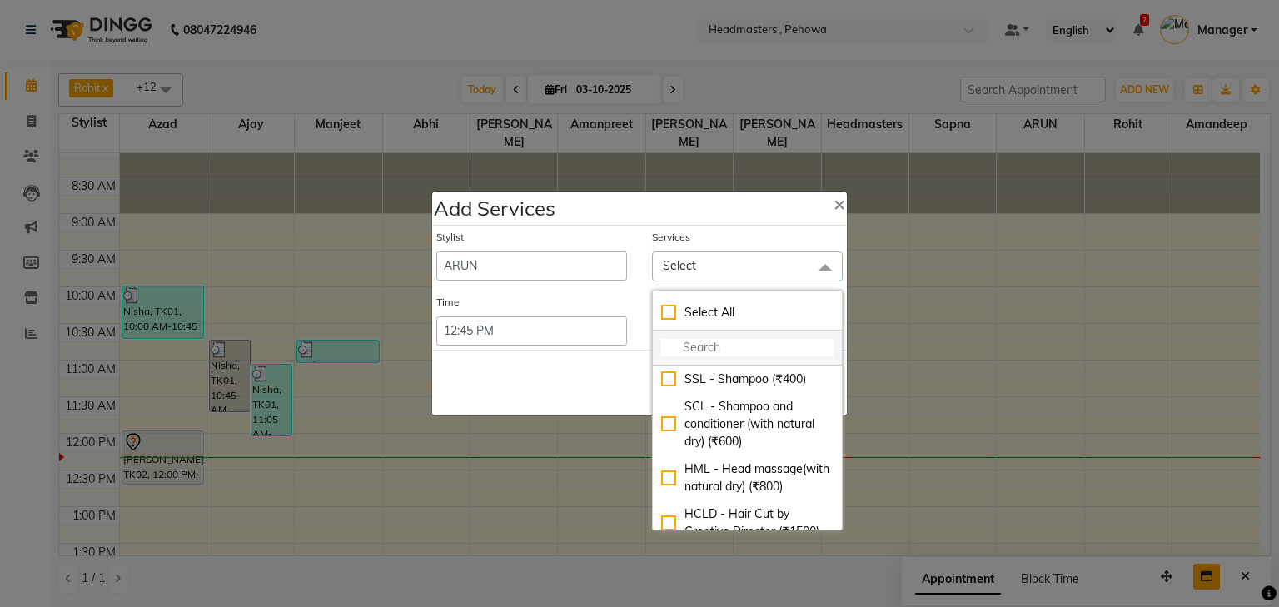
click at [684, 345] on input "multiselect-search" at bounding box center [747, 347] width 172 height 17
type input "H"
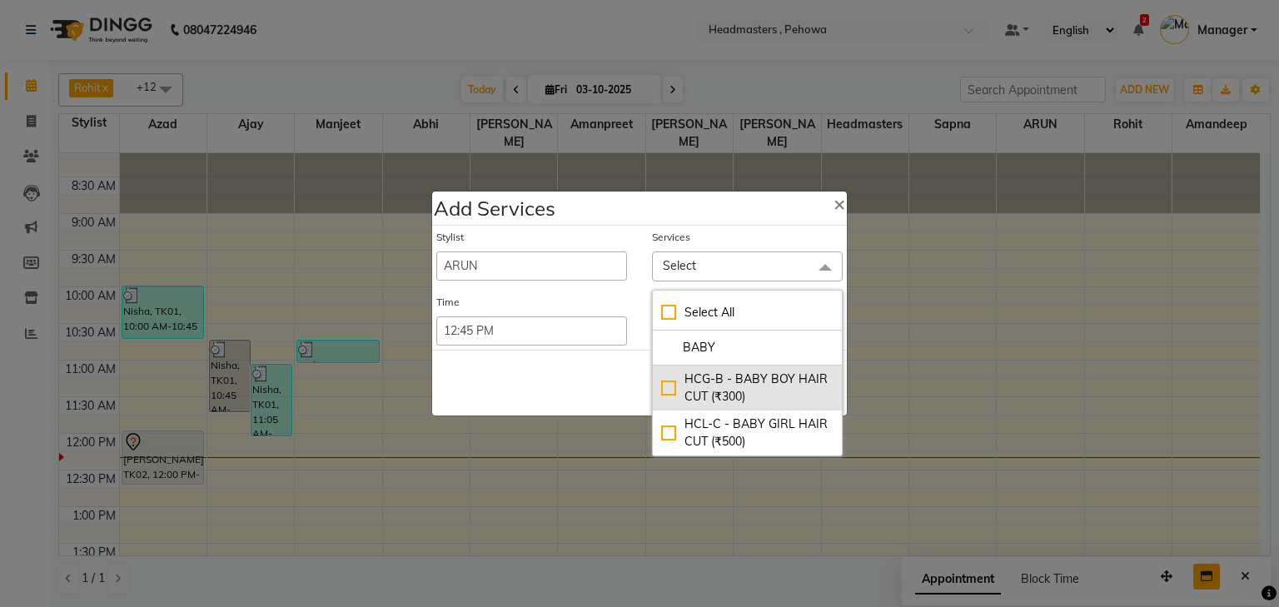
type input "BABY"
click at [664, 390] on div "HCG-B - BABY BOY HAIR CUT (₹300)" at bounding box center [747, 388] width 172 height 35
checkbox input "true"
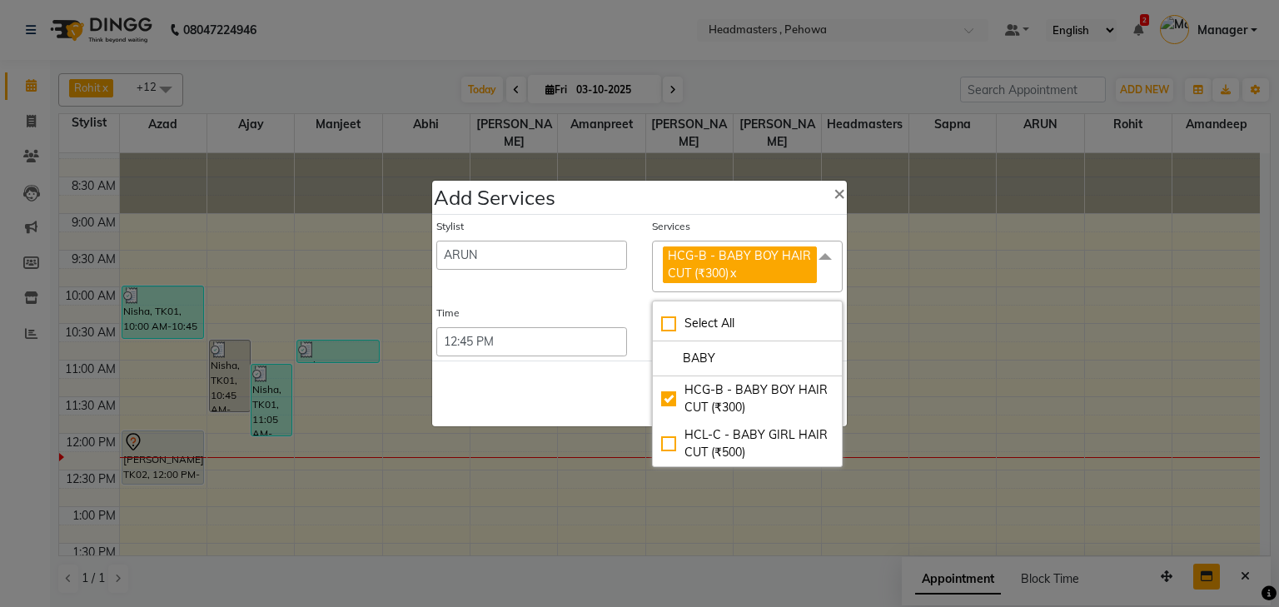
click at [628, 291] on div "Stylist Abhi Ajay Amandeep Amanpreet Anas ARUN Azad Bilal Davy Headmasters Jash…" at bounding box center [532, 256] width 216 height 74
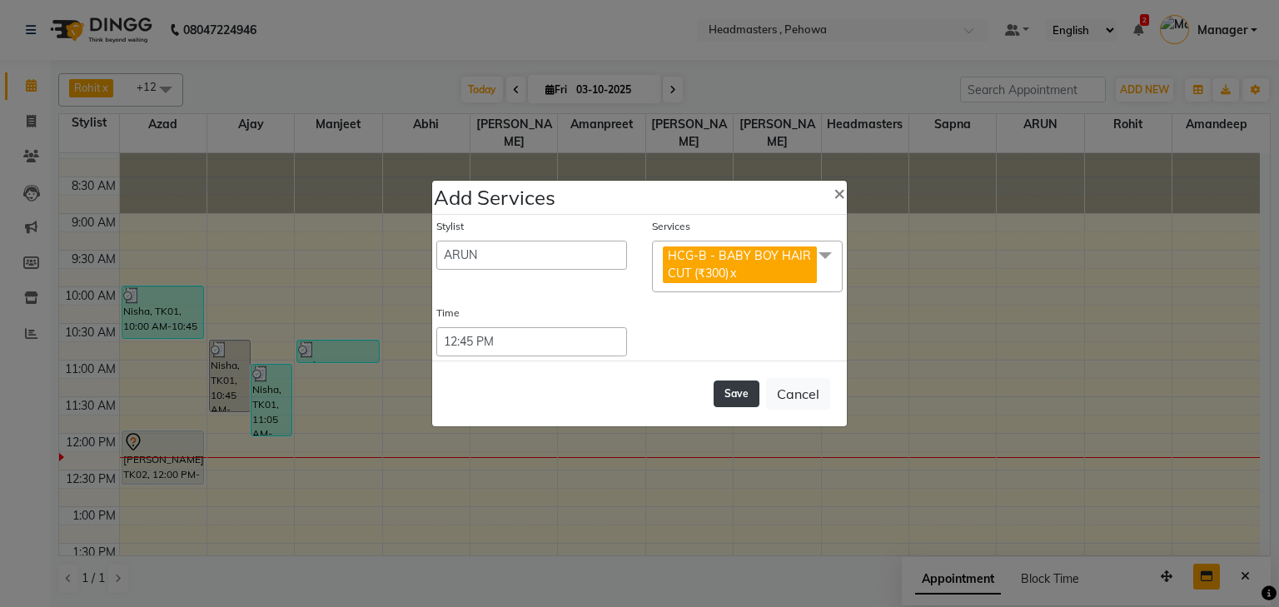
click at [740, 394] on button "Save" at bounding box center [737, 394] width 46 height 27
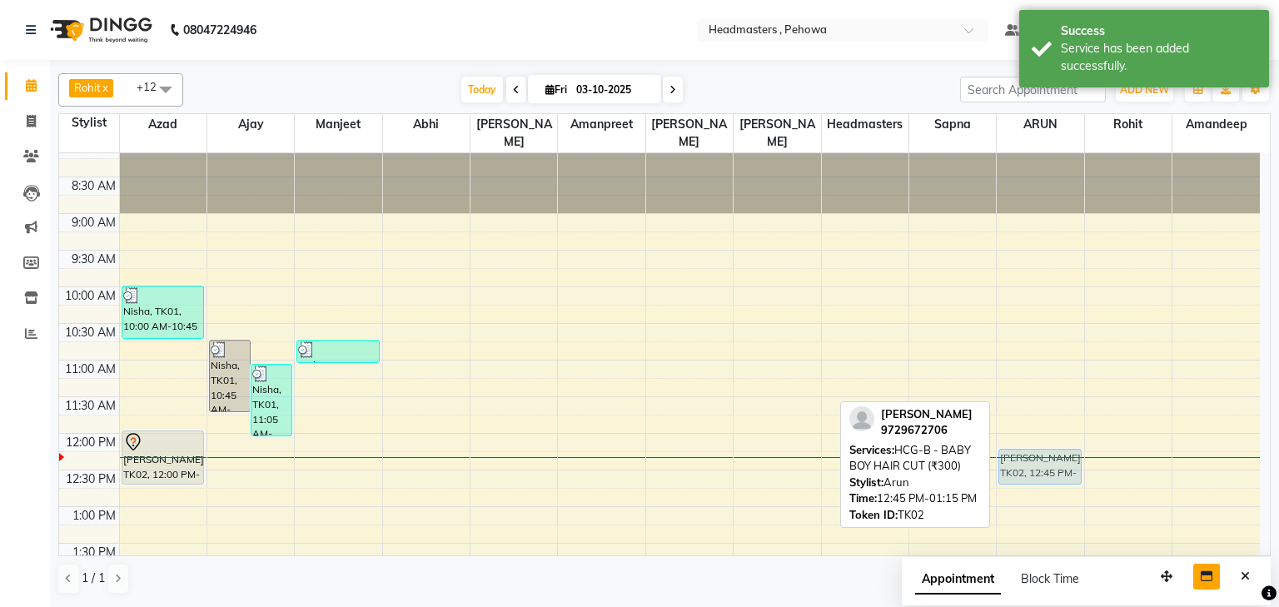
drag, startPoint x: 1016, startPoint y: 481, endPoint x: 1015, endPoint y: 450, distance: 31.7
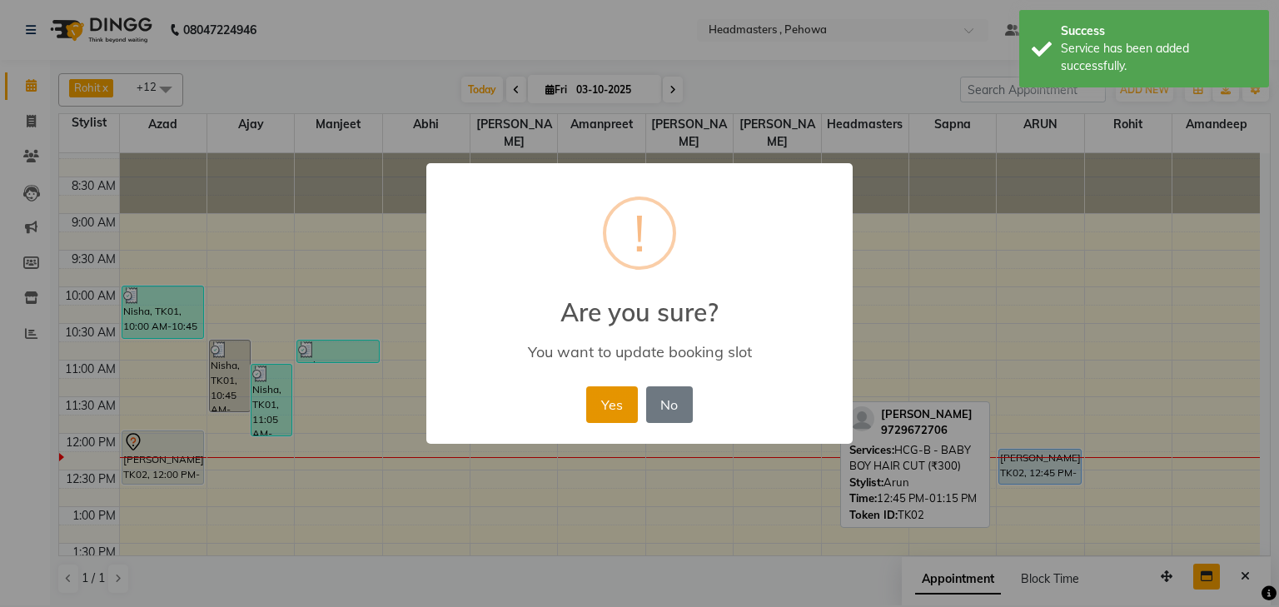
click at [610, 411] on button "Yes" at bounding box center [611, 404] width 51 height 37
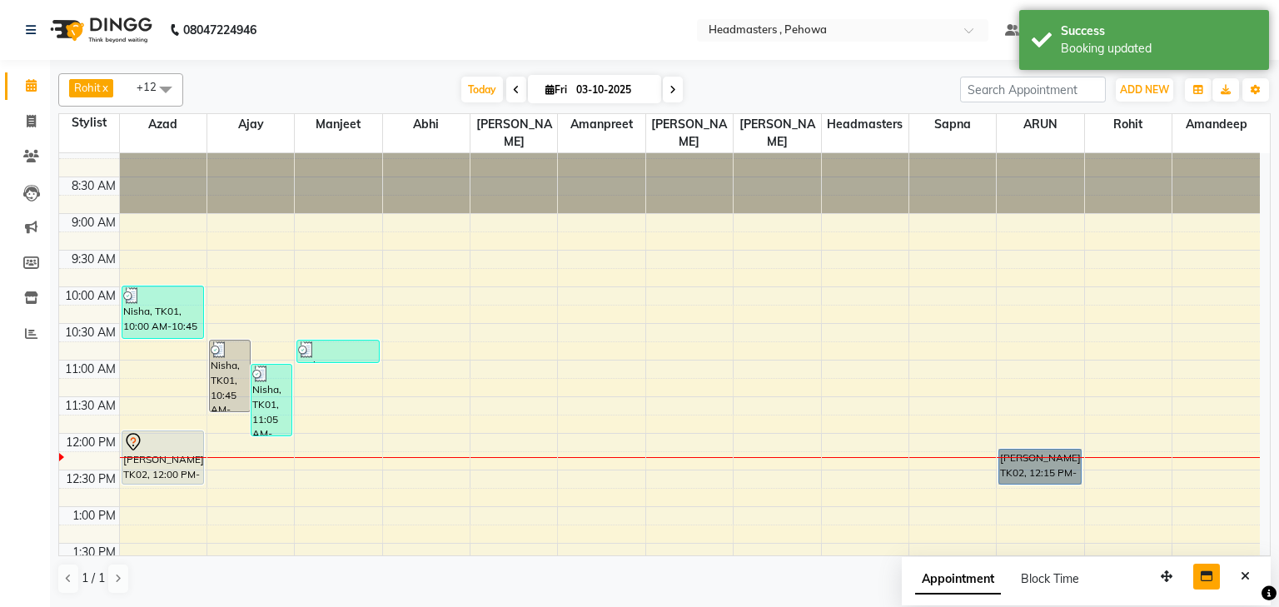
drag, startPoint x: 993, startPoint y: 442, endPoint x: 1032, endPoint y: 447, distance: 39.5
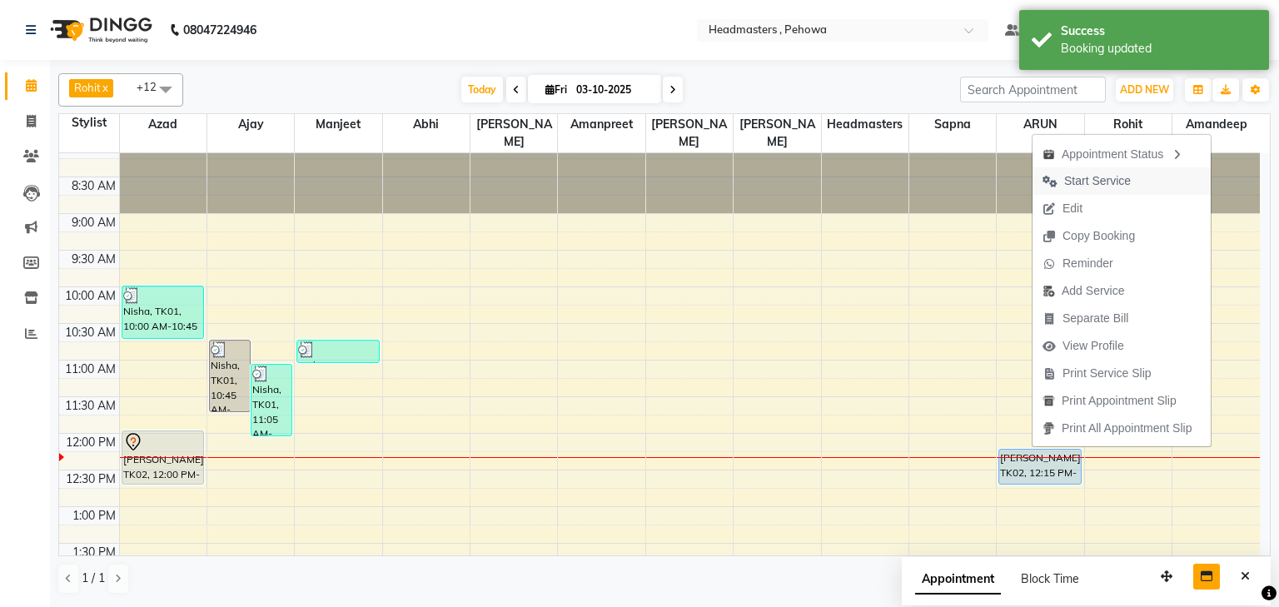
click at [1138, 177] on span "Start Service" at bounding box center [1087, 180] width 108 height 27
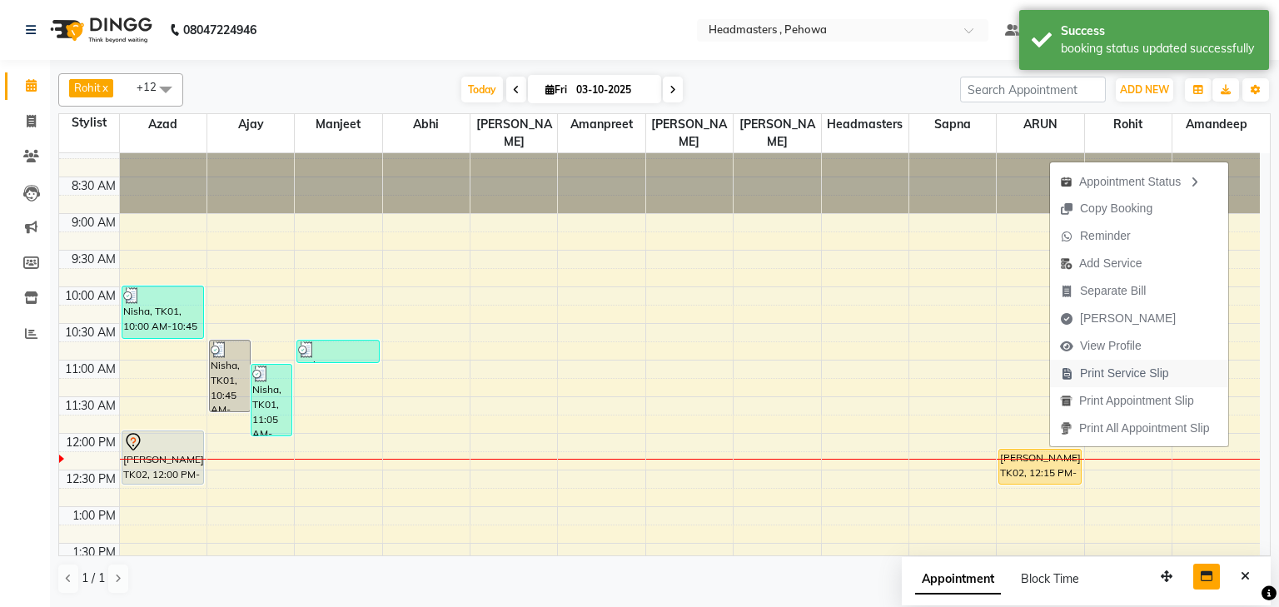
click at [1139, 372] on span "Print Service Slip" at bounding box center [1124, 373] width 89 height 17
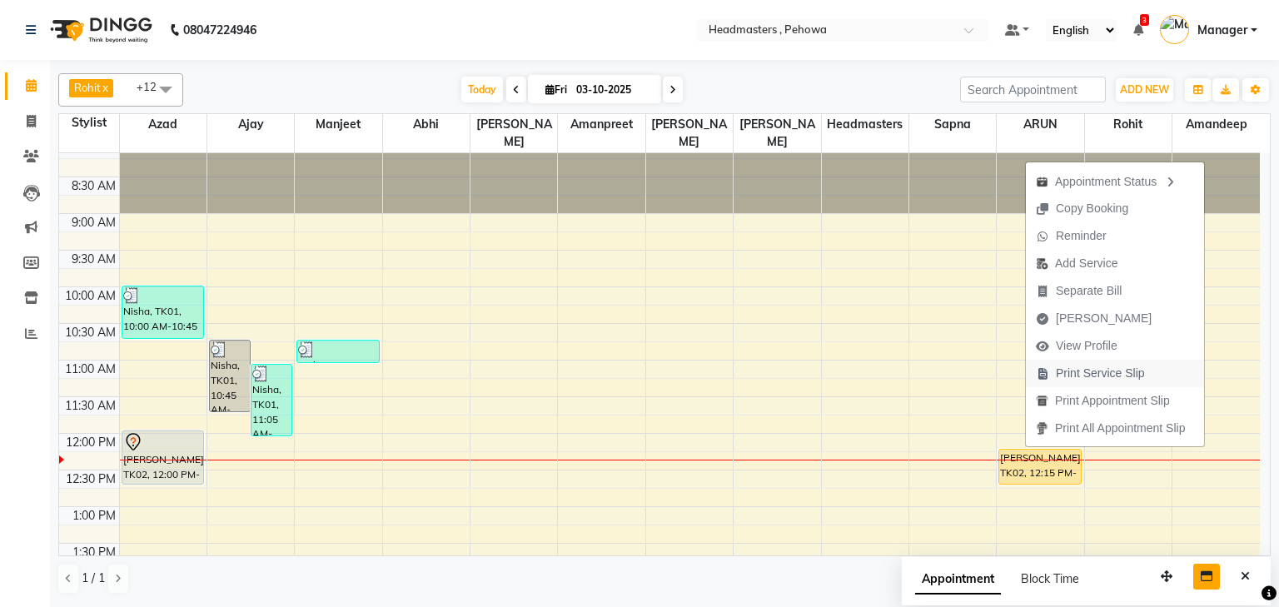
click at [1102, 370] on span "Print Service Slip" at bounding box center [1100, 373] width 89 height 17
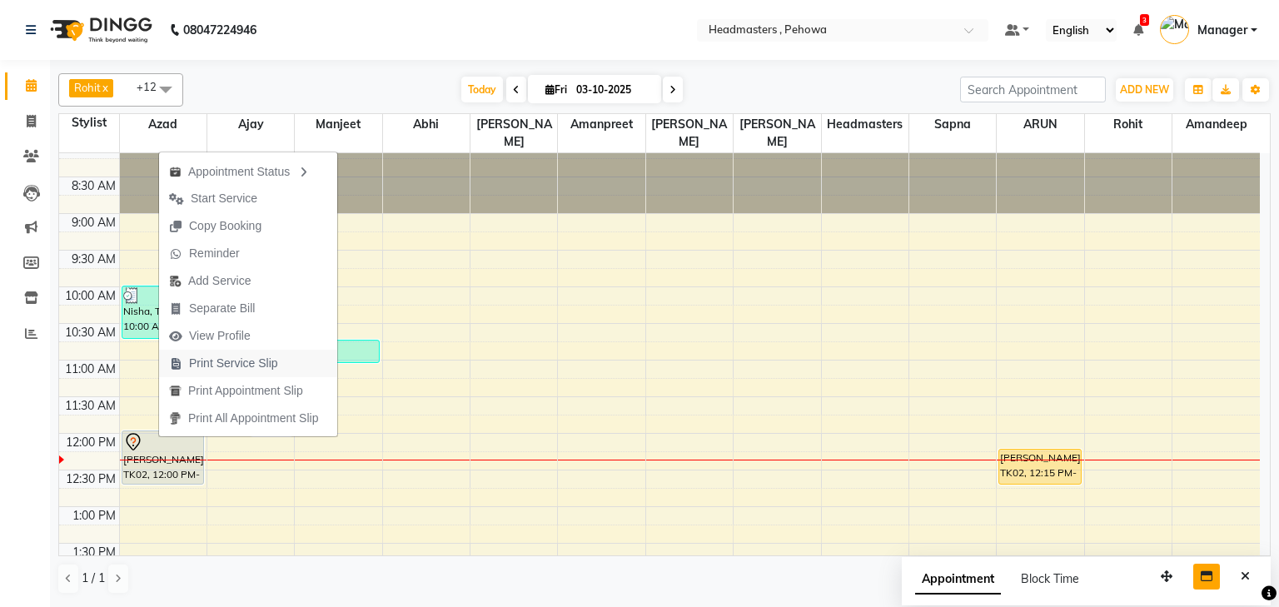
click at [216, 358] on span "Print Service Slip" at bounding box center [233, 363] width 89 height 17
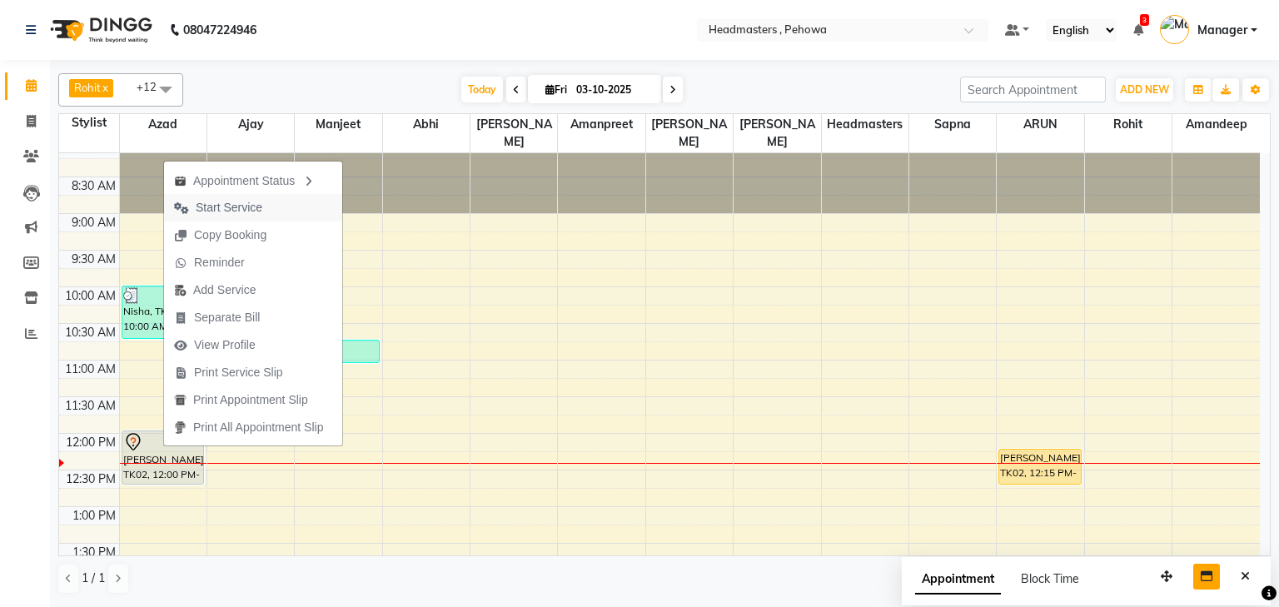
click at [263, 209] on span "Start Service" at bounding box center [218, 207] width 108 height 27
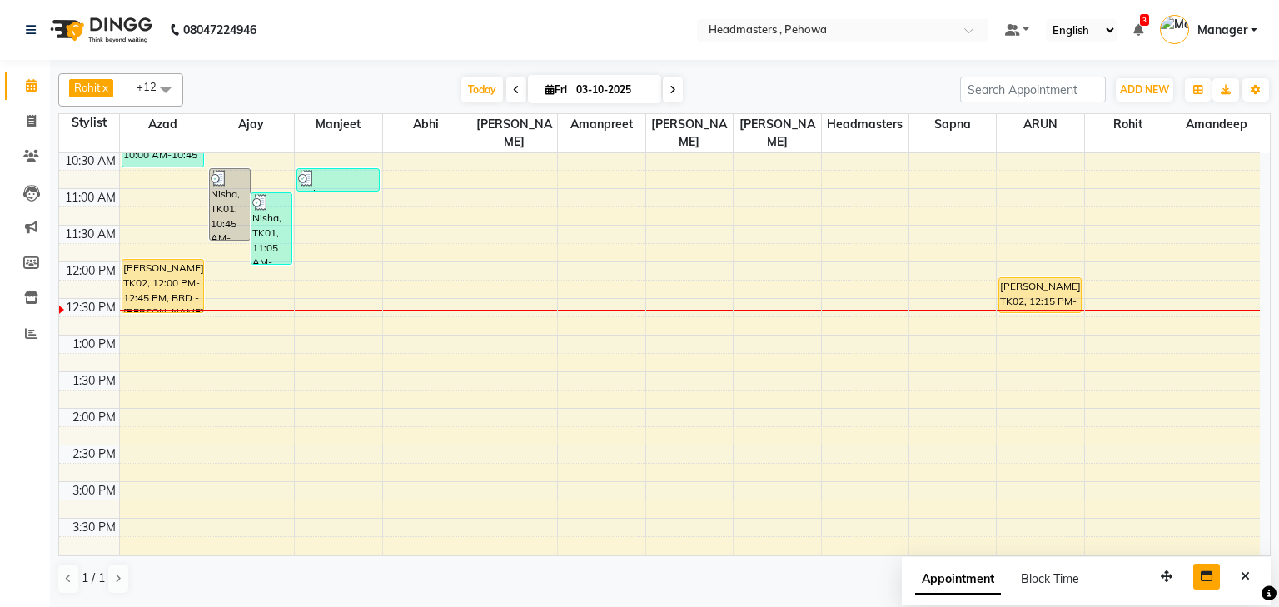
scroll to position [0, 0]
